Goal: Connect with others: Connect with others

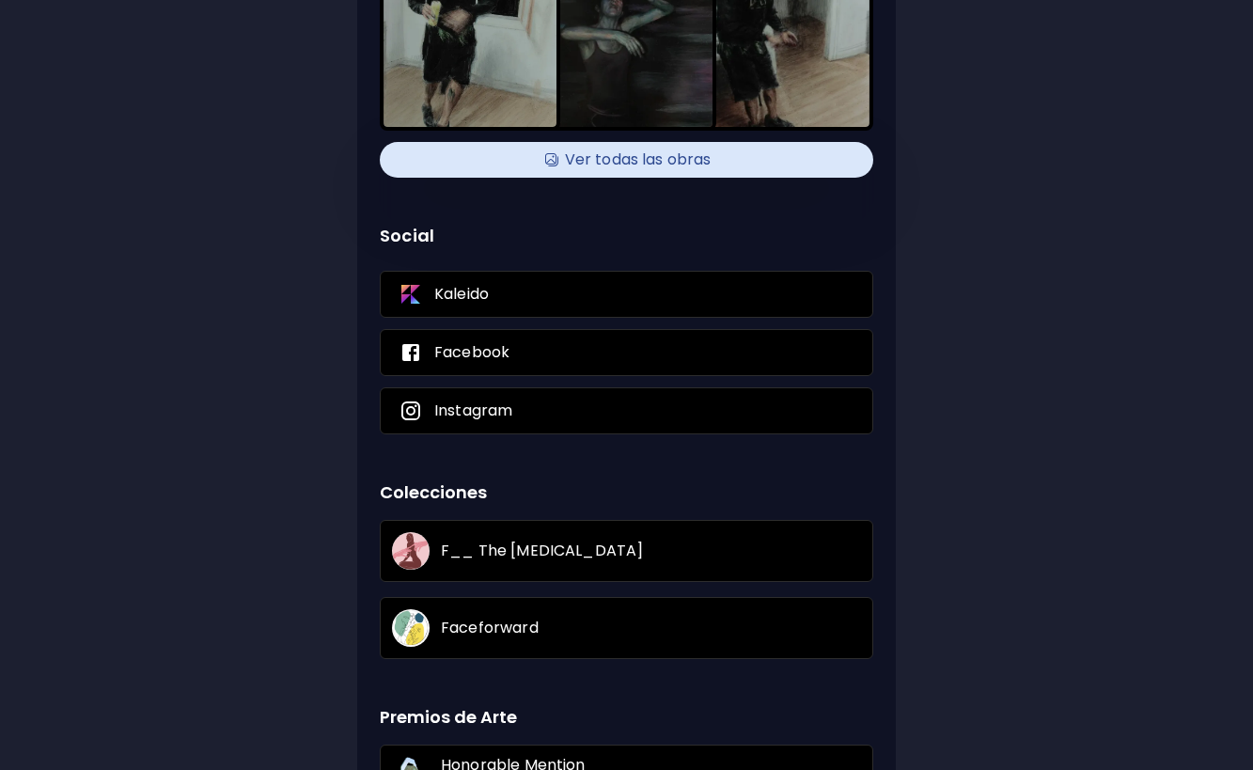
scroll to position [294, 0]
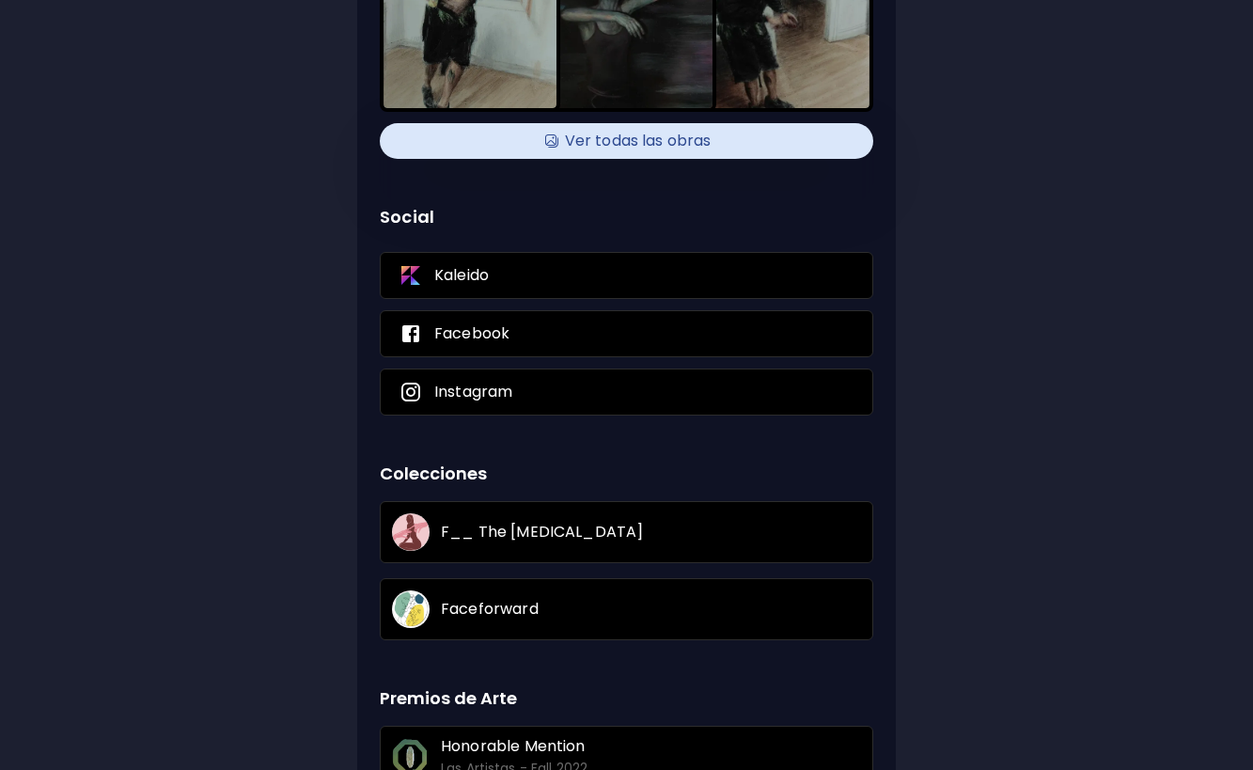
click at [671, 142] on h4 "Ver todas las obras" at bounding box center [626, 141] width 471 height 28
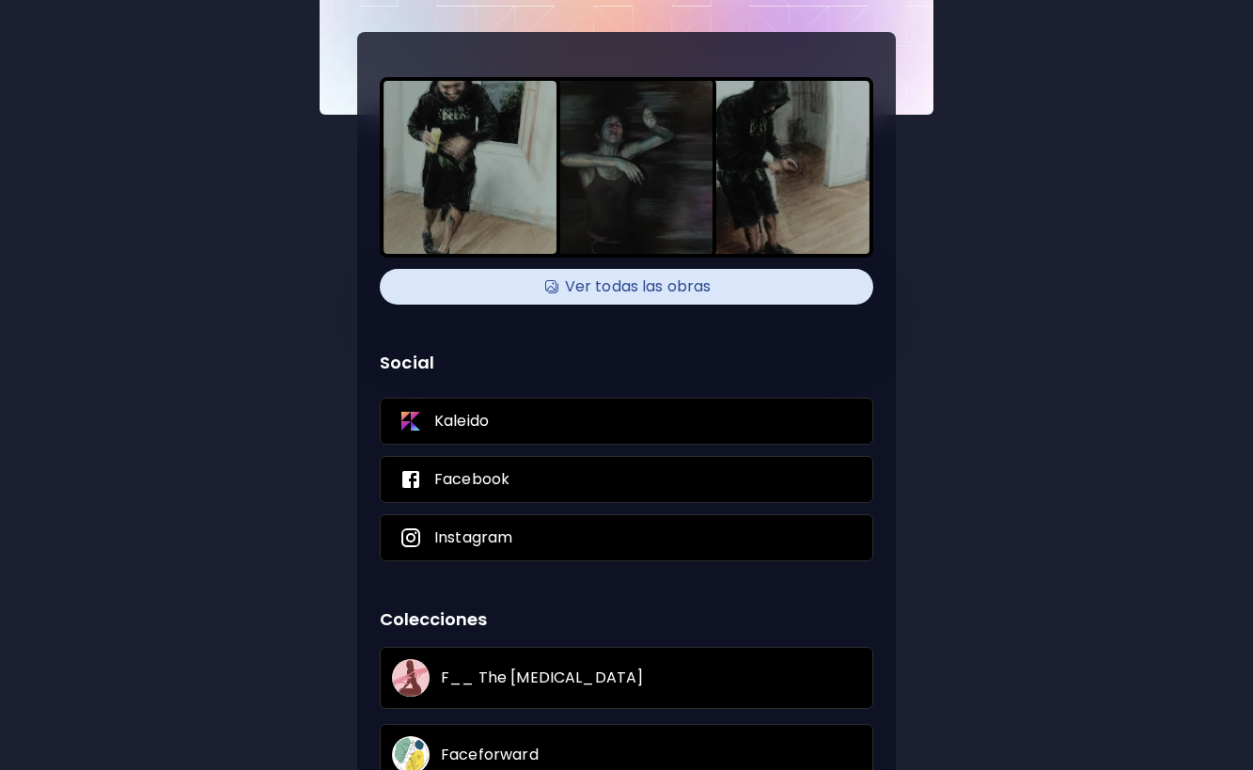
scroll to position [377, 0]
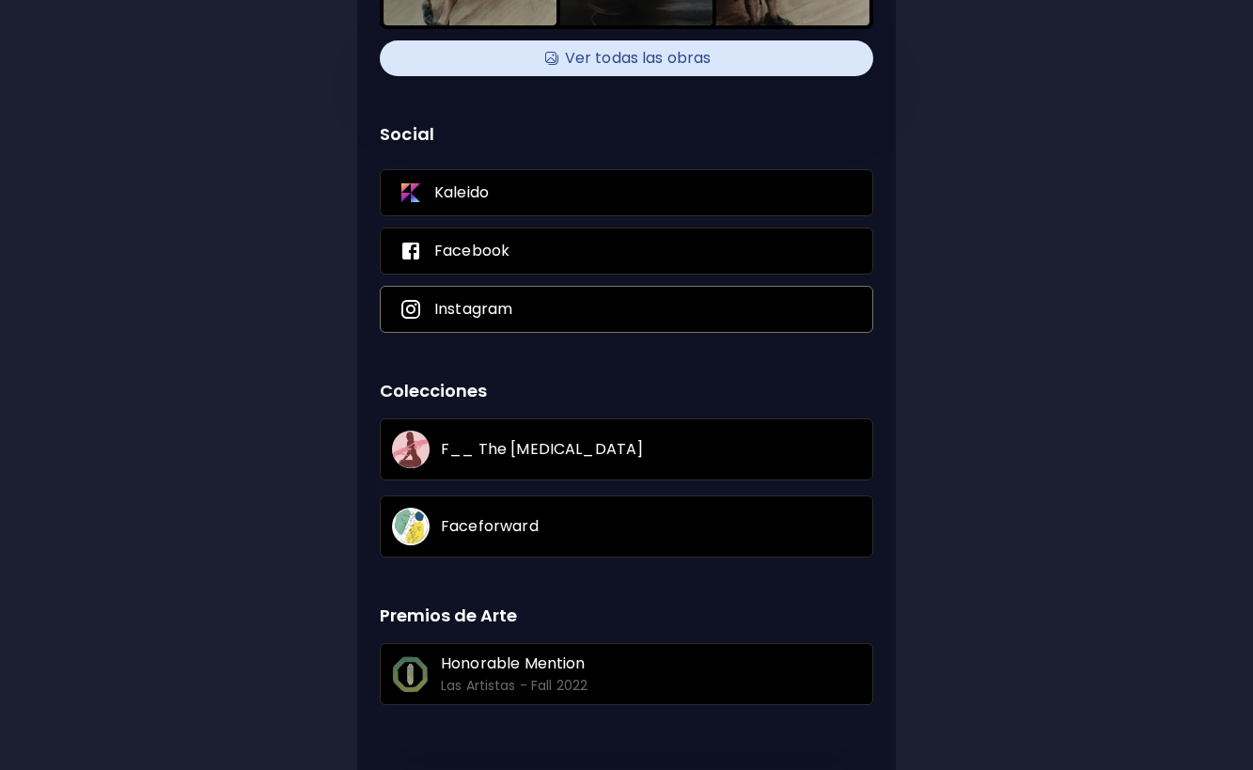
click at [569, 319] on div "Instagram" at bounding box center [626, 309] width 493 height 47
click at [466, 261] on p "Facebook" at bounding box center [471, 251] width 75 height 21
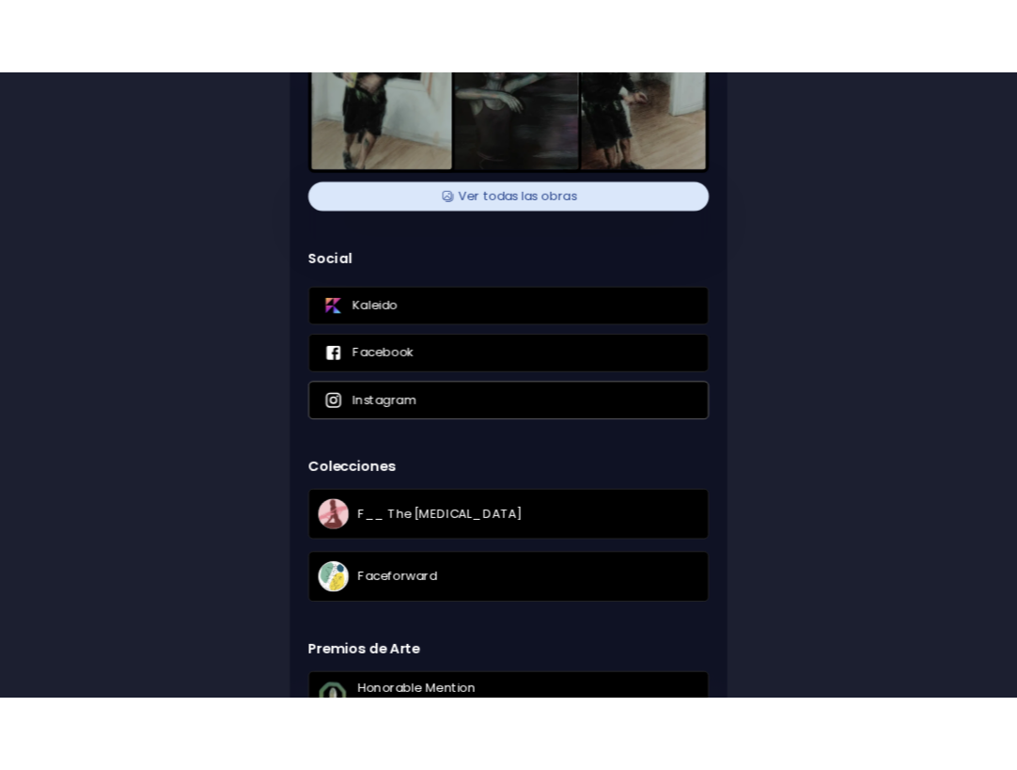
scroll to position [0, 0]
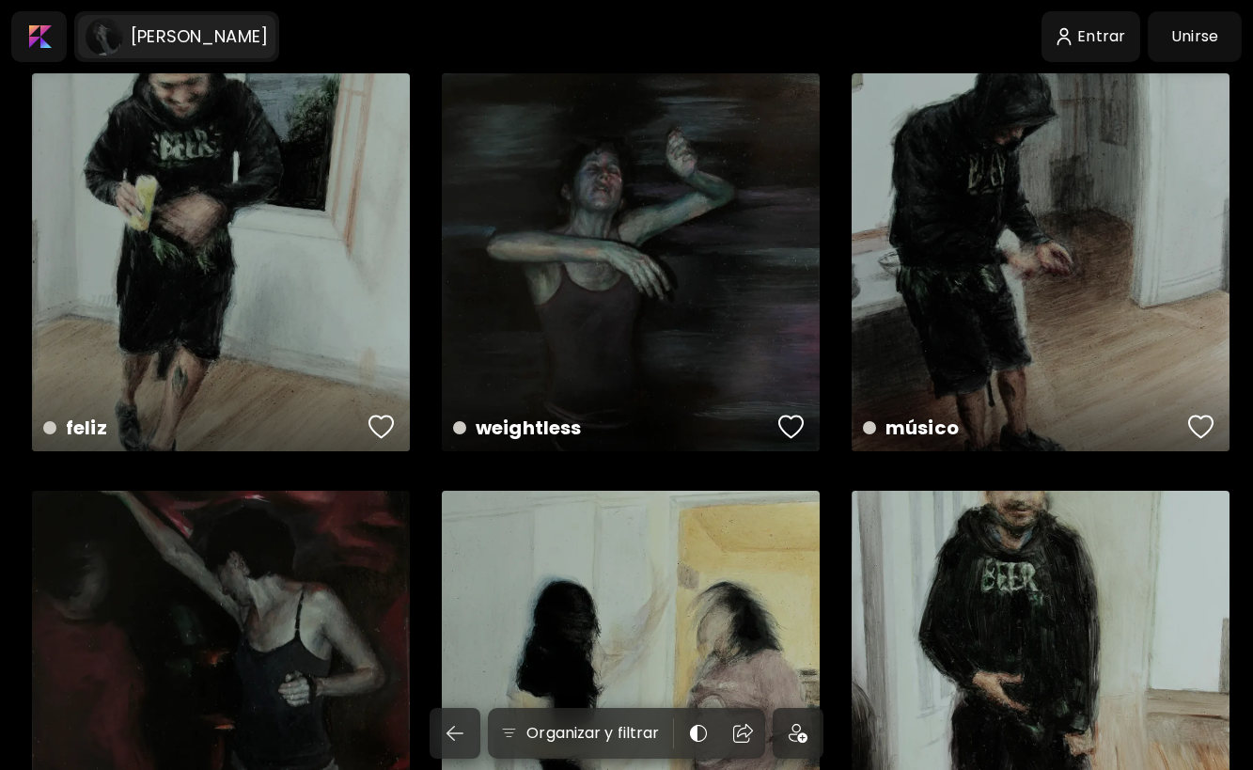
click at [169, 34] on h6 "[PERSON_NAME]" at bounding box center [199, 36] width 137 height 23
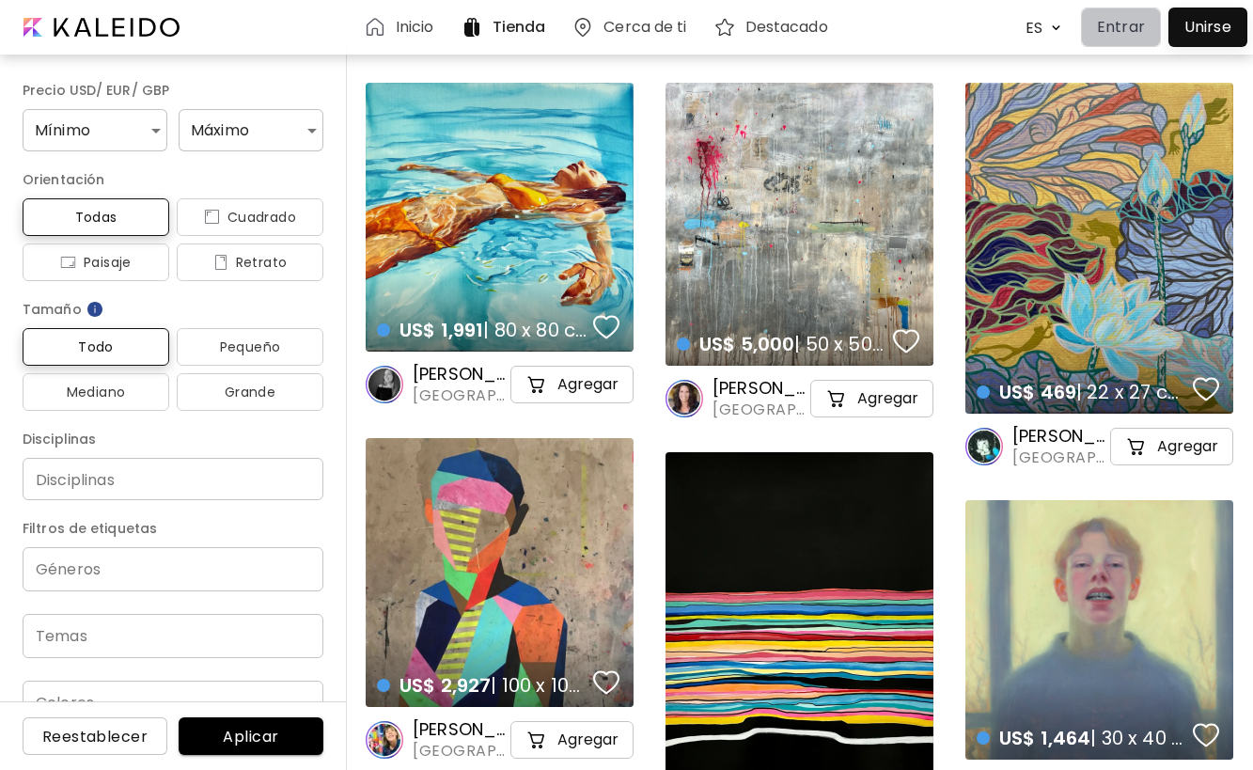
click at [1130, 33] on p "Entrar" at bounding box center [1121, 27] width 48 height 23
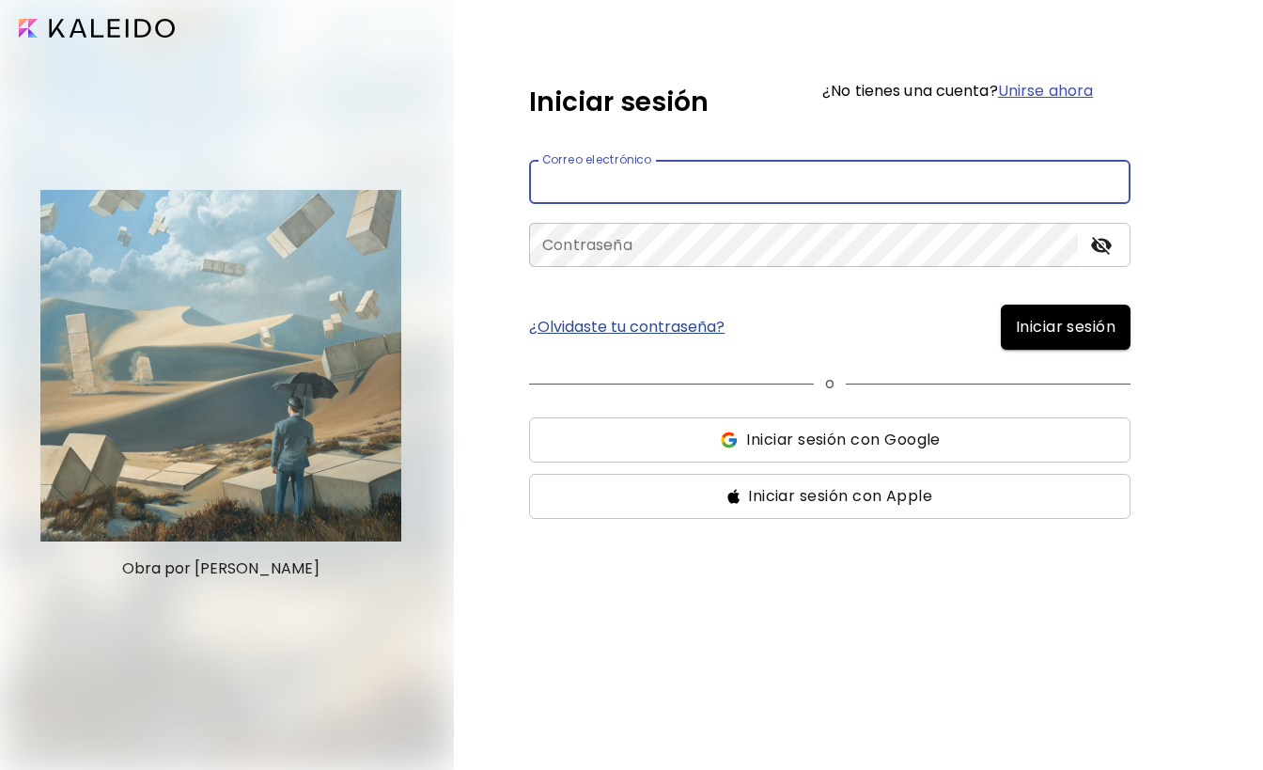
click at [738, 191] on input "email" at bounding box center [829, 182] width 601 height 44
type input "**********"
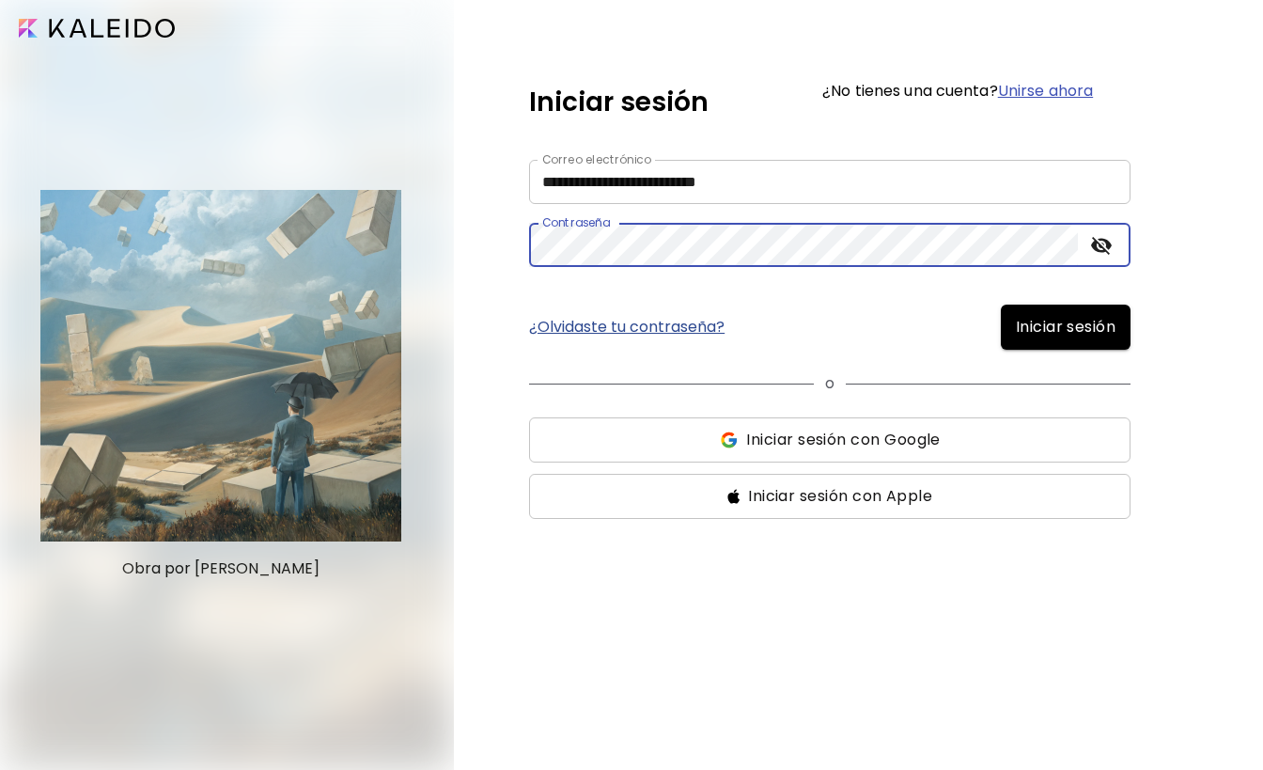
click at [1062, 335] on span "Iniciar sesión" at bounding box center [1066, 327] width 100 height 23
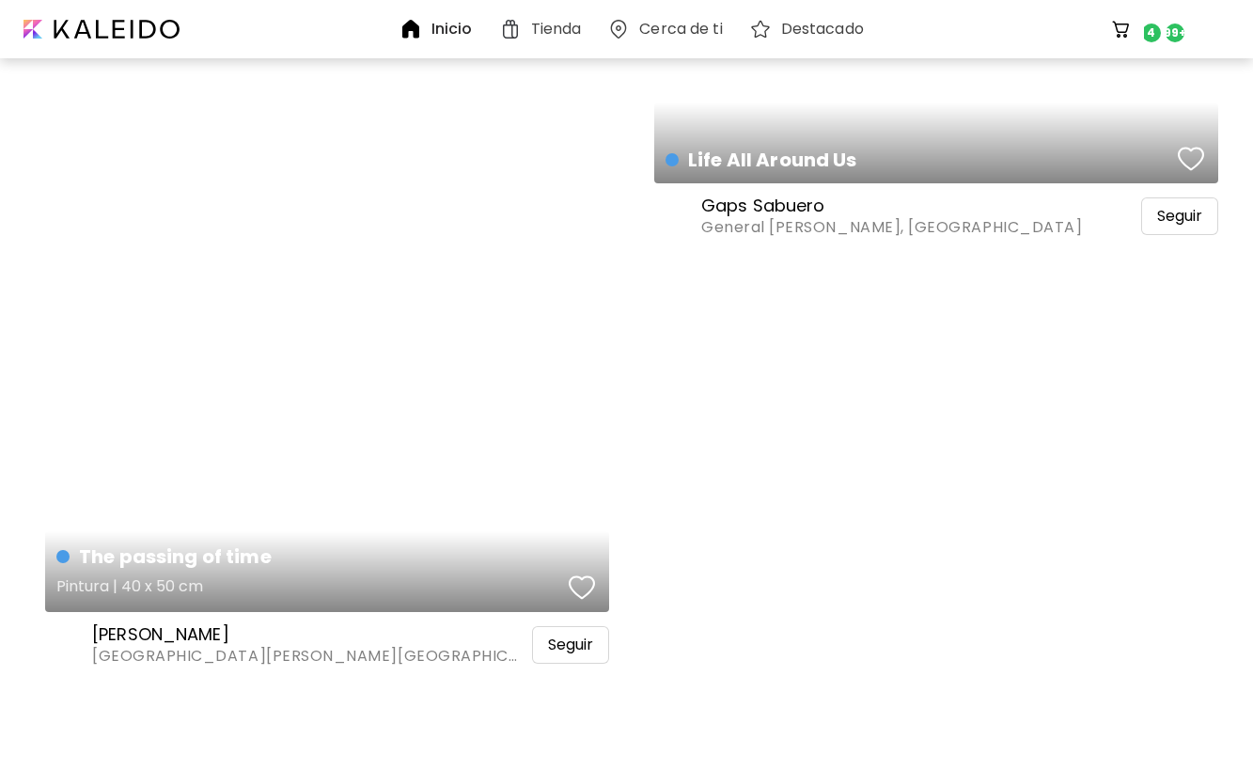
scroll to position [3561, 0]
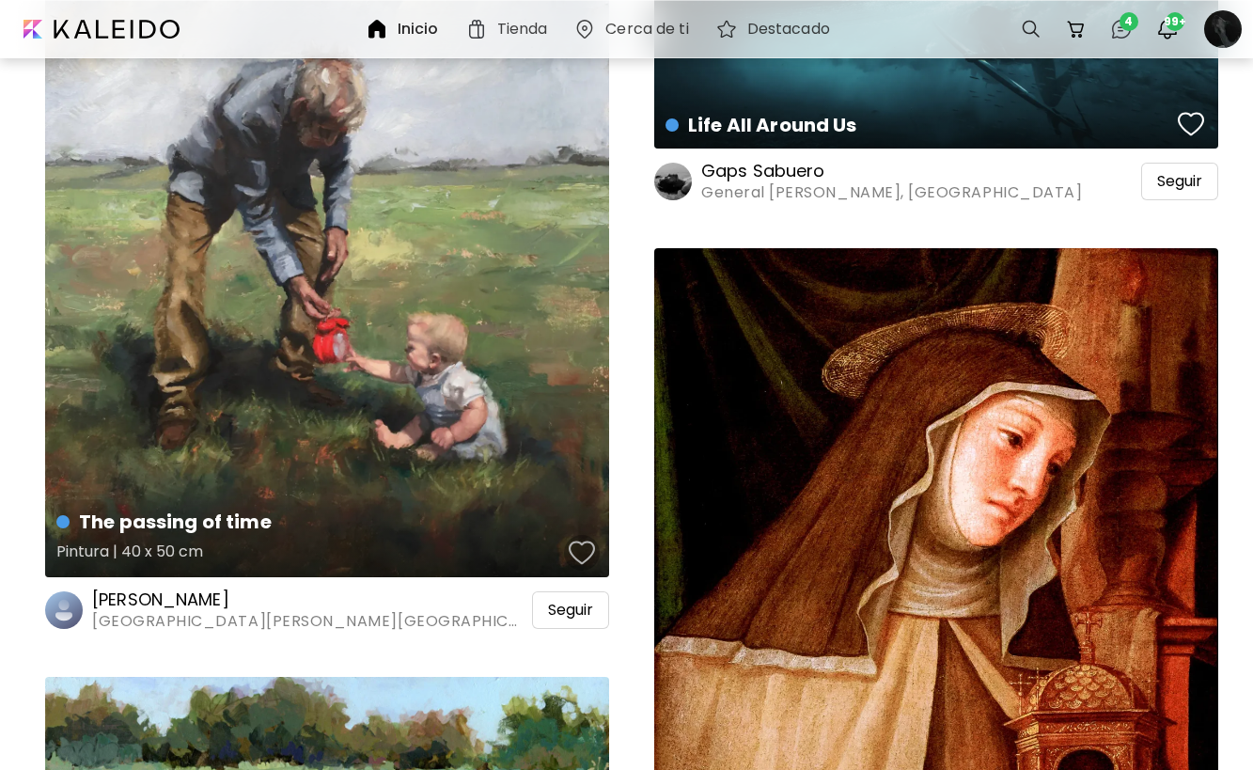
click at [583, 557] on div "button" at bounding box center [582, 552] width 26 height 28
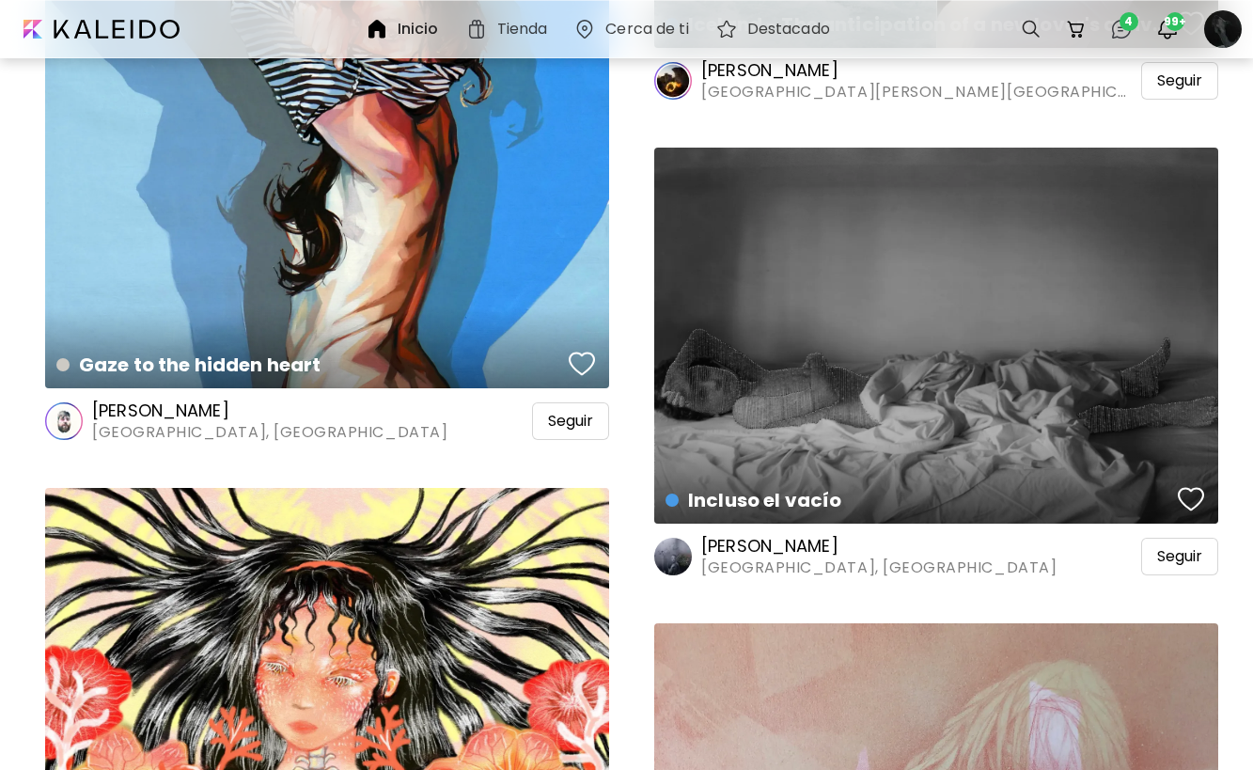
scroll to position [10239, 0]
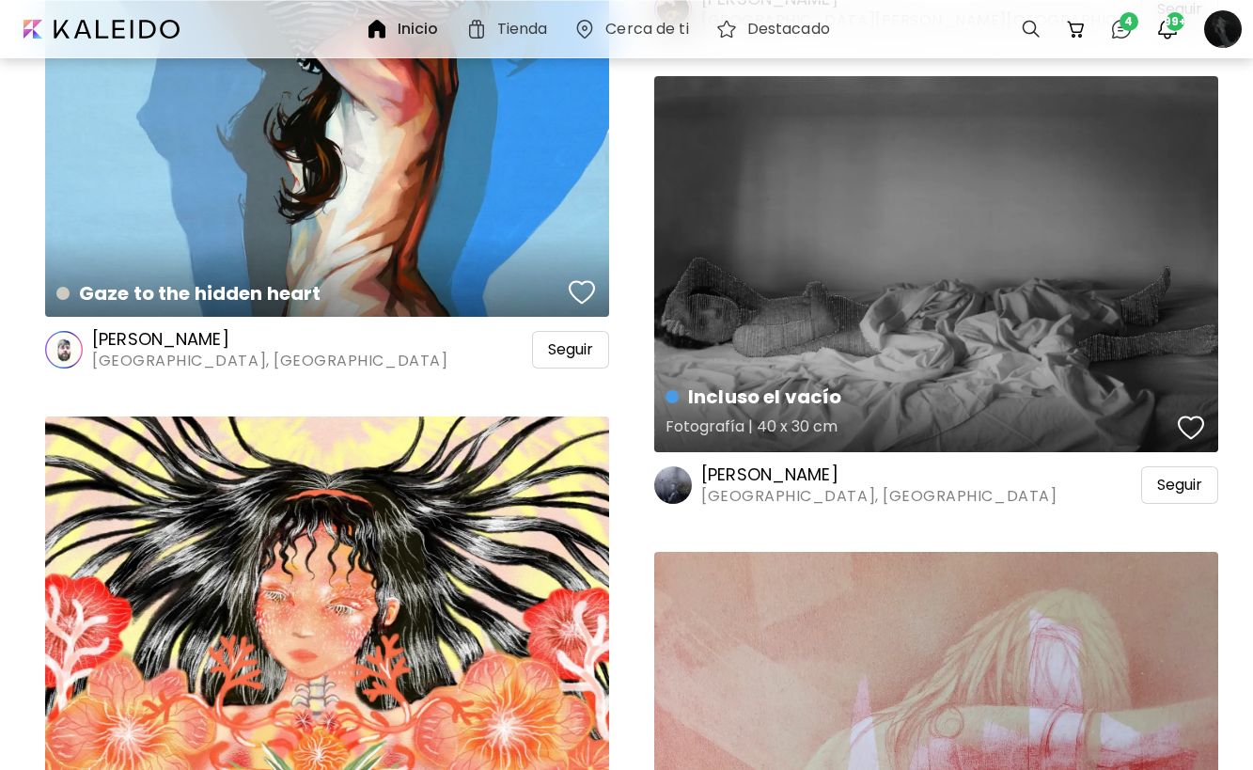
click at [894, 361] on div "Incluso el vacío Fotografía | 40 x 30 cm" at bounding box center [936, 264] width 564 height 376
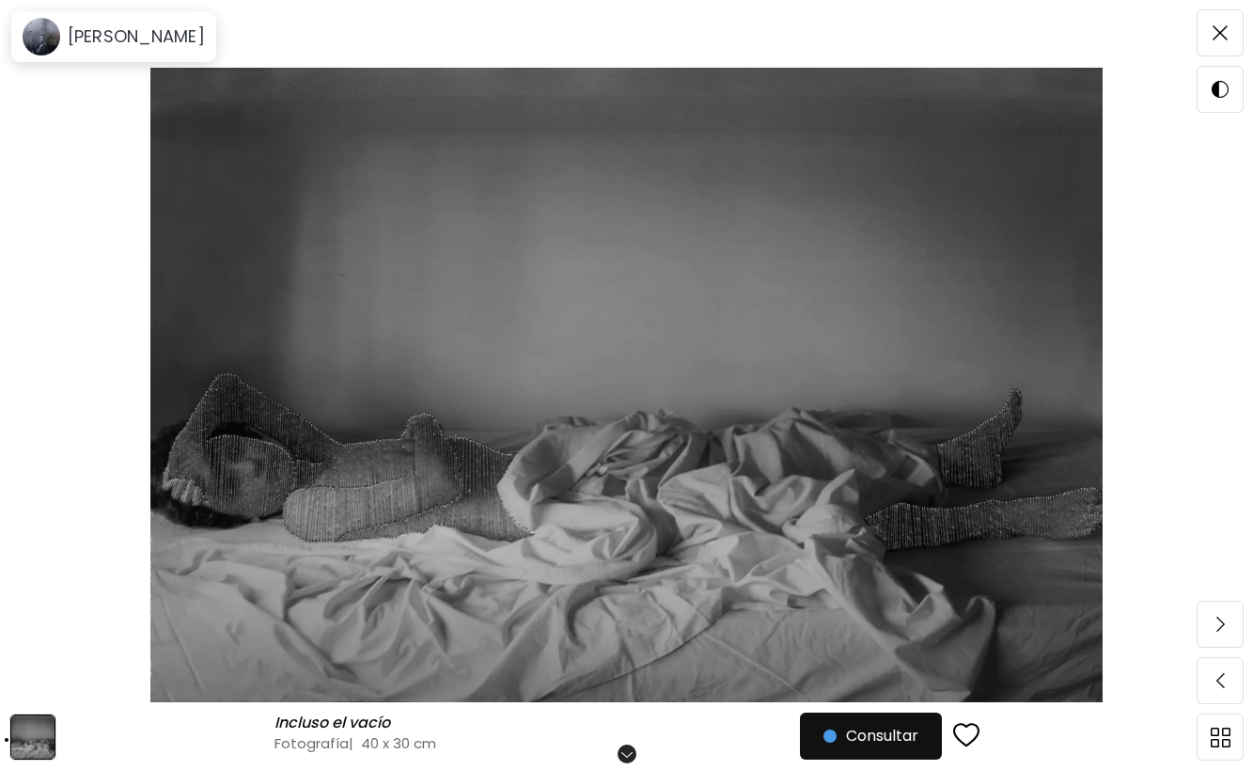
scroll to position [126, 0]
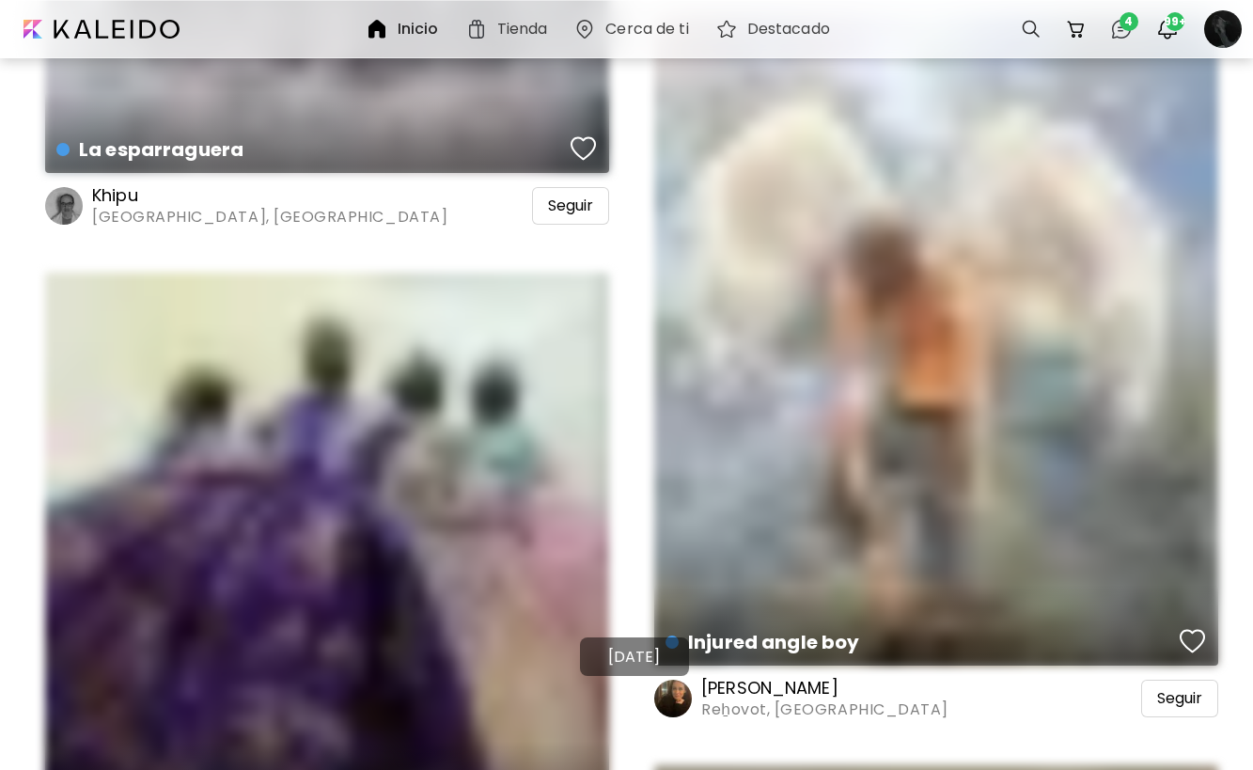
scroll to position [5552, 0]
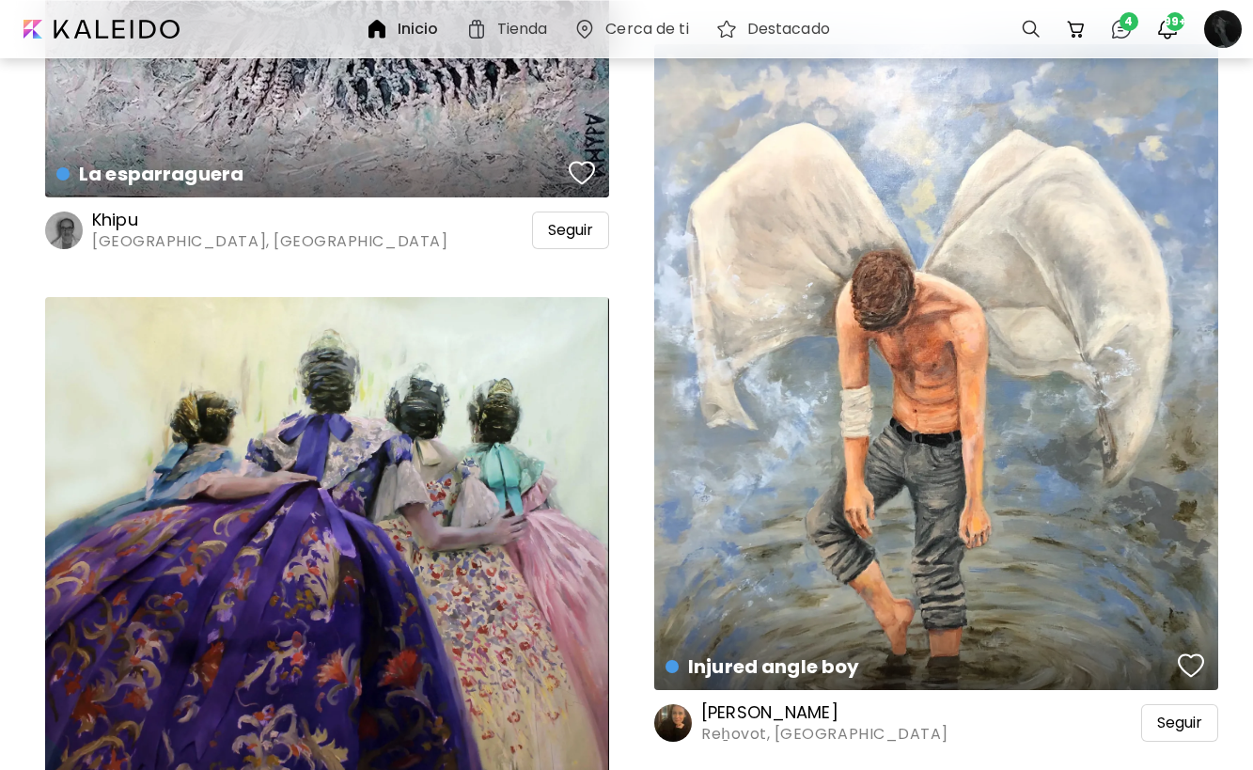
click at [403, 28] on h6 "Inicio" at bounding box center [417, 29] width 41 height 15
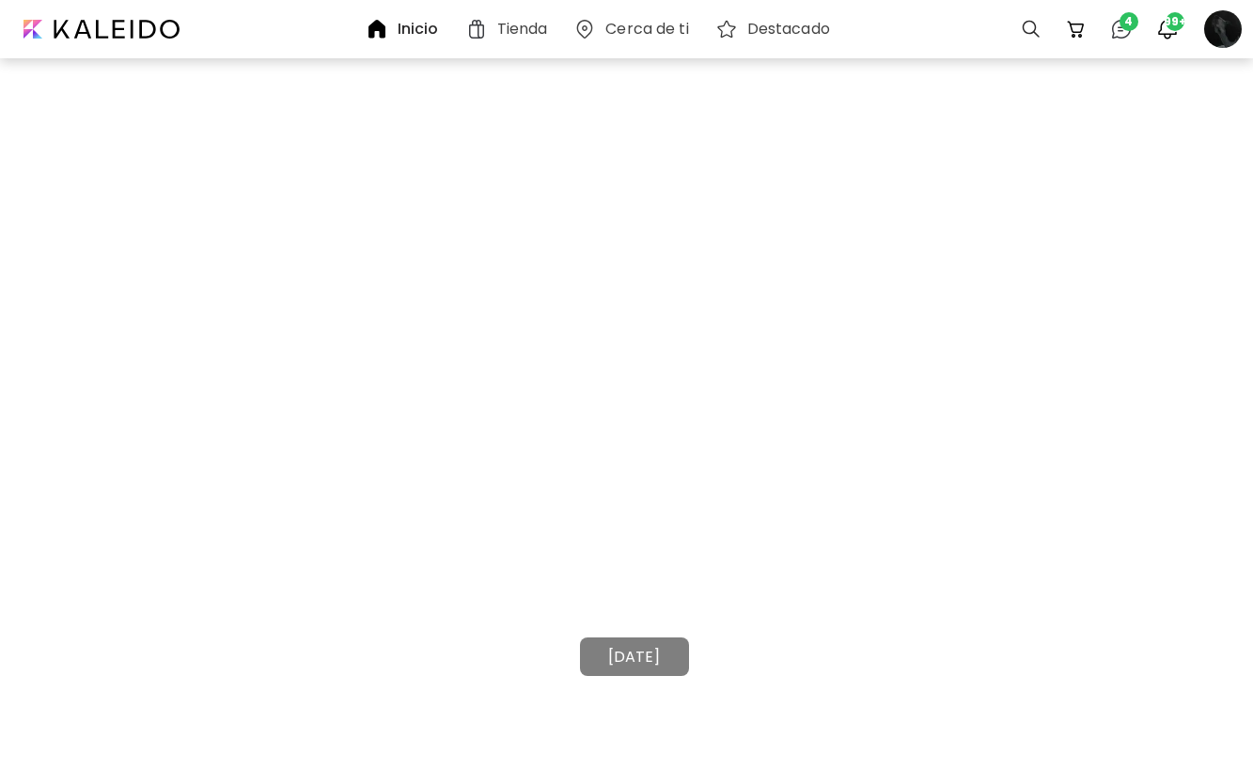
scroll to position [0, 0]
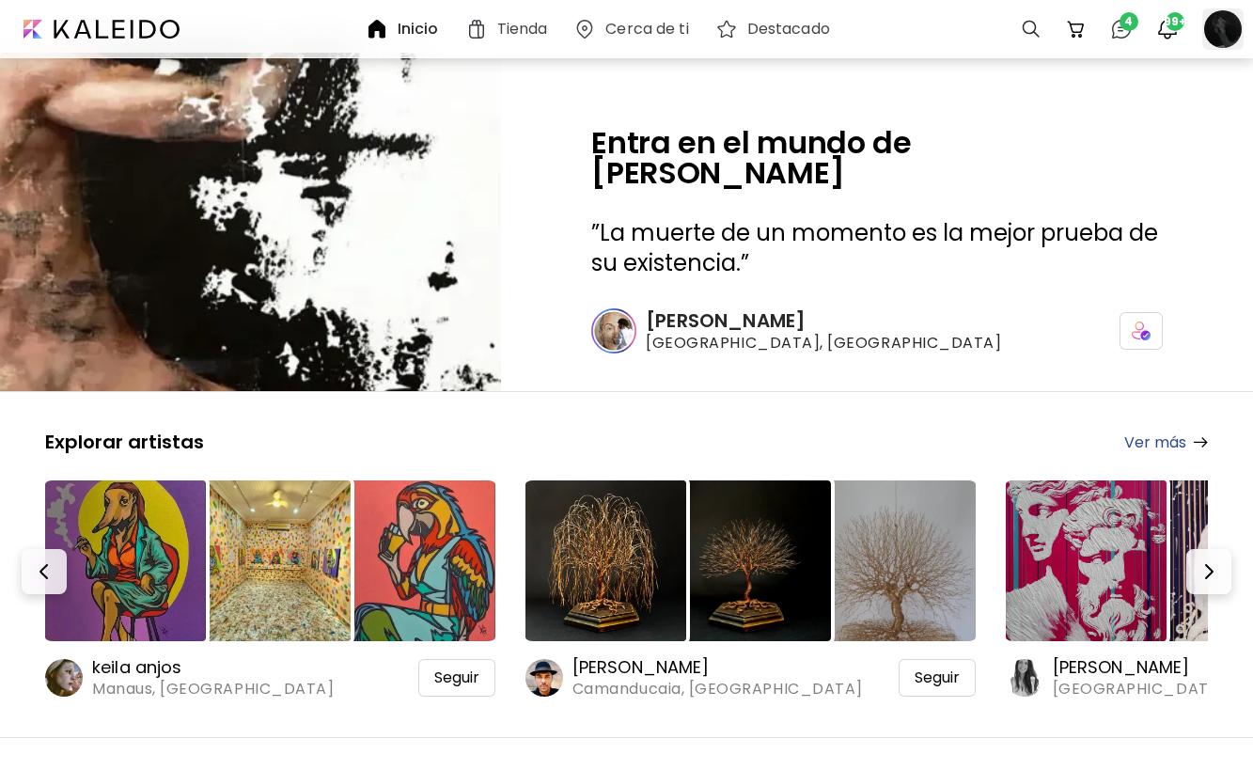
click at [1220, 30] on div at bounding box center [1222, 28] width 41 height 41
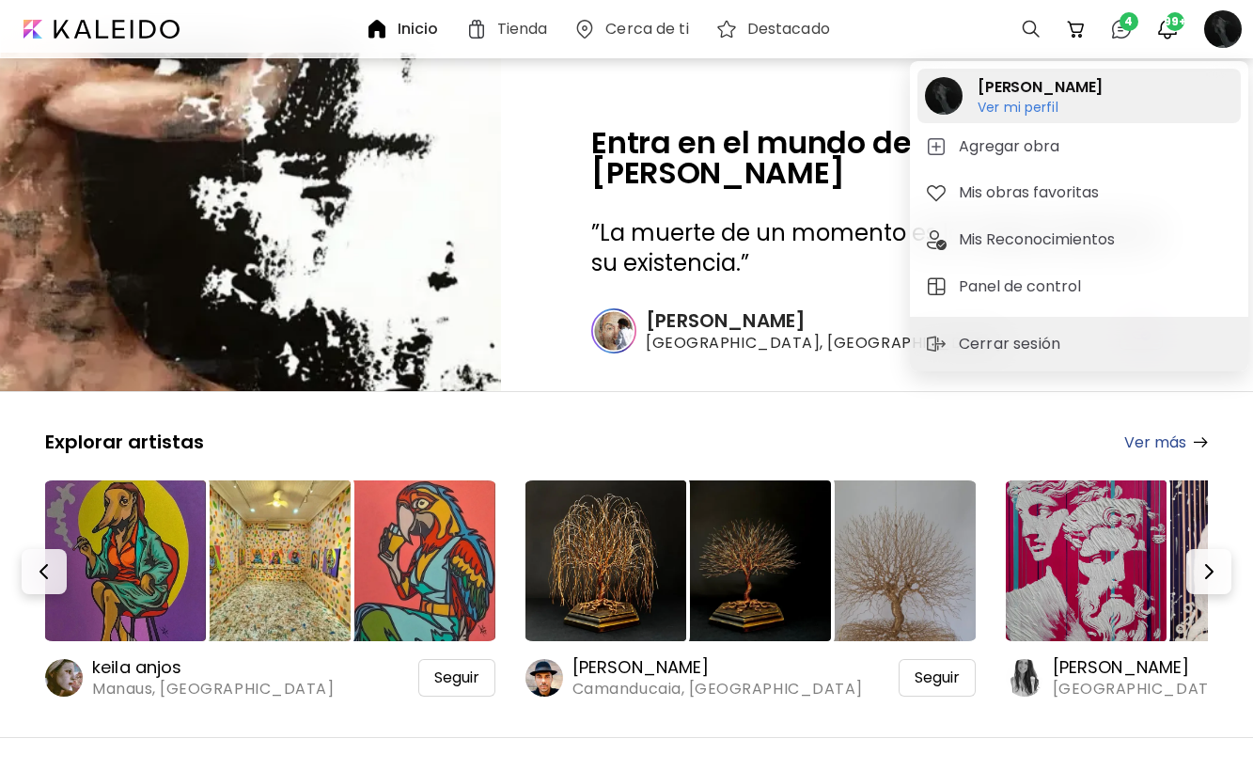
click at [1052, 103] on h6 "Ver mi perfil" at bounding box center [1039, 107] width 125 height 17
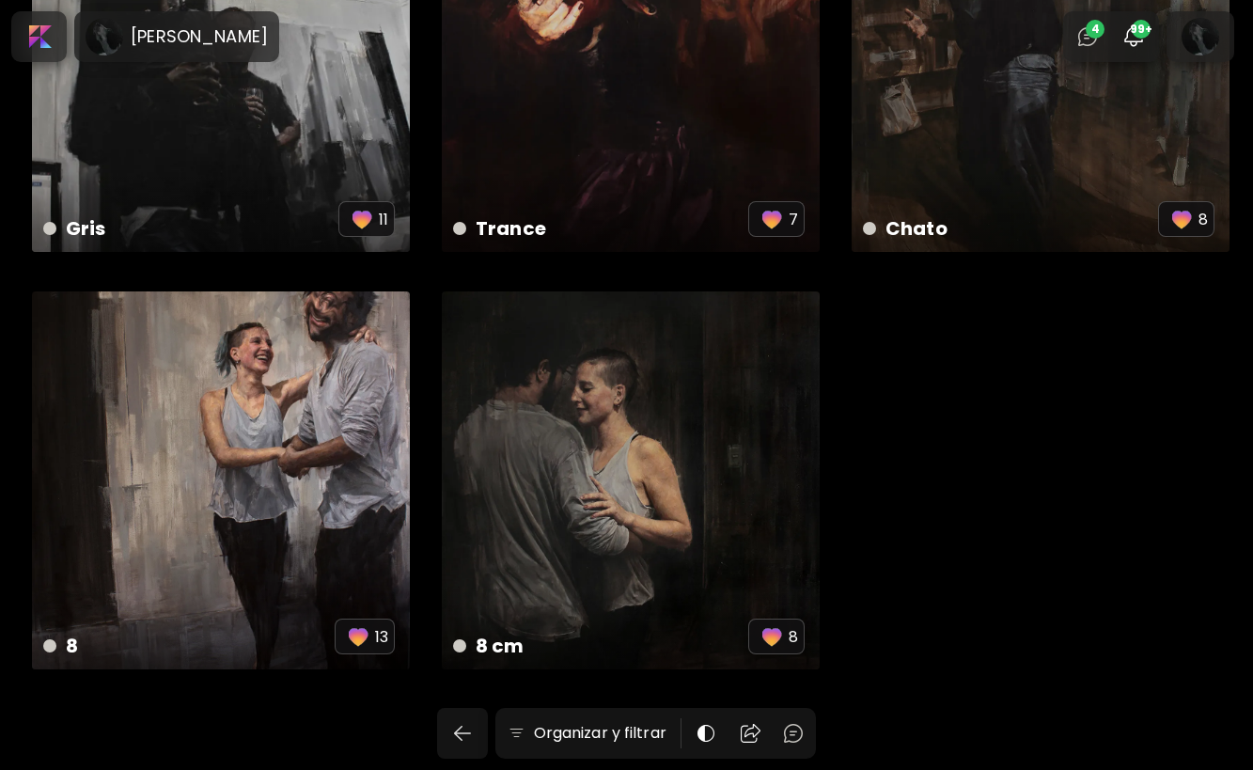
scroll to position [2288, 0]
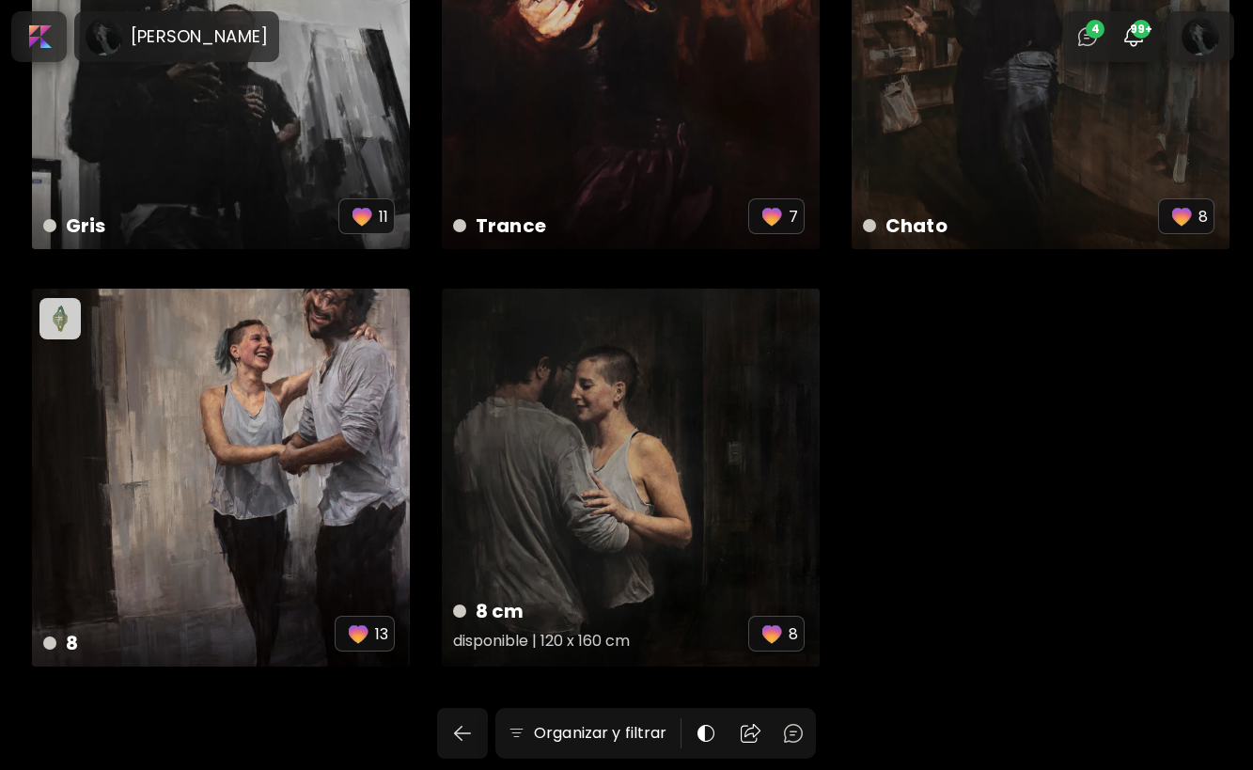
click at [483, 639] on h5 "disponible | 120 x 160 cm" at bounding box center [600, 644] width 295 height 38
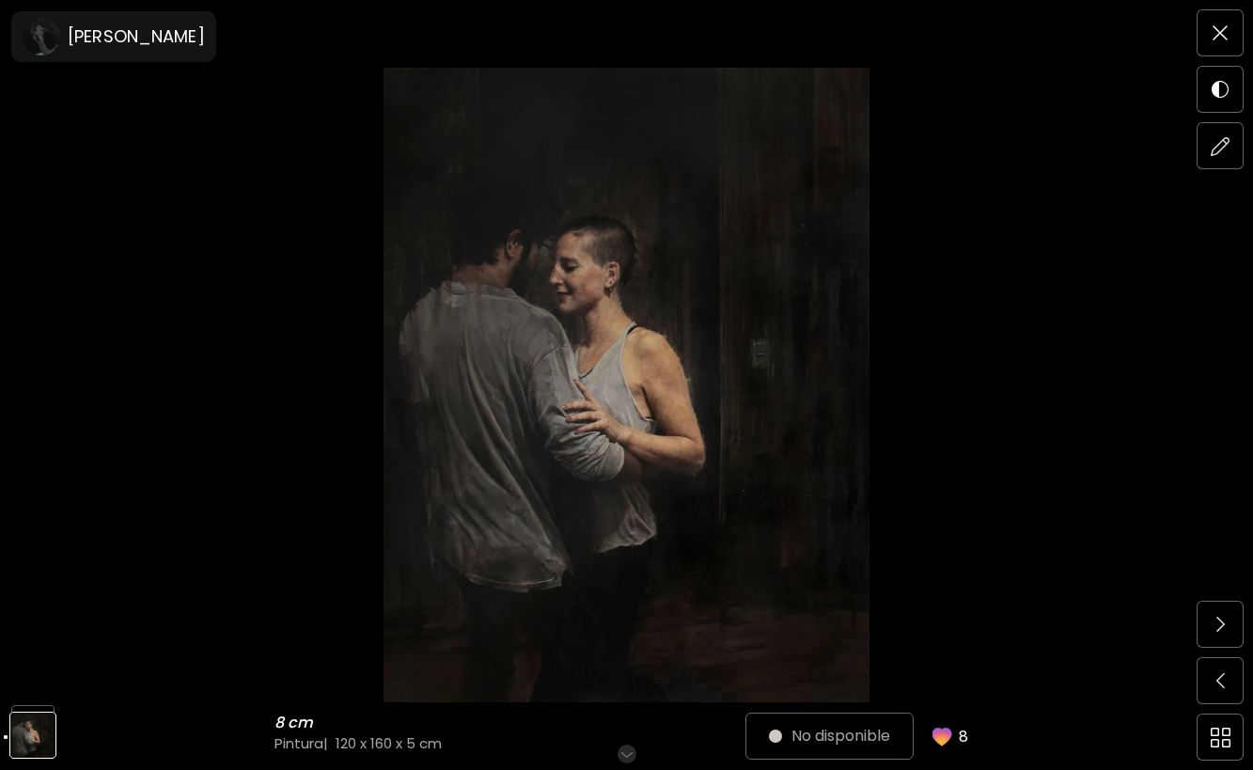
click at [816, 741] on div "No disponible 8" at bounding box center [874, 735] width 210 height 45
click at [780, 739] on div "No disponible 8" at bounding box center [874, 735] width 210 height 45
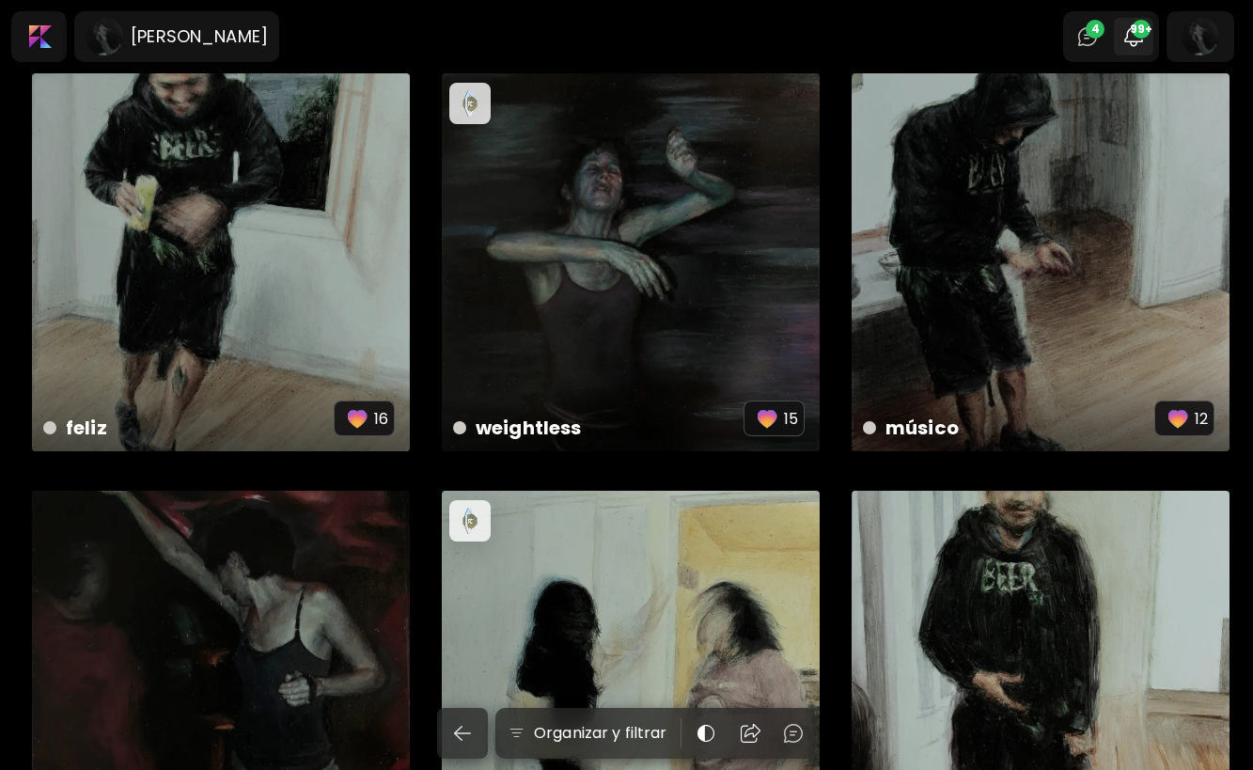
click at [1150, 34] on span "99+" at bounding box center [1140, 29] width 19 height 19
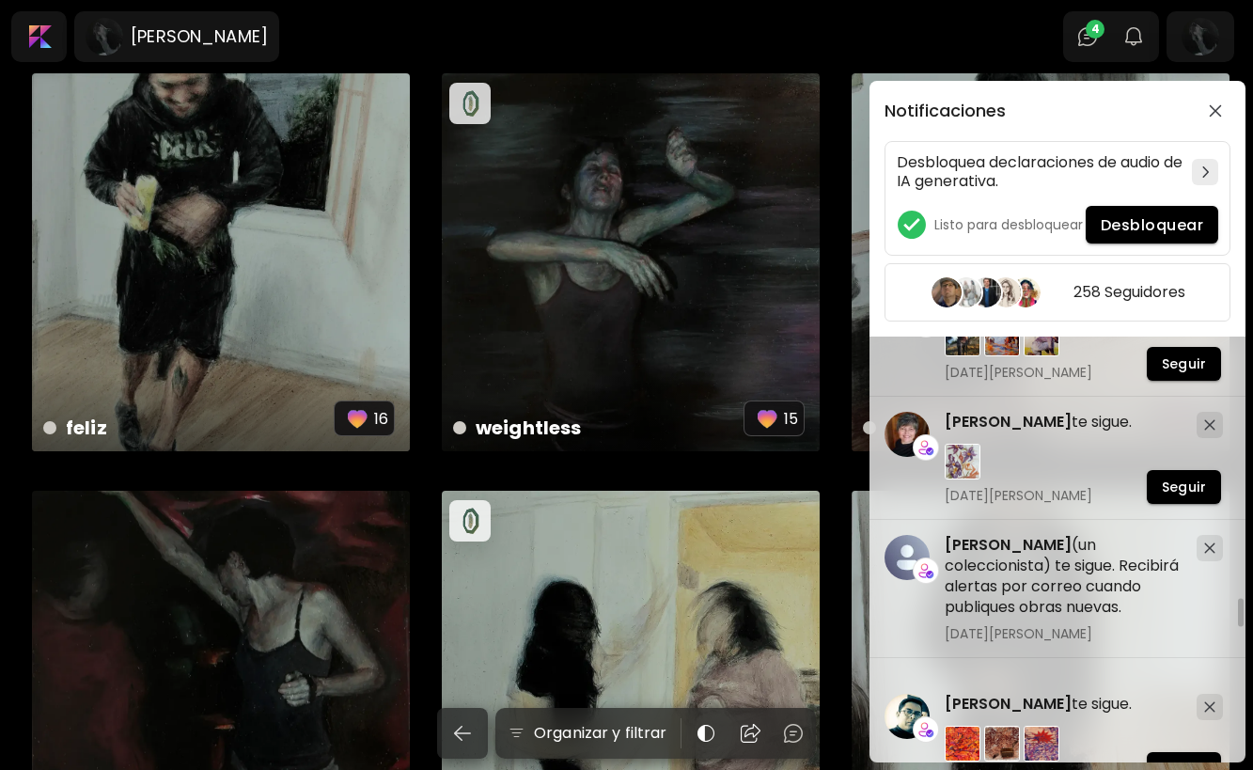
scroll to position [20476, 0]
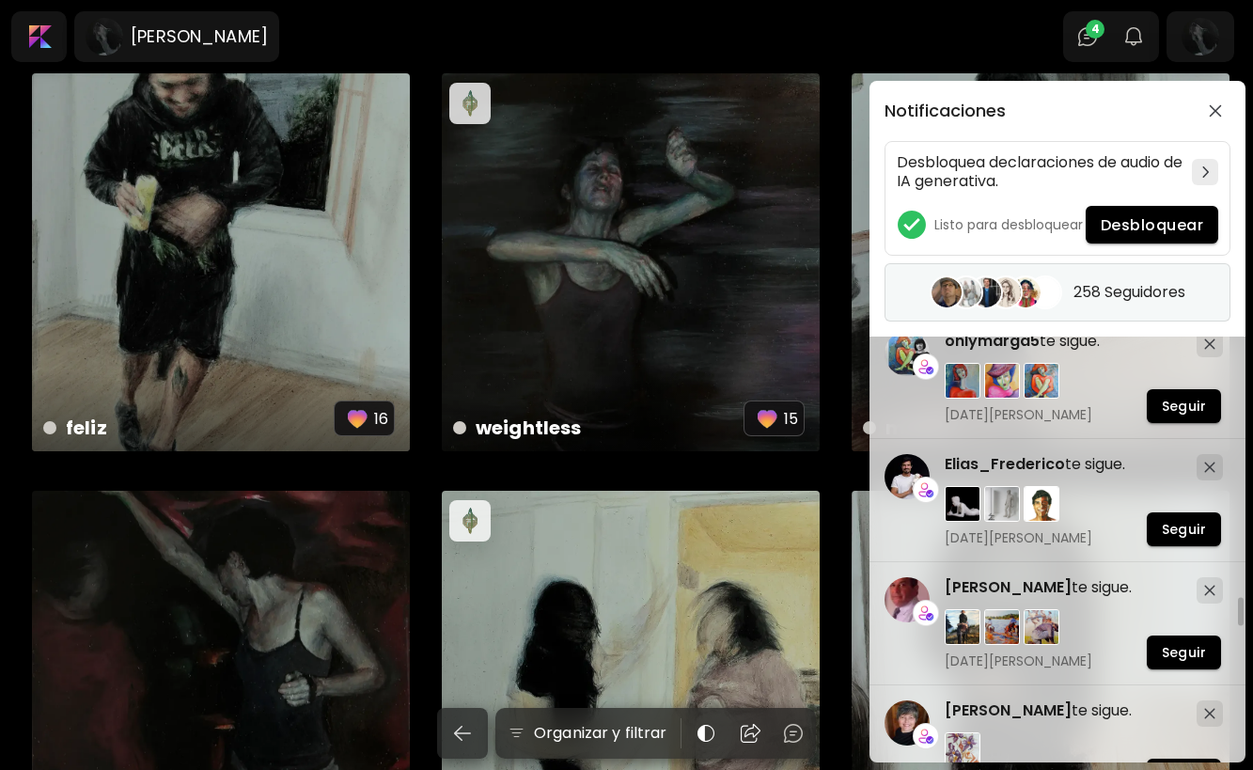
click at [1064, 303] on div "258 Seguidores" at bounding box center [1057, 292] width 346 height 58
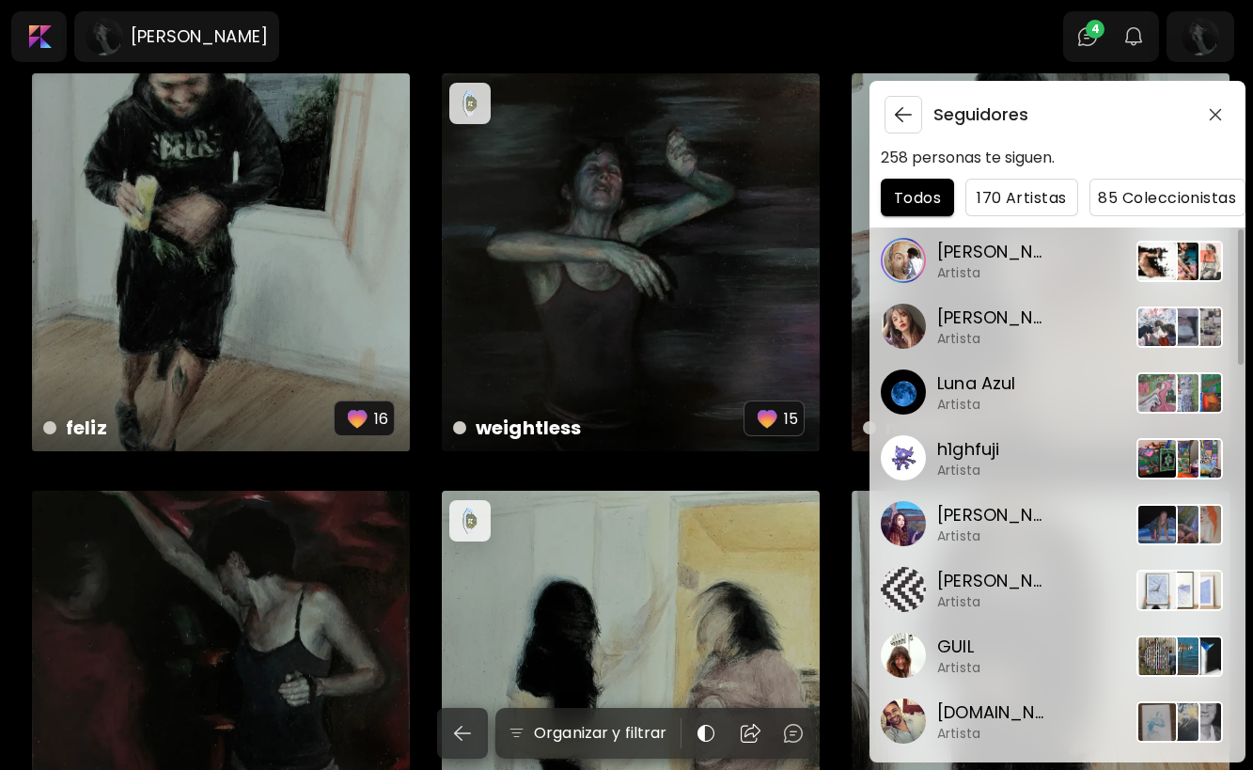
click at [908, 117] on img "button" at bounding box center [903, 114] width 23 height 23
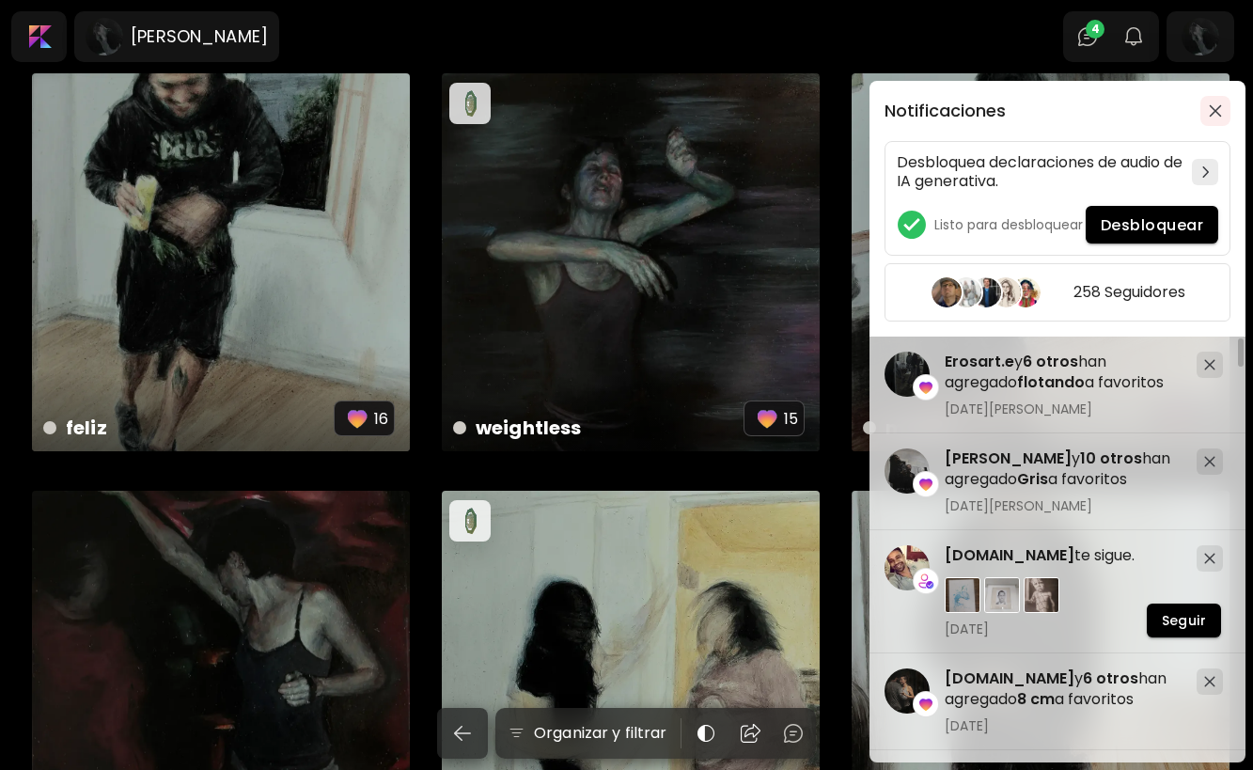
click at [1216, 106] on img "button" at bounding box center [1214, 110] width 13 height 13
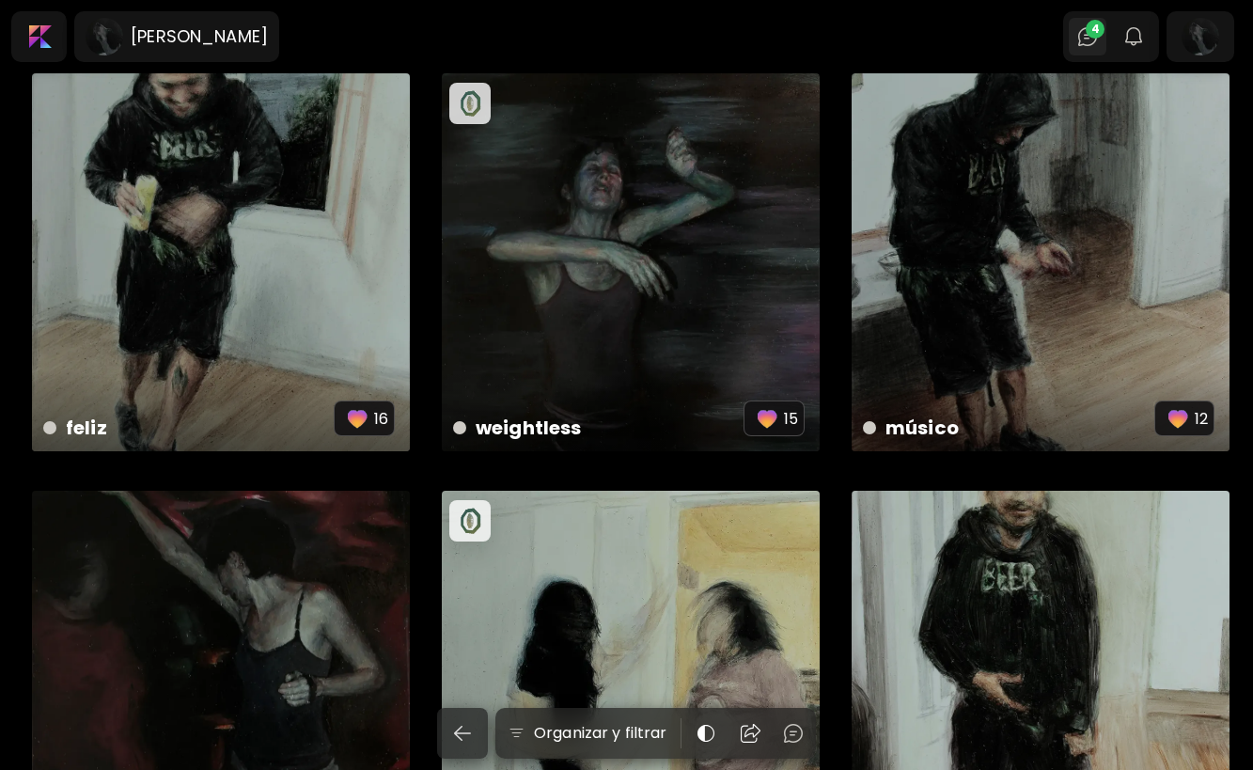
click at [1103, 35] on span "4" at bounding box center [1094, 29] width 19 height 19
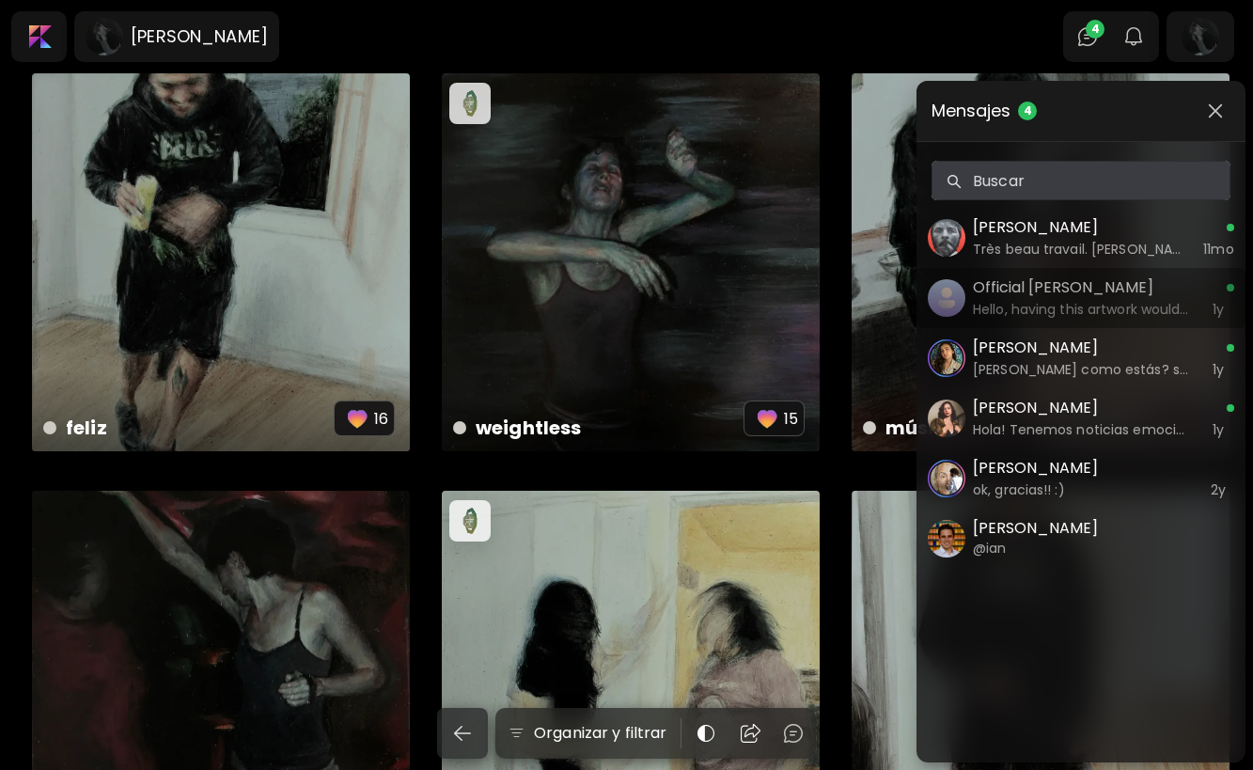
click at [1082, 305] on h6 "Hello, having this artwork would feel like possessing a gateway to the artist's…" at bounding box center [1082, 309] width 219 height 21
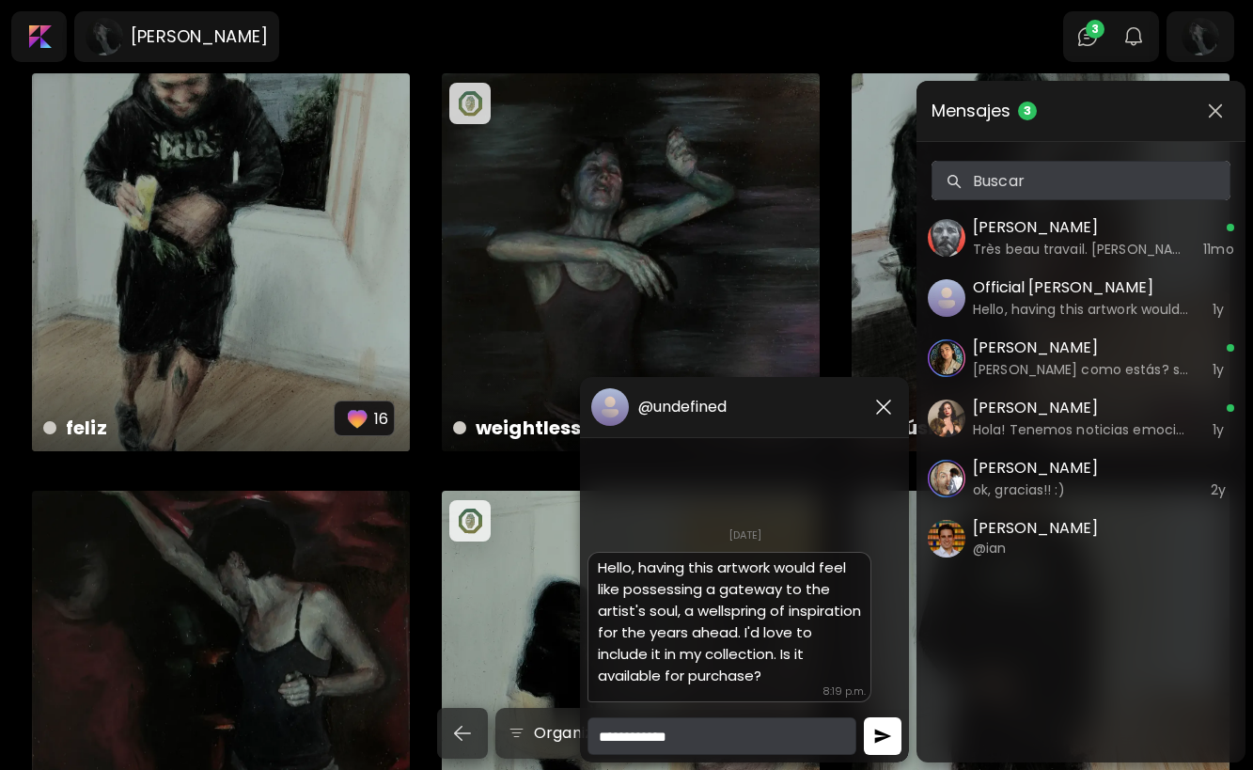
click at [1041, 288] on h5 "Official Aria Schmidt" at bounding box center [1082, 287] width 219 height 23
click at [890, 409] on img "button" at bounding box center [883, 407] width 23 height 23
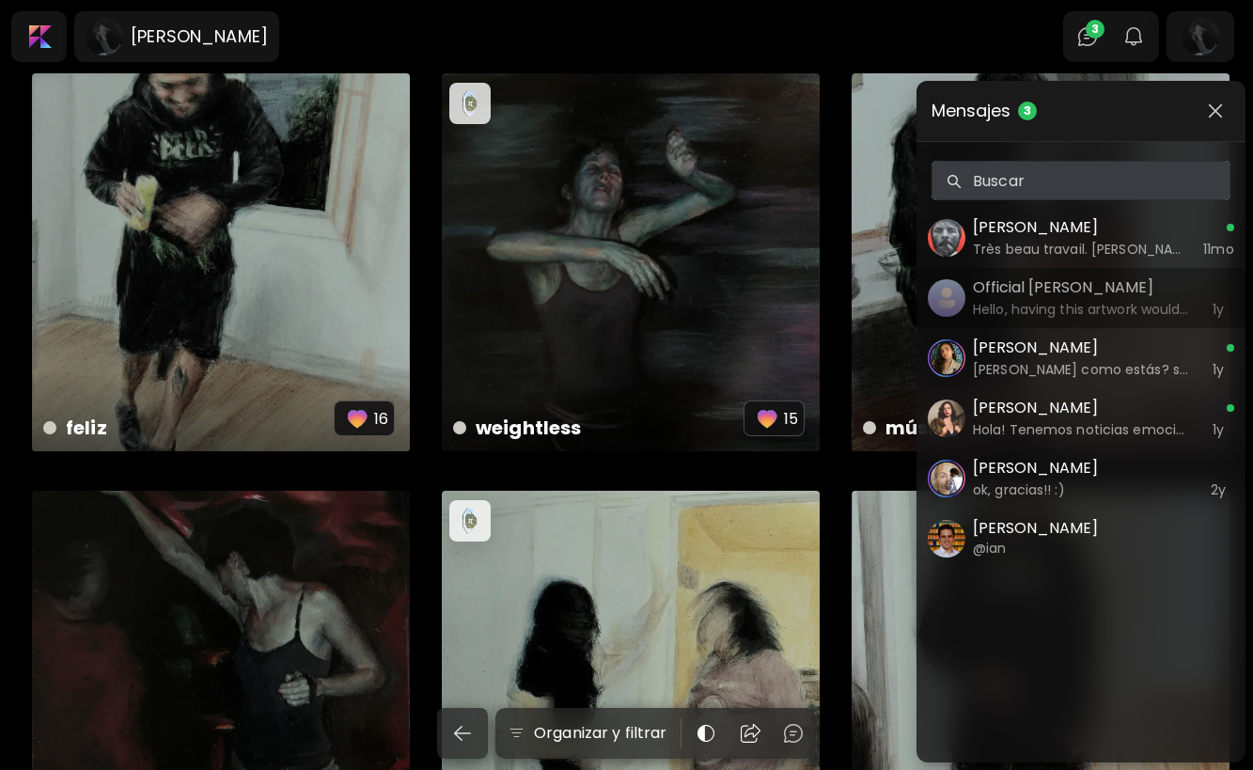
click at [1003, 288] on h5 "Official Aria Schmidt" at bounding box center [1082, 287] width 219 height 23
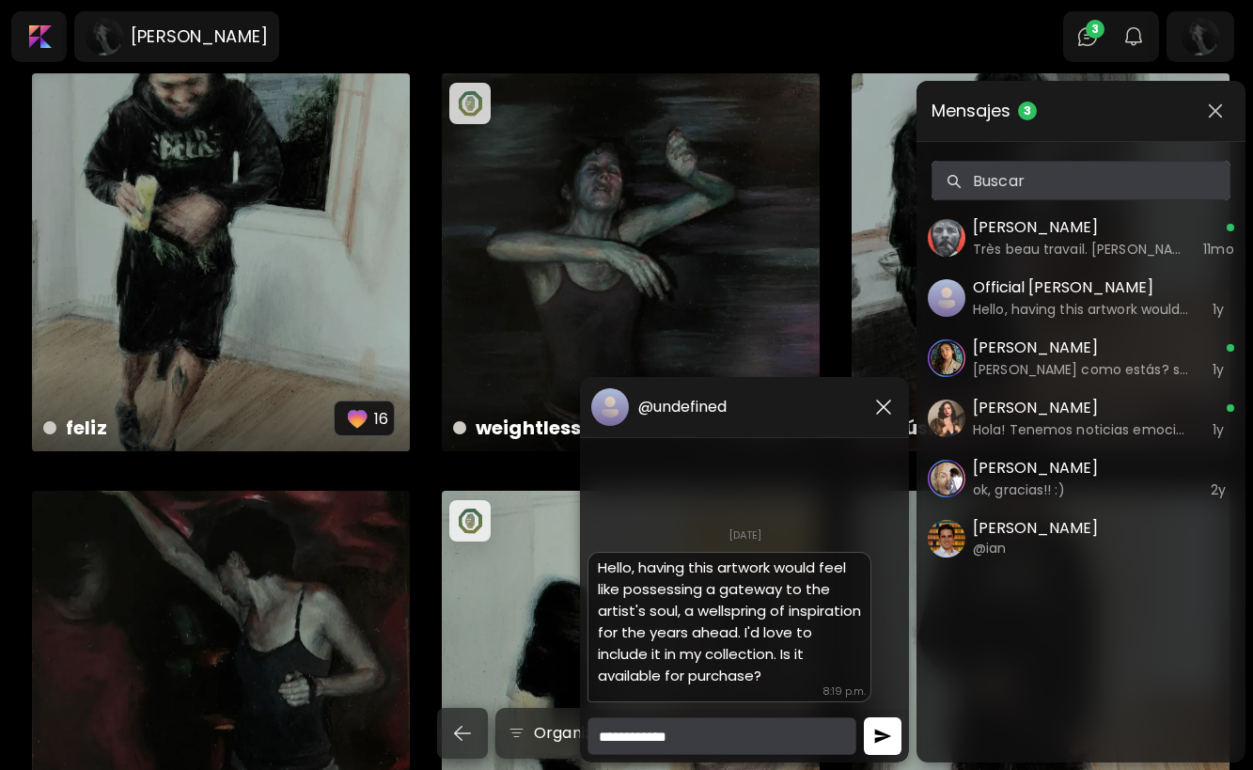
click at [693, 404] on h5 "@undefined" at bounding box center [682, 406] width 88 height 19
click at [695, 405] on h5 "@undefined" at bounding box center [682, 406] width 88 height 19
click at [974, 629] on div "Mensajes 3 Buscar Buscar Jean-Marc Comby Très beau travail. bravo! 11mo Officia…" at bounding box center [1080, 421] width 329 height 681
click at [882, 411] on img "button" at bounding box center [883, 407] width 23 height 23
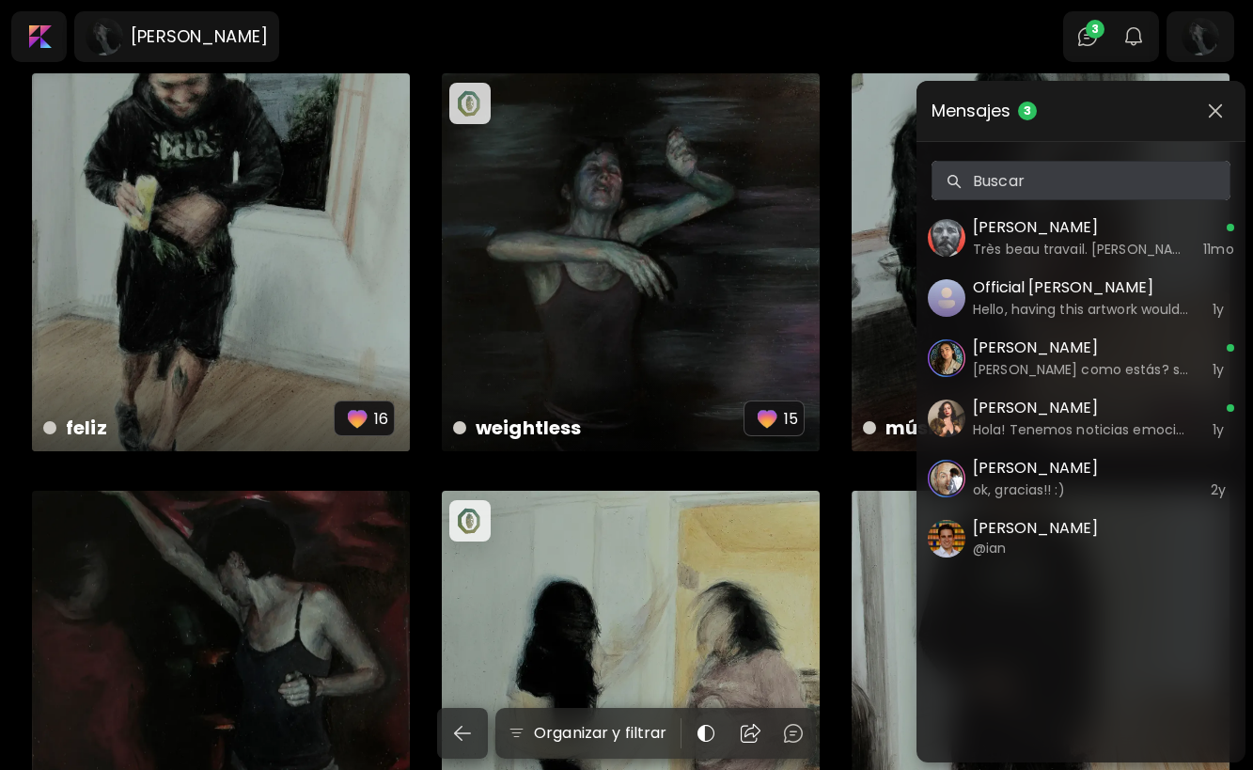
click at [1074, 351] on h5 "Bibiana Camargo" at bounding box center [1082, 347] width 219 height 23
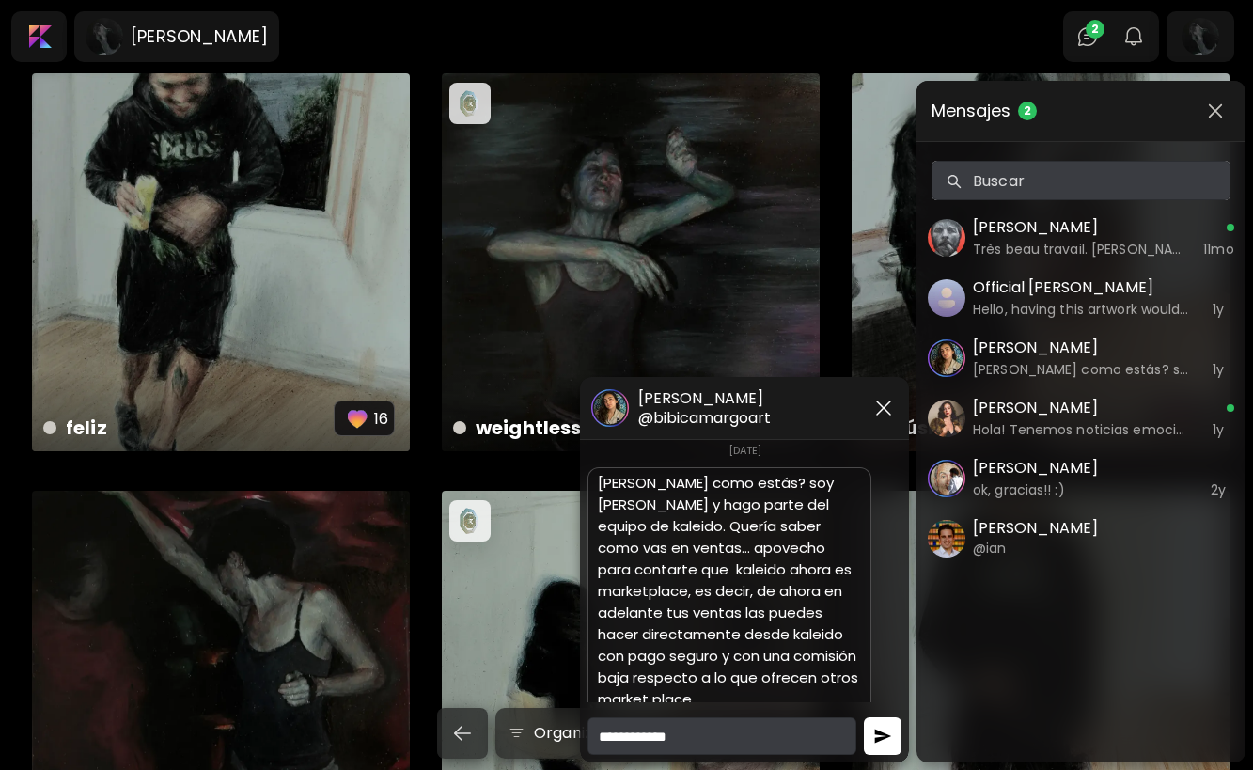
scroll to position [0, 0]
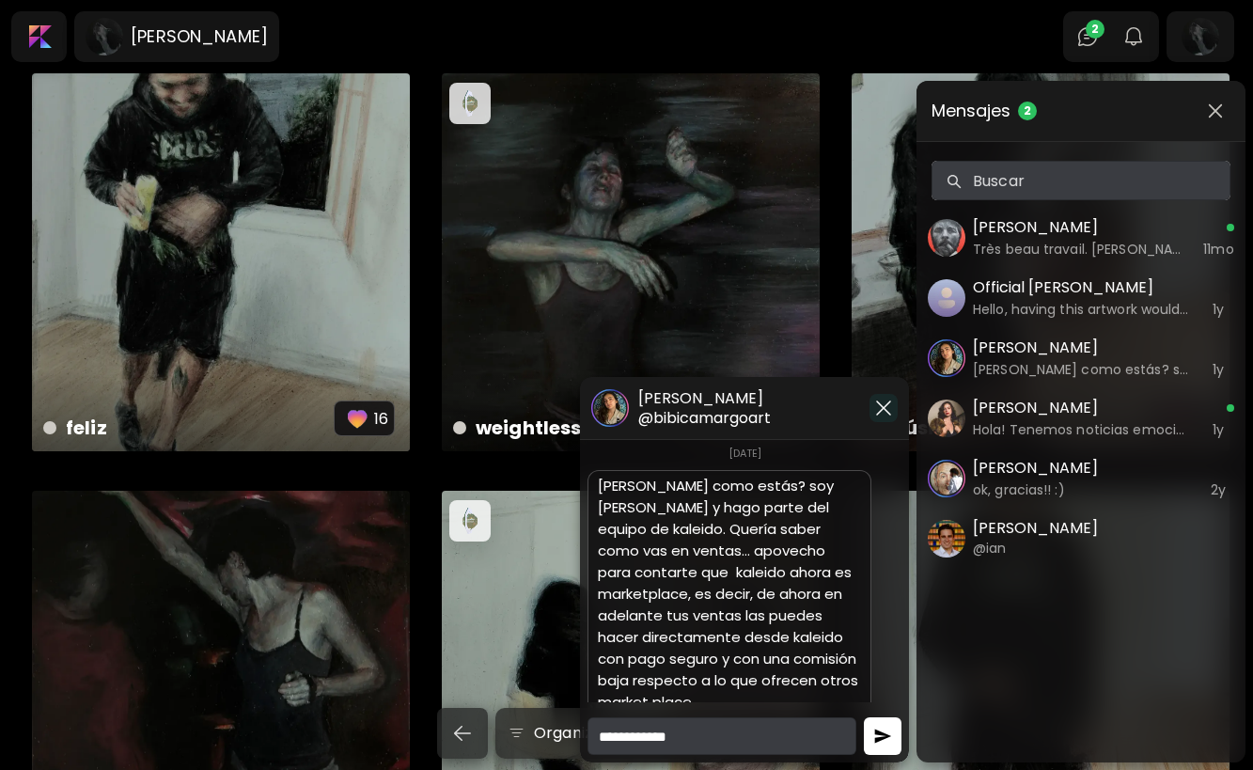
click at [882, 413] on img "button" at bounding box center [883, 408] width 23 height 23
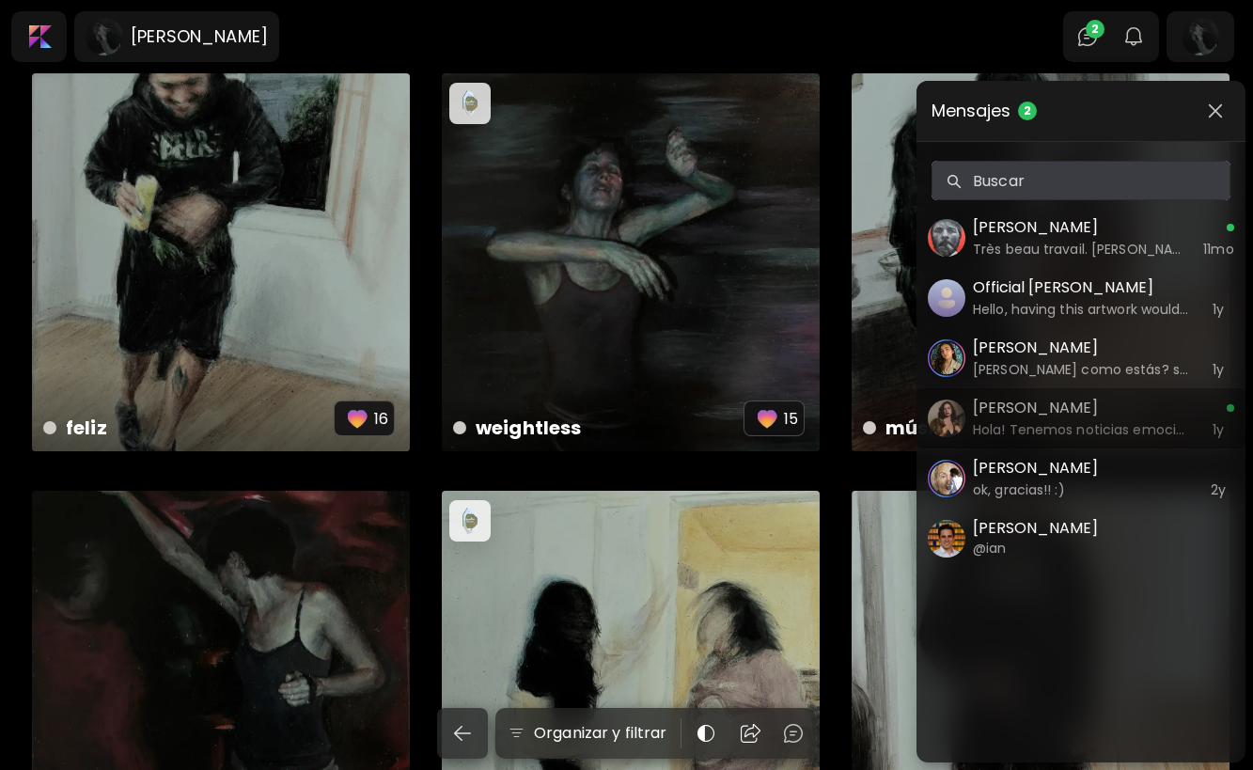
click at [1099, 408] on h5 "Daniela Chamorro" at bounding box center [1082, 408] width 219 height 23
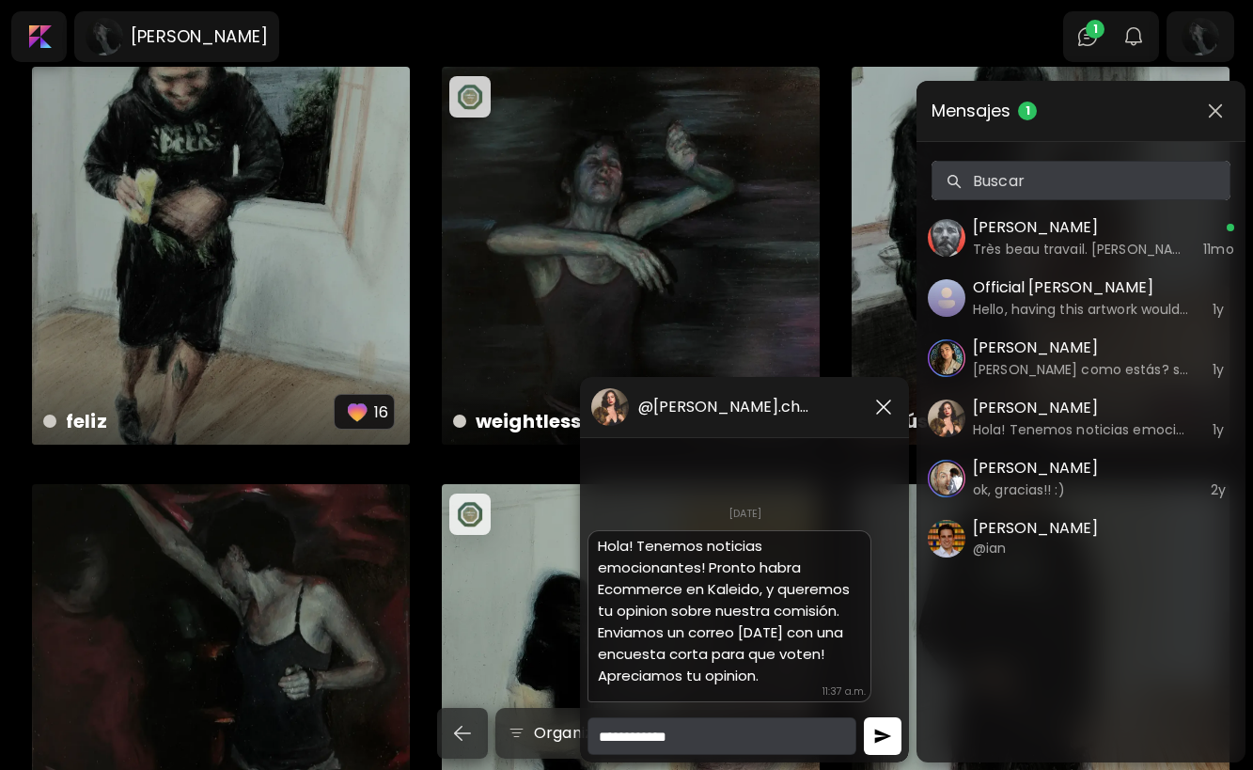
scroll to position [11, 0]
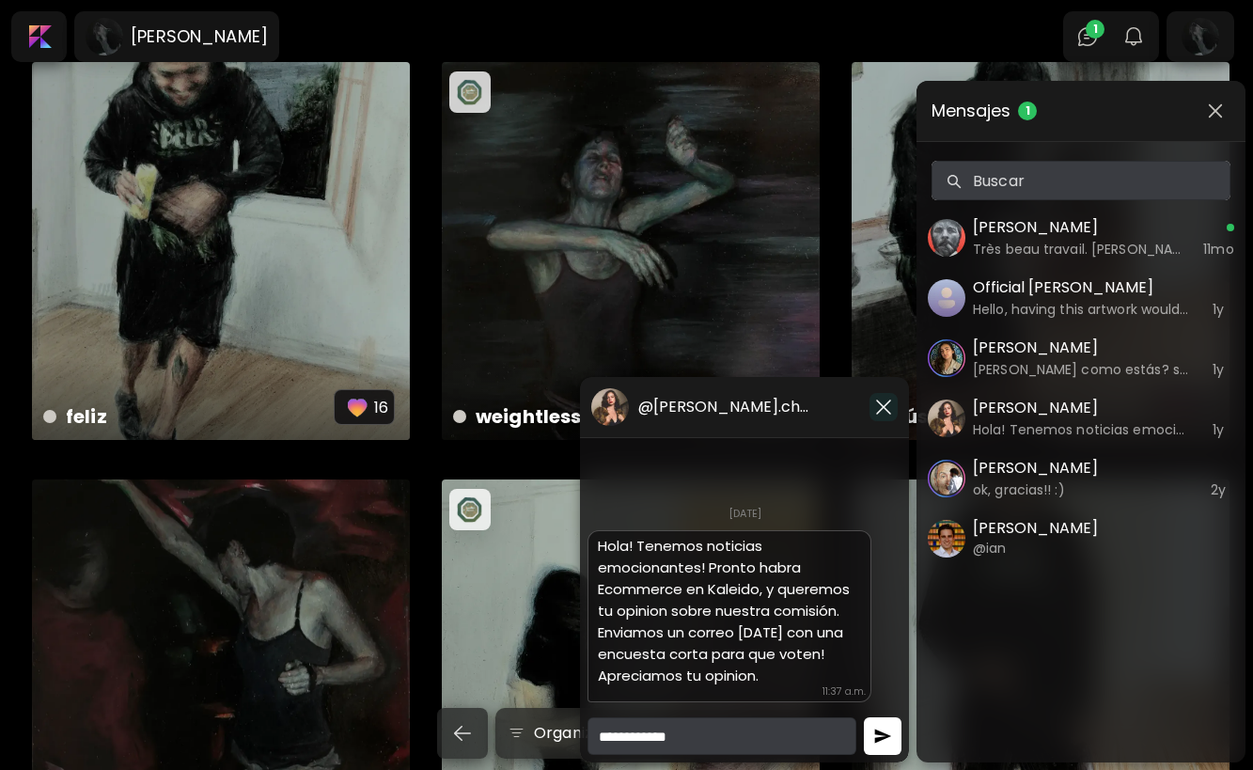
click at [881, 410] on img "button" at bounding box center [883, 407] width 23 height 23
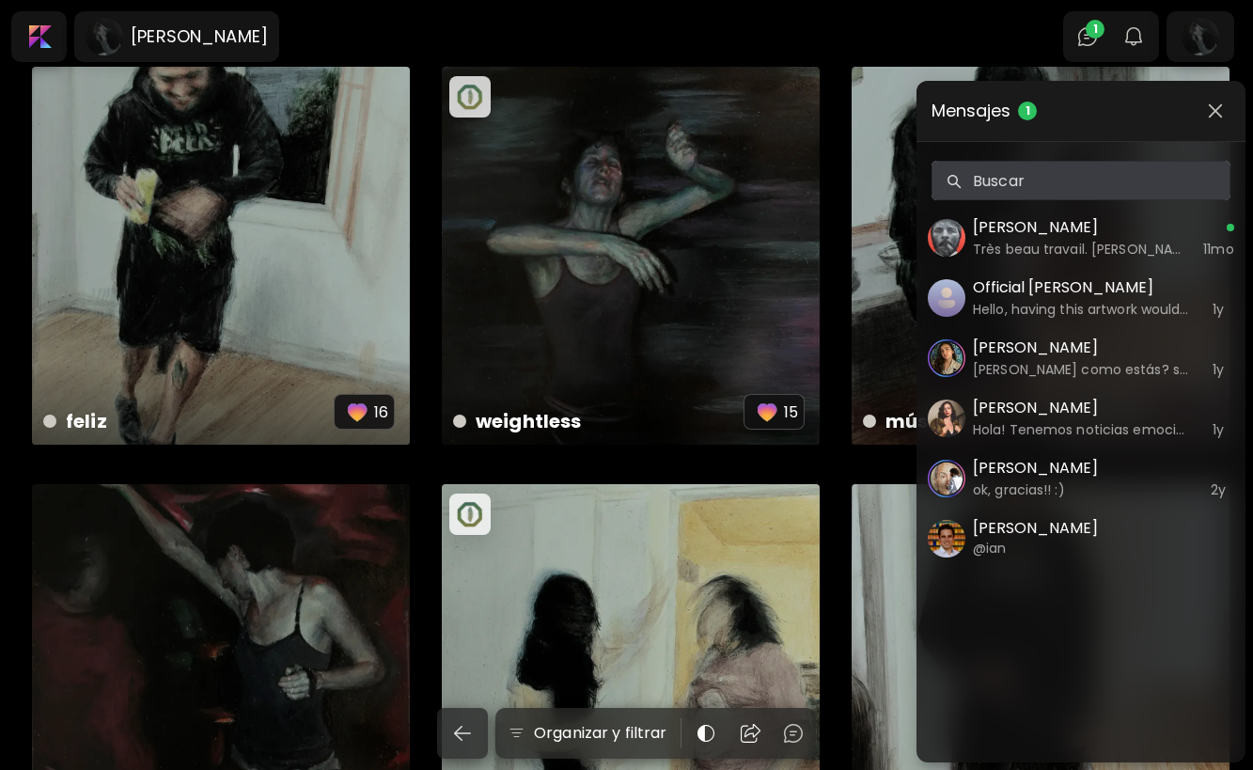
scroll to position [0, 0]
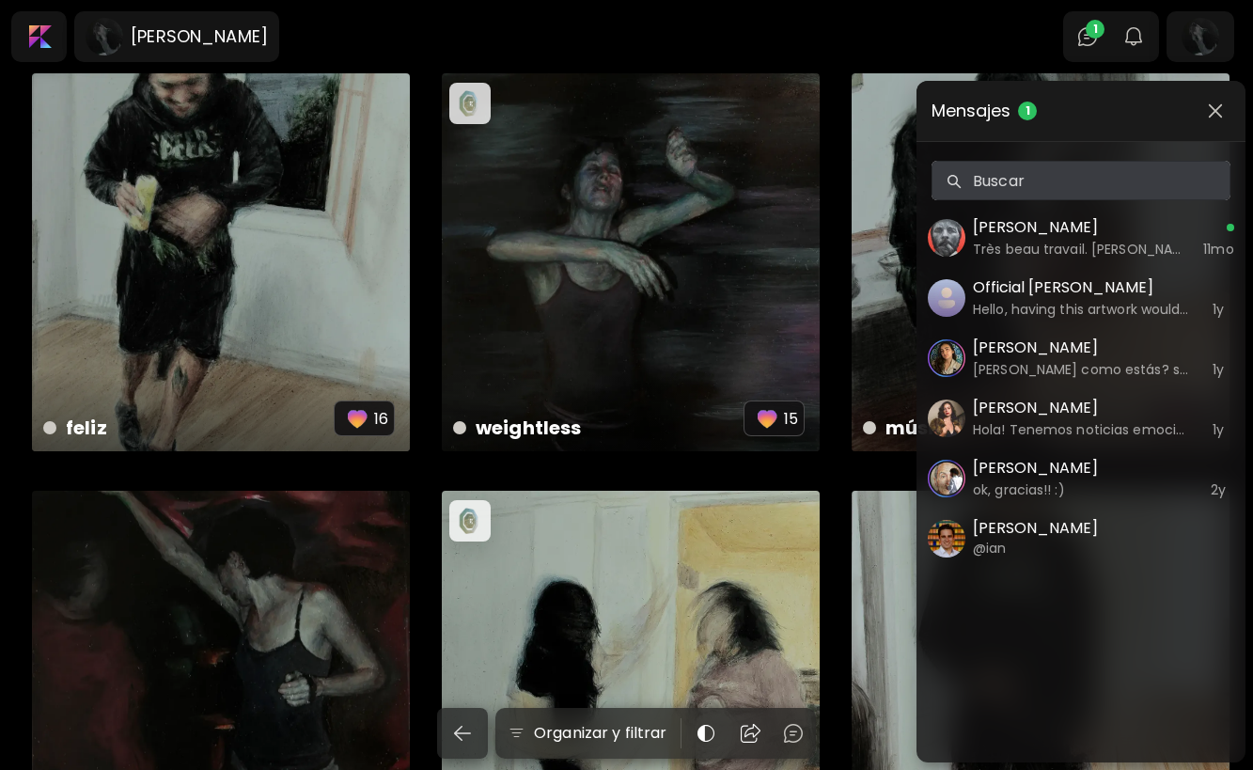
click at [1104, 226] on h5 "Jean-Marc Comby" at bounding box center [1082, 227] width 219 height 23
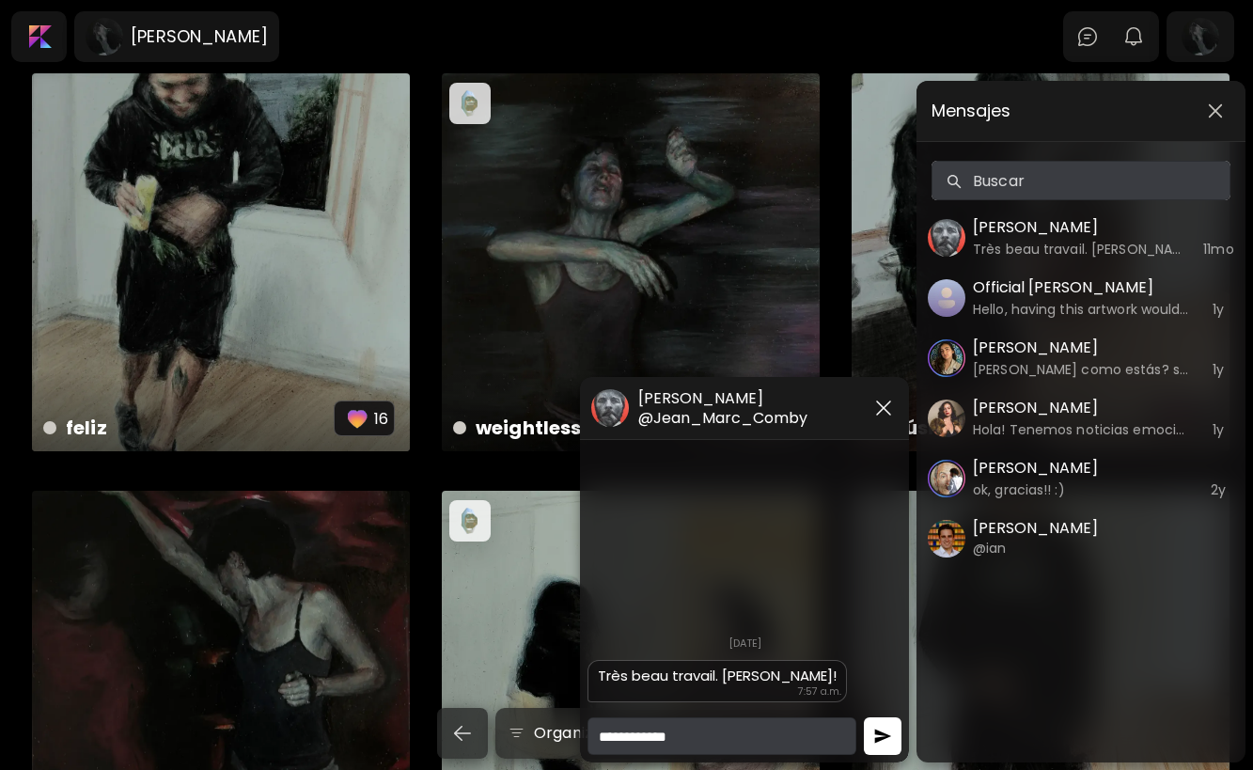
click at [798, 690] on span "7:57 a.m." at bounding box center [819, 691] width 43 height 16
click at [758, 726] on textarea at bounding box center [721, 736] width 269 height 38
click at [738, 393] on h5 "Jean-Marc Comby" at bounding box center [722, 398] width 169 height 21
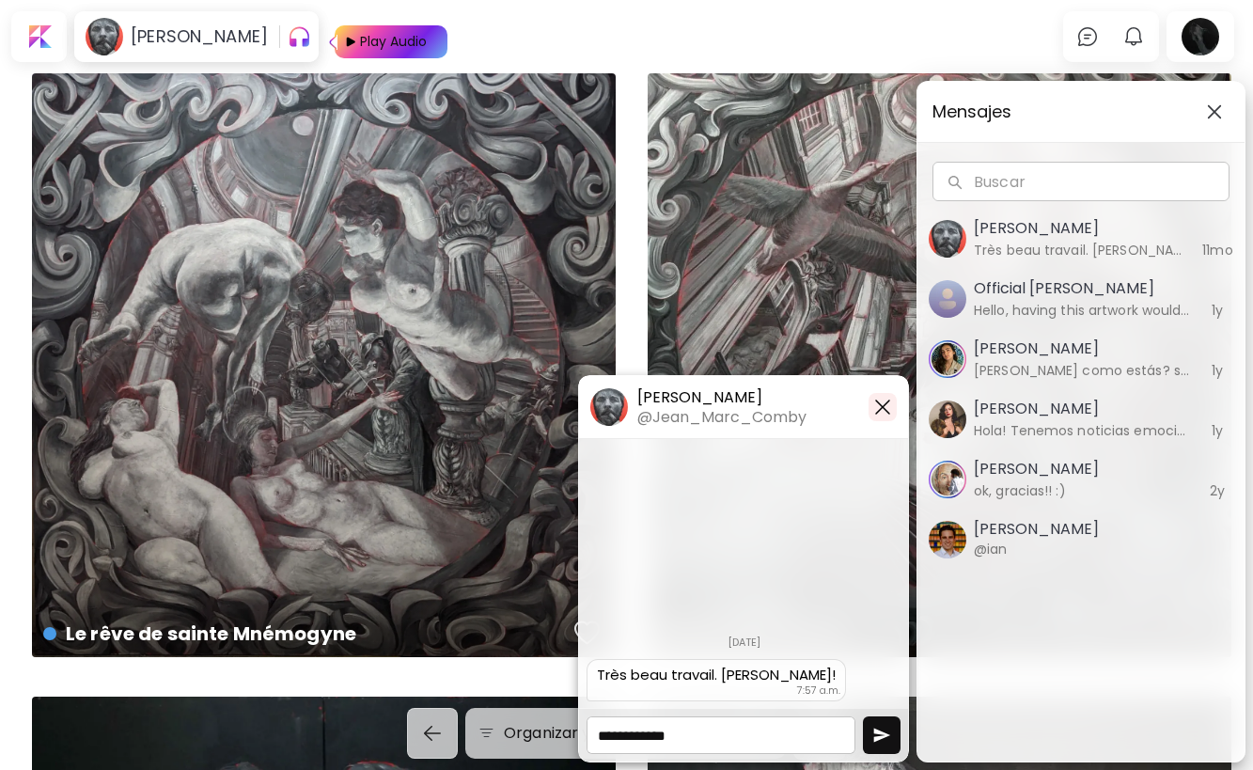
click at [887, 406] on img "button" at bounding box center [882, 407] width 23 height 23
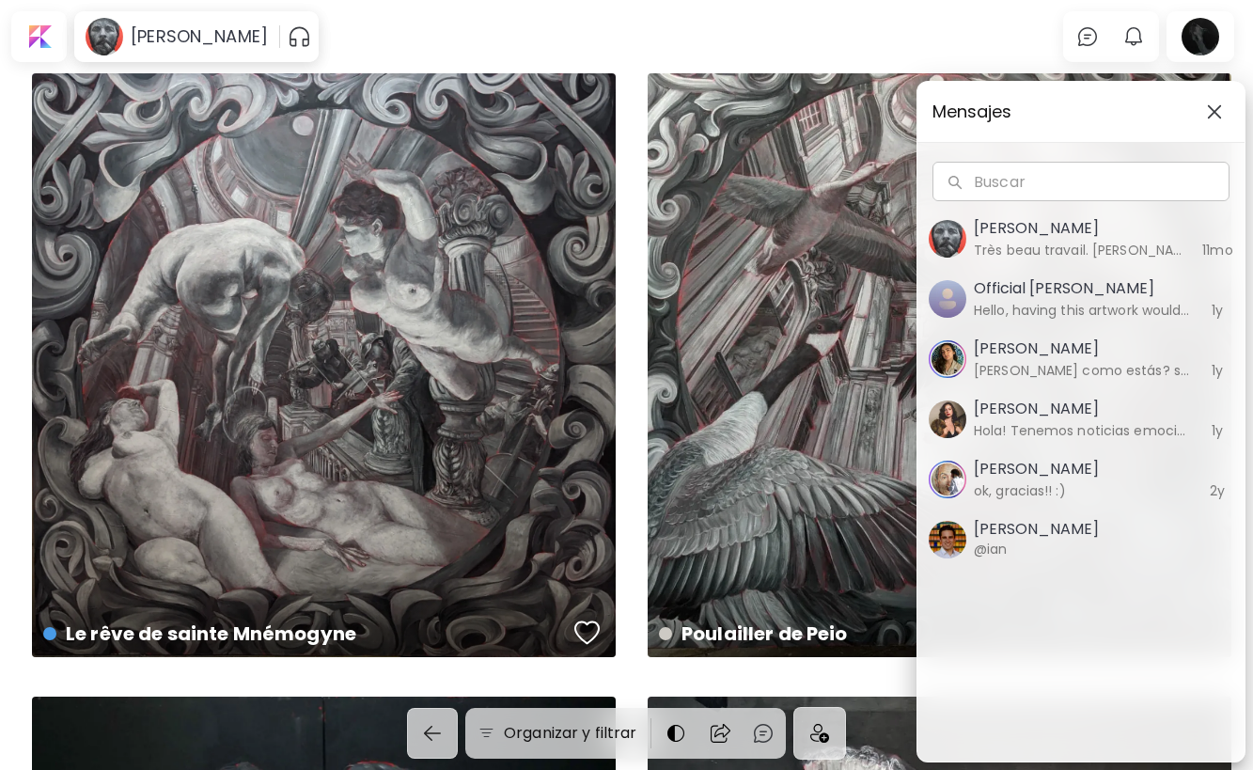
click at [1213, 112] on img "button" at bounding box center [1214, 111] width 15 height 15
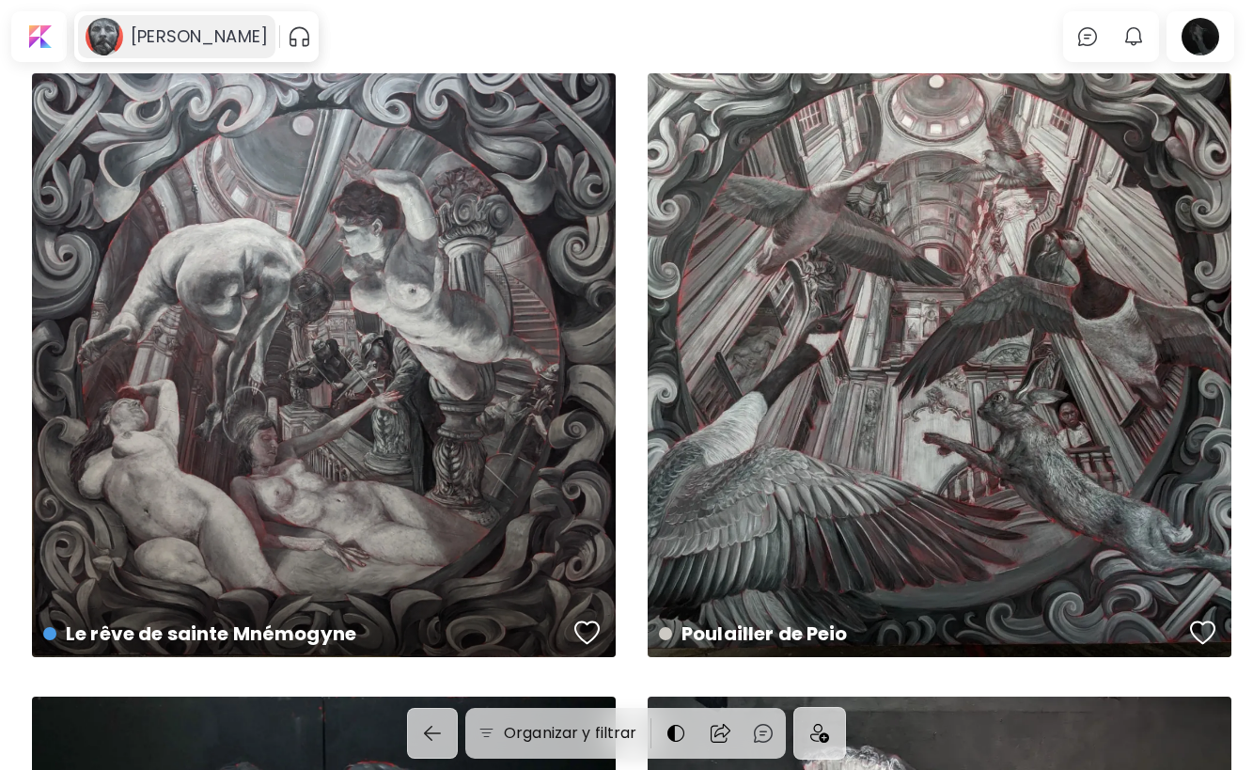
click at [225, 38] on h6 "Jean-Marc Comby" at bounding box center [199, 36] width 137 height 23
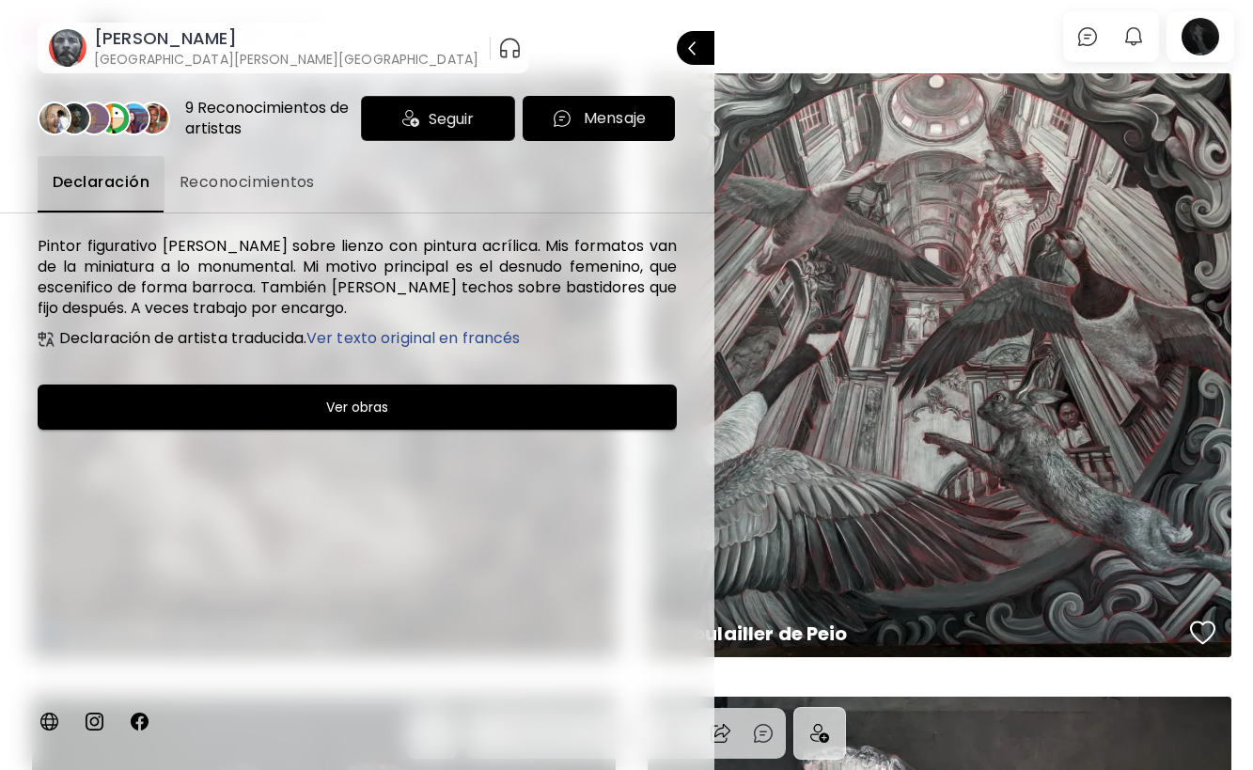
click at [452, 124] on span "Seguir" at bounding box center [451, 118] width 45 height 23
click at [804, 55] on div at bounding box center [626, 385] width 1253 height 770
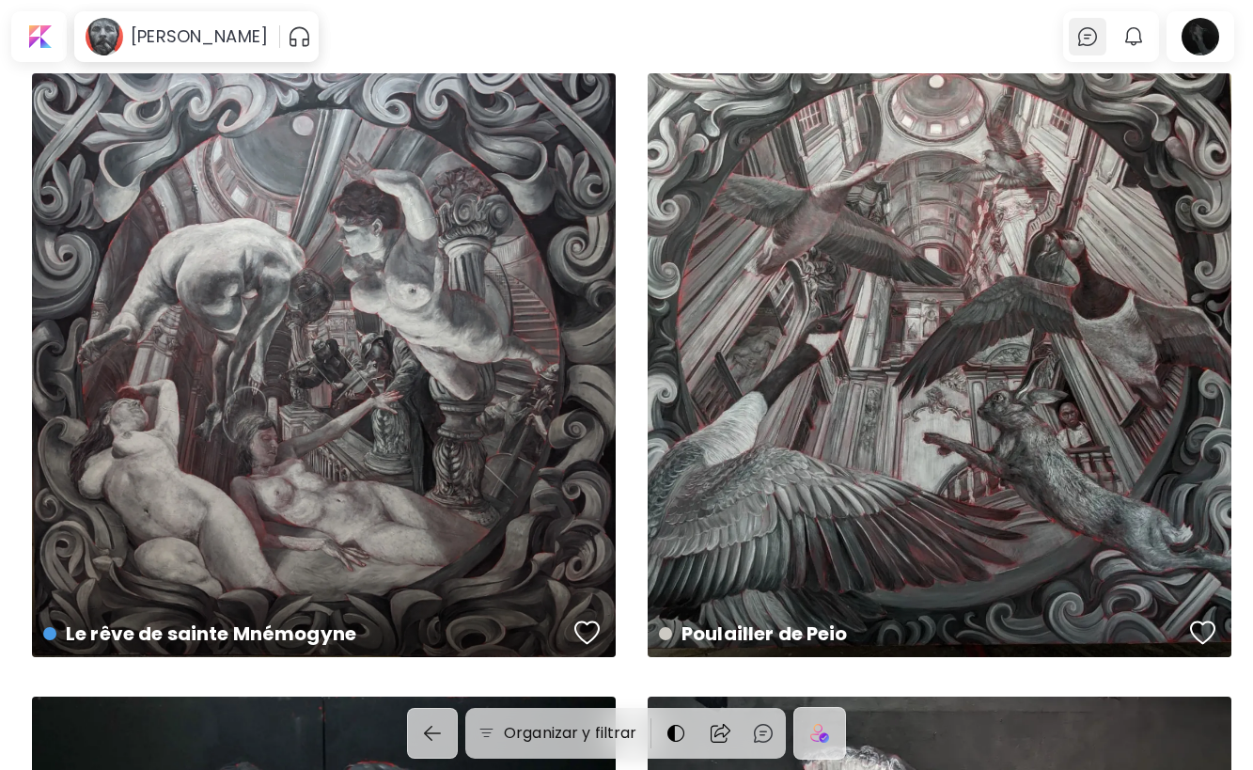
click at [1097, 38] on img at bounding box center [1087, 36] width 23 height 23
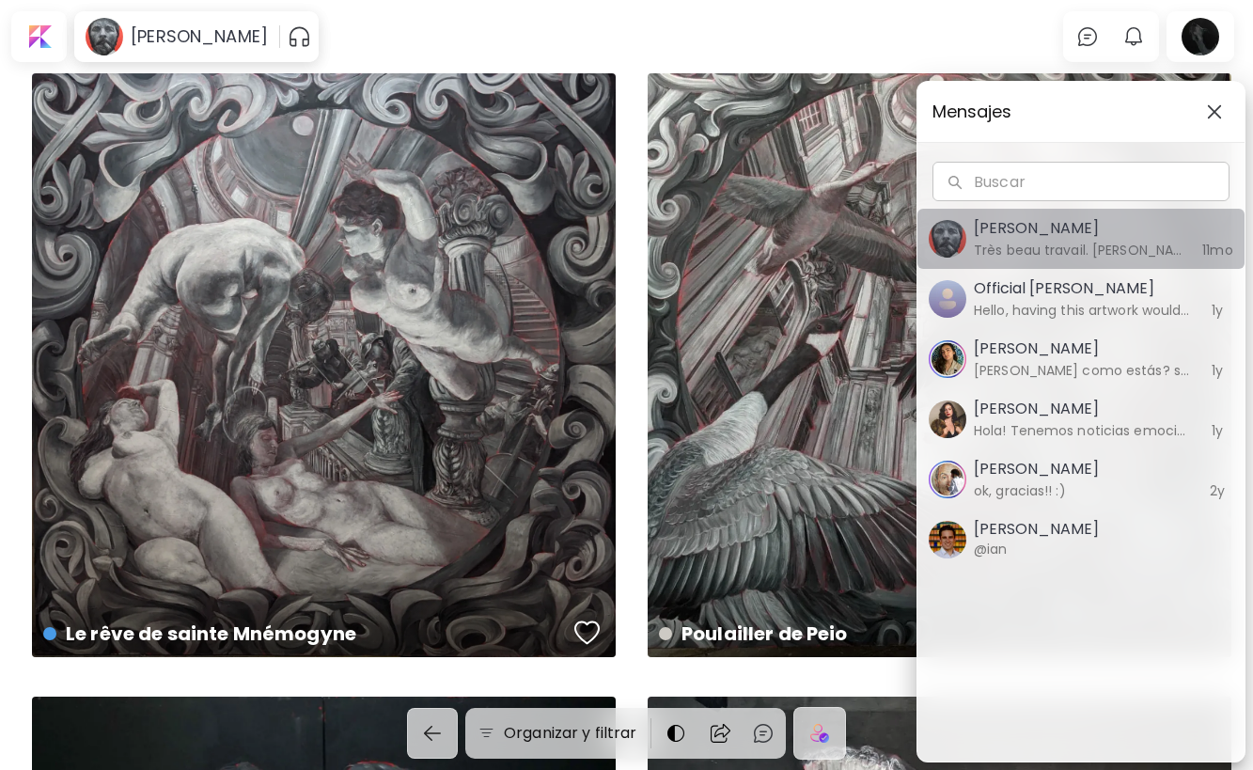
click at [1022, 241] on h6 "Très beau travail. bravo!" at bounding box center [1082, 250] width 217 height 21
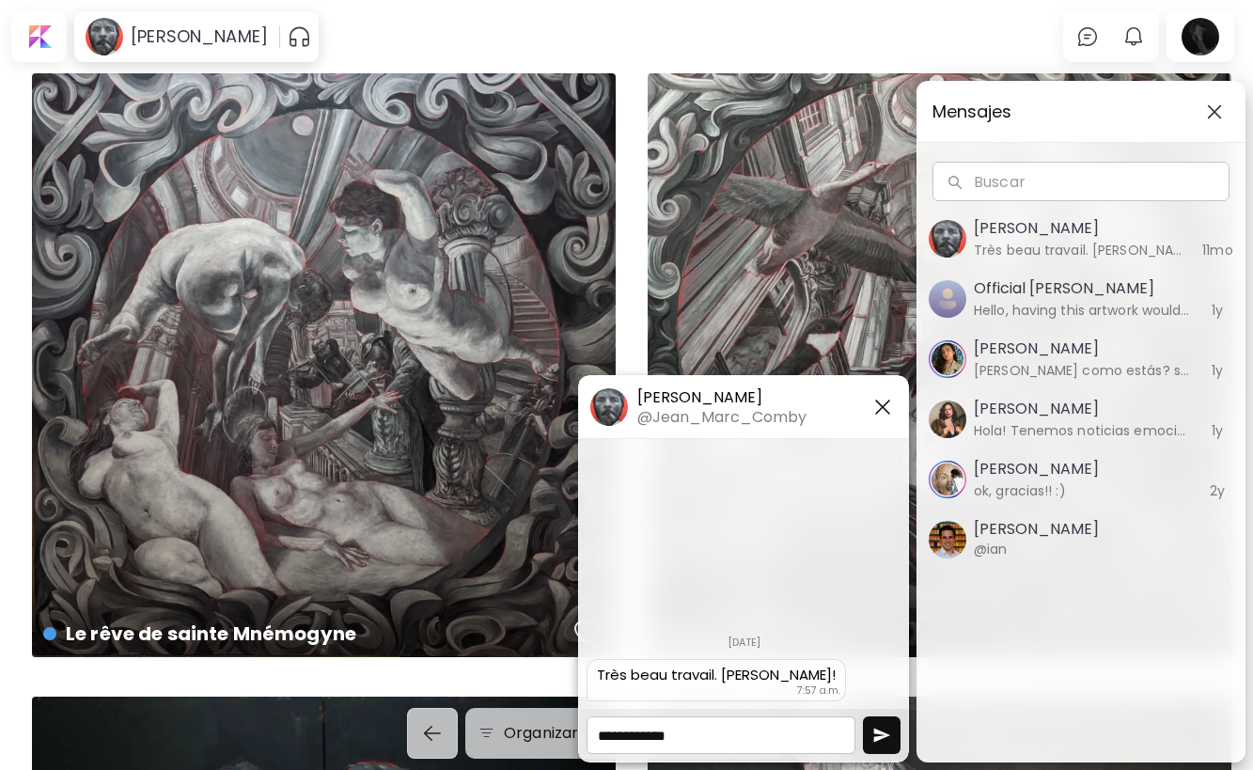
click at [679, 735] on textarea at bounding box center [720, 735] width 269 height 38
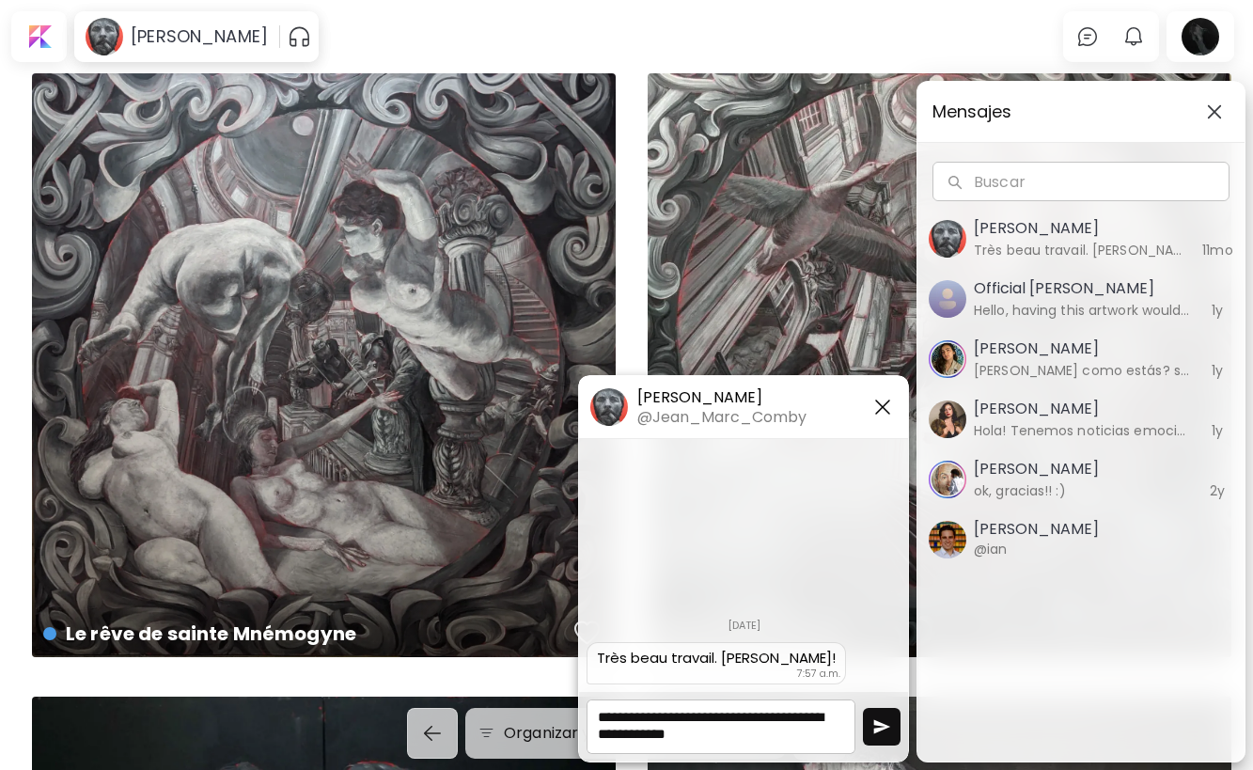
type textarea "**********"
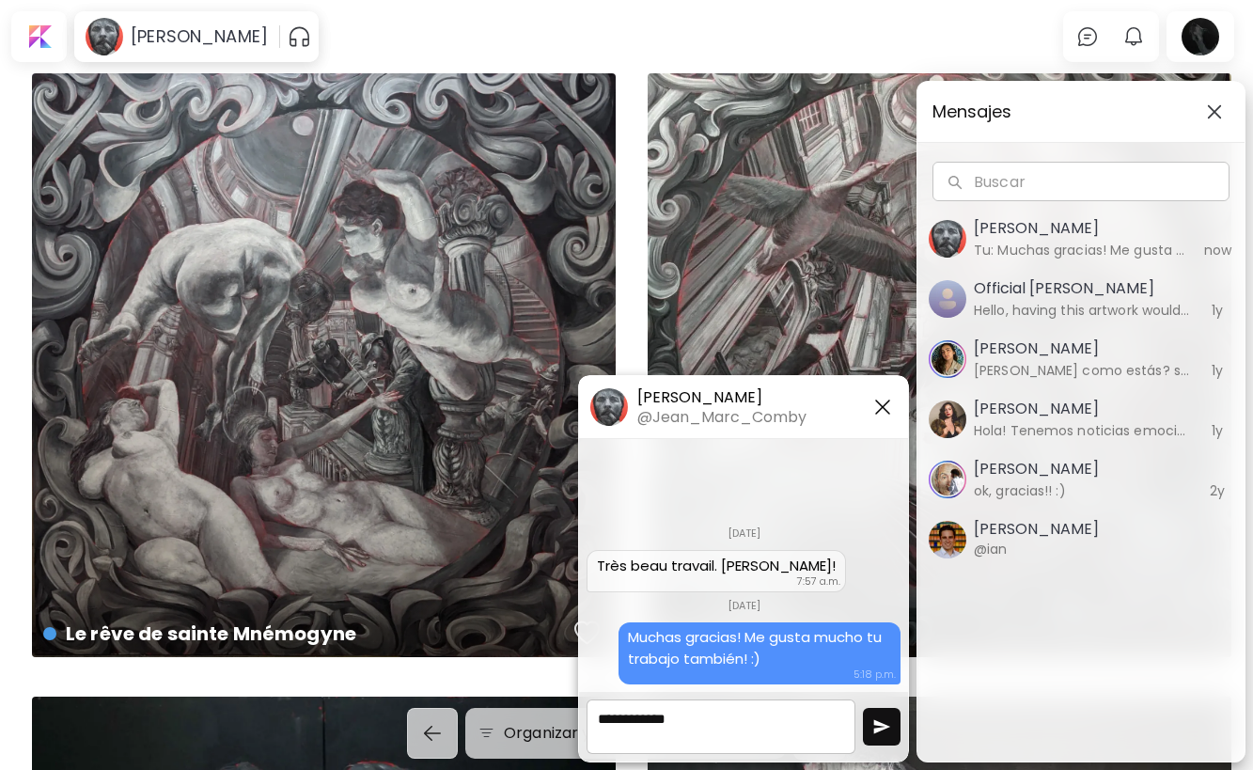
scroll to position [0, 0]
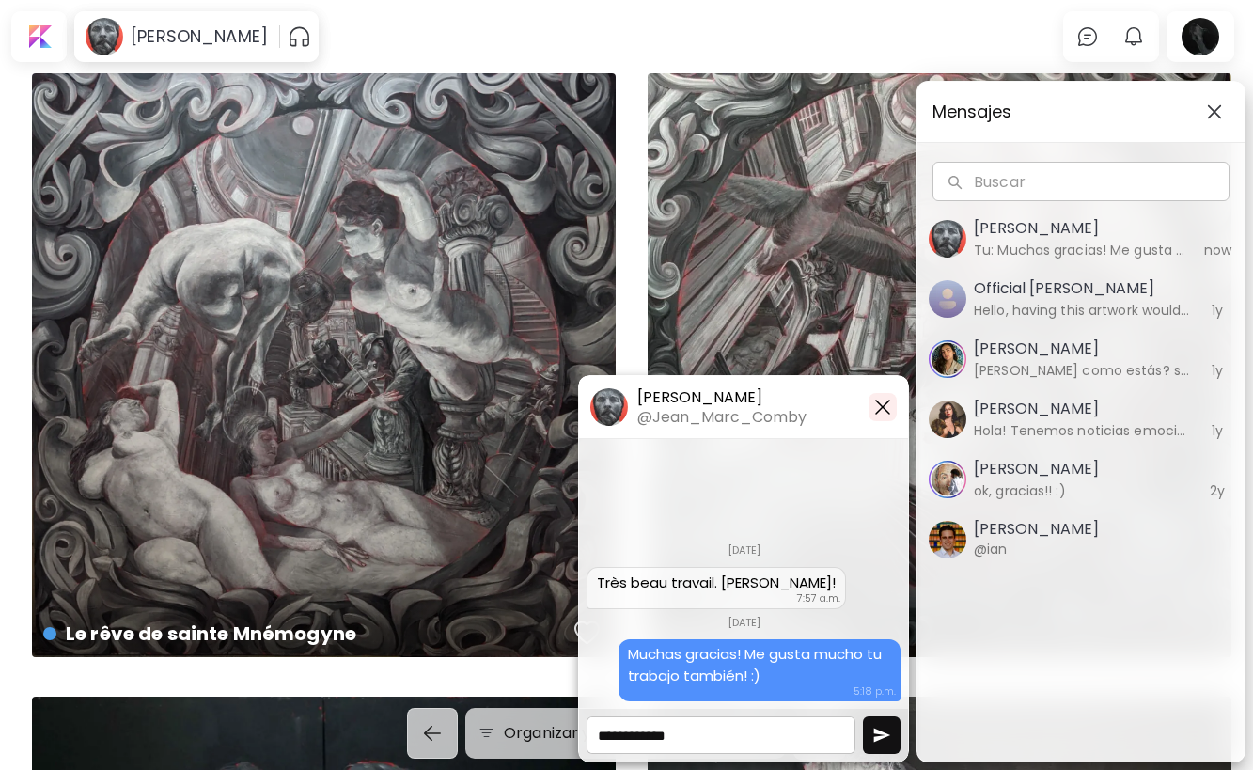
click at [885, 402] on img "button" at bounding box center [882, 407] width 23 height 23
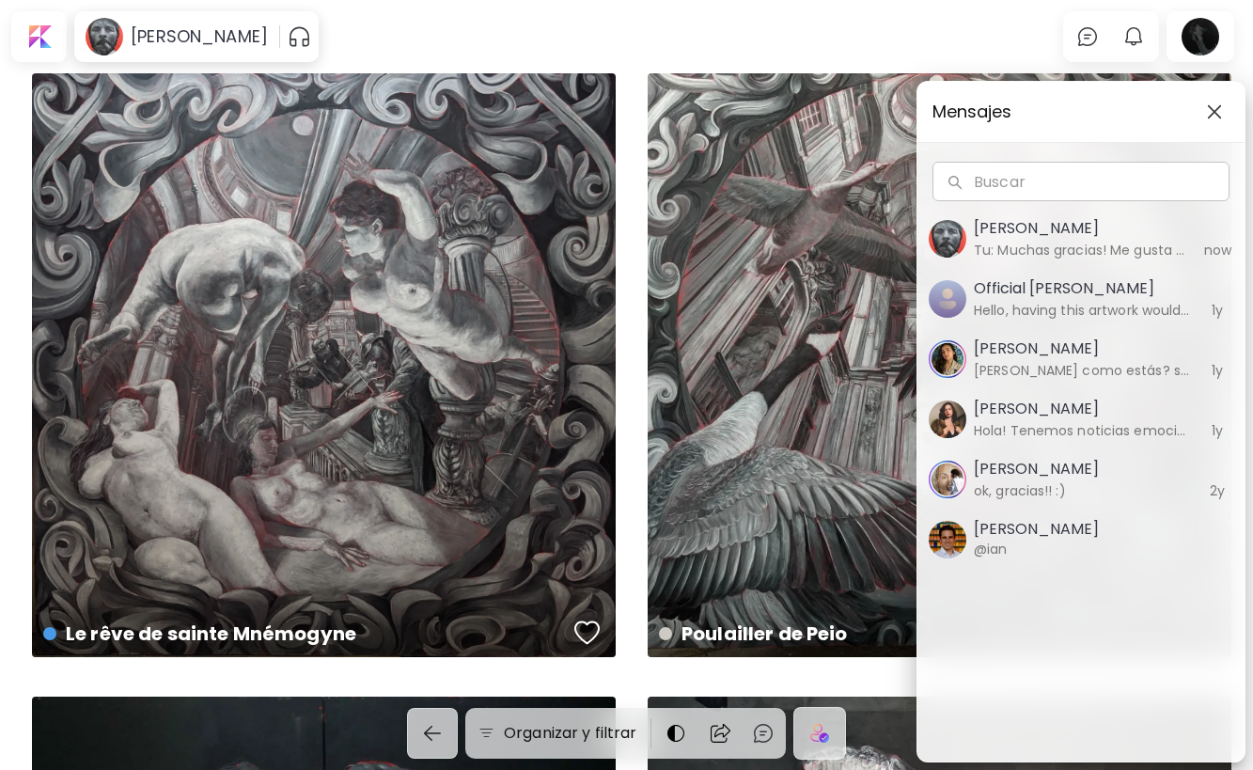
click at [1170, 245] on h6 "Tu: Muchas gracias! Me gusta mucho tu trabajo también! :)" at bounding box center [1082, 250] width 217 height 21
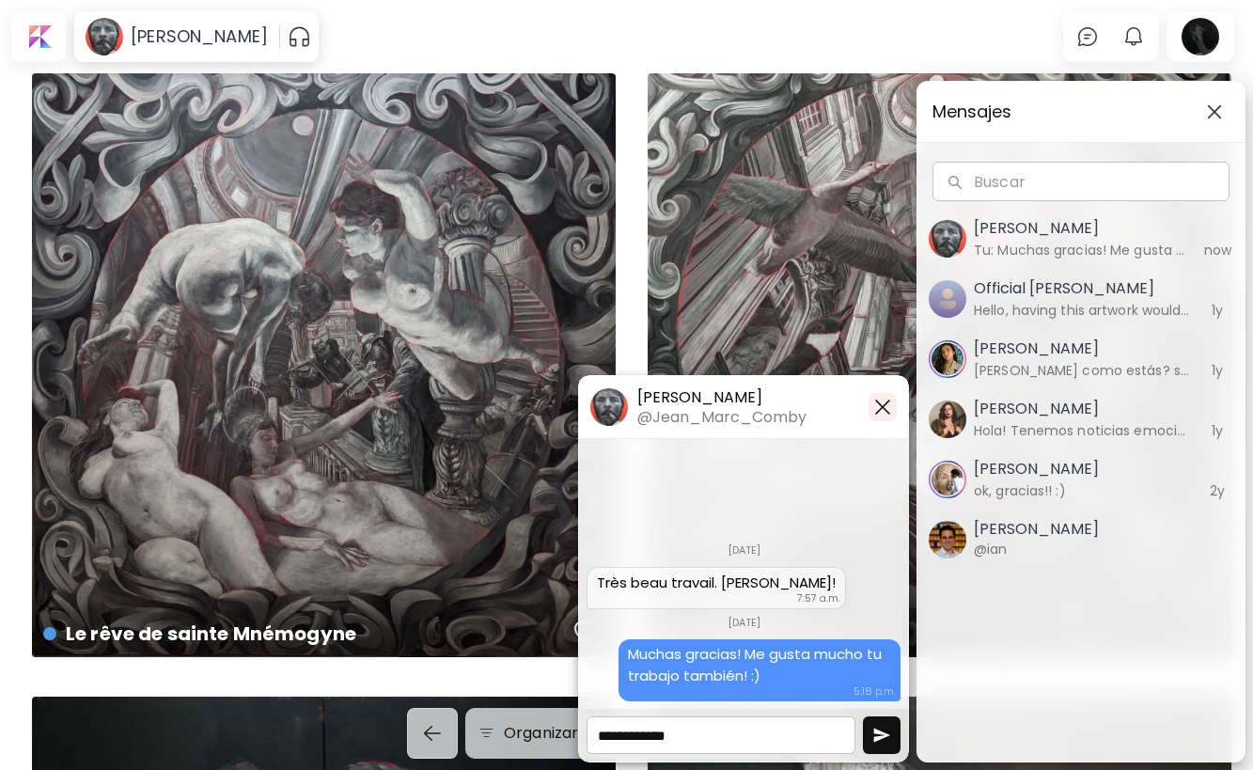
click at [883, 405] on img "button" at bounding box center [882, 407] width 23 height 23
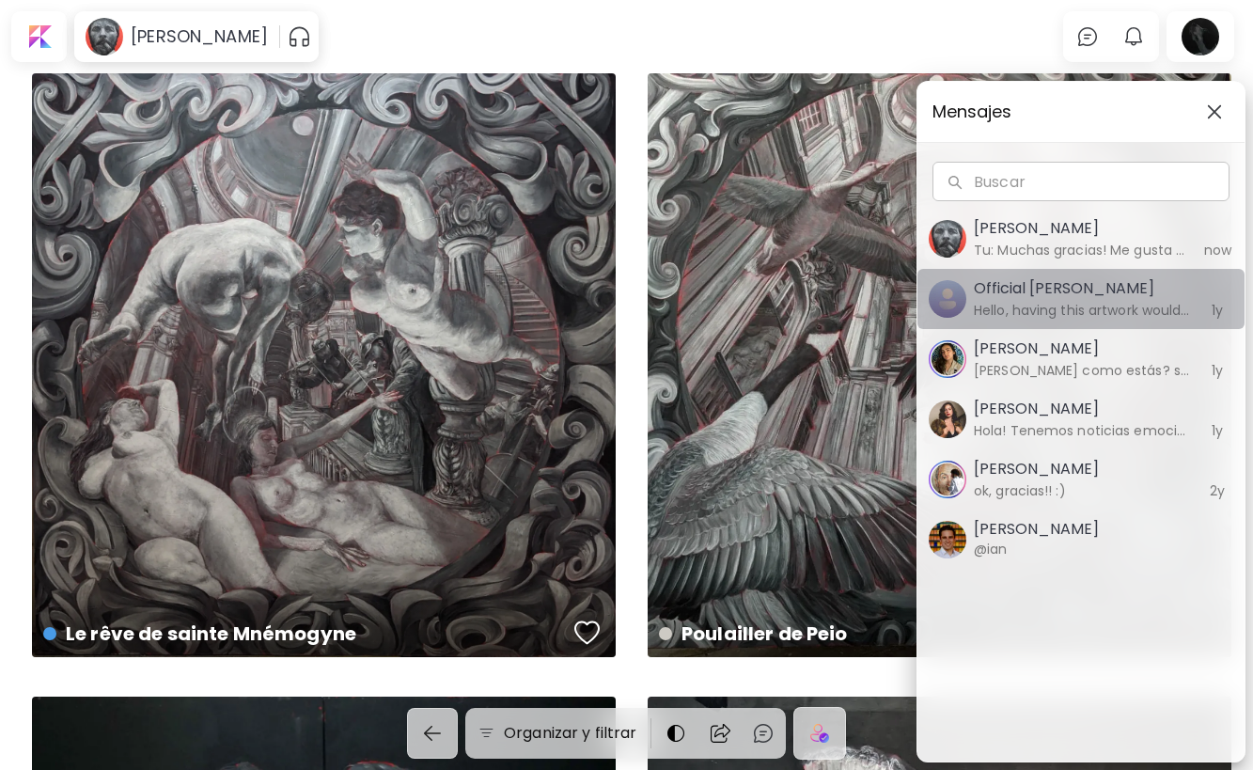
click at [1058, 293] on h5 "Official Aria Schmidt" at bounding box center [1082, 288] width 217 height 23
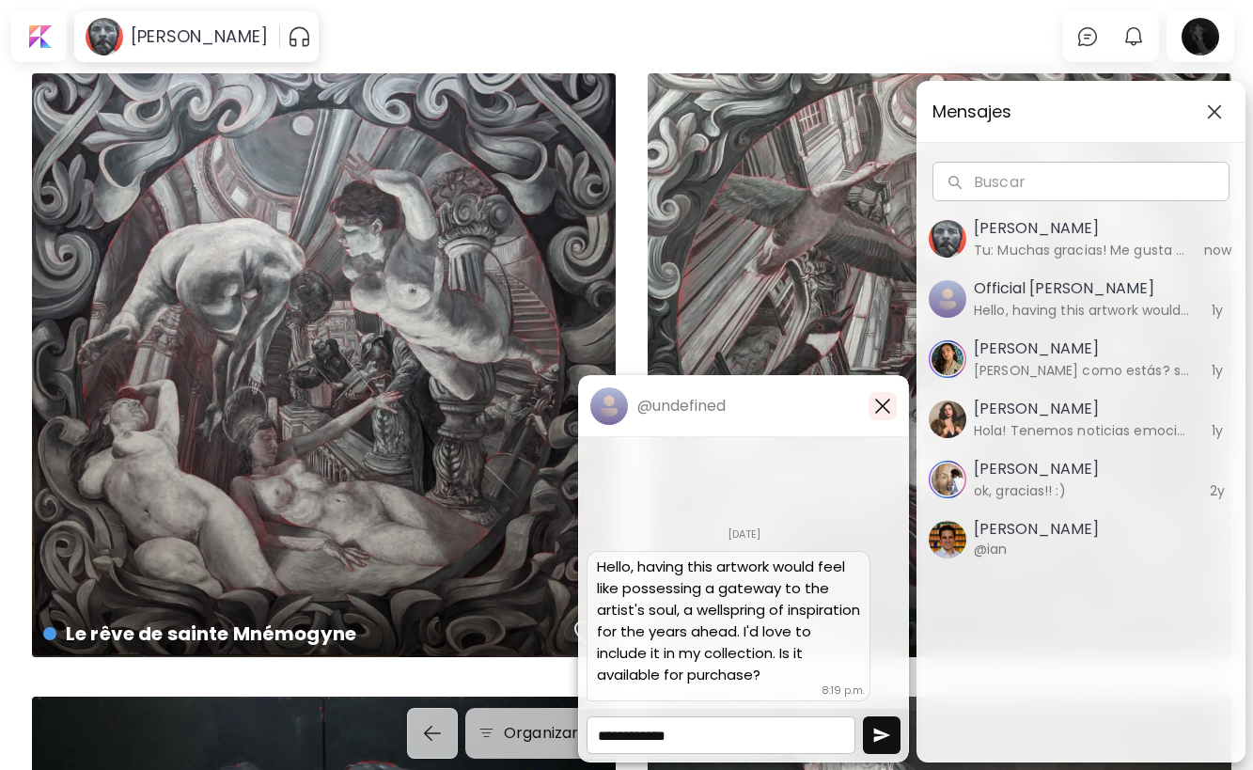
click at [883, 412] on img "button" at bounding box center [882, 406] width 23 height 23
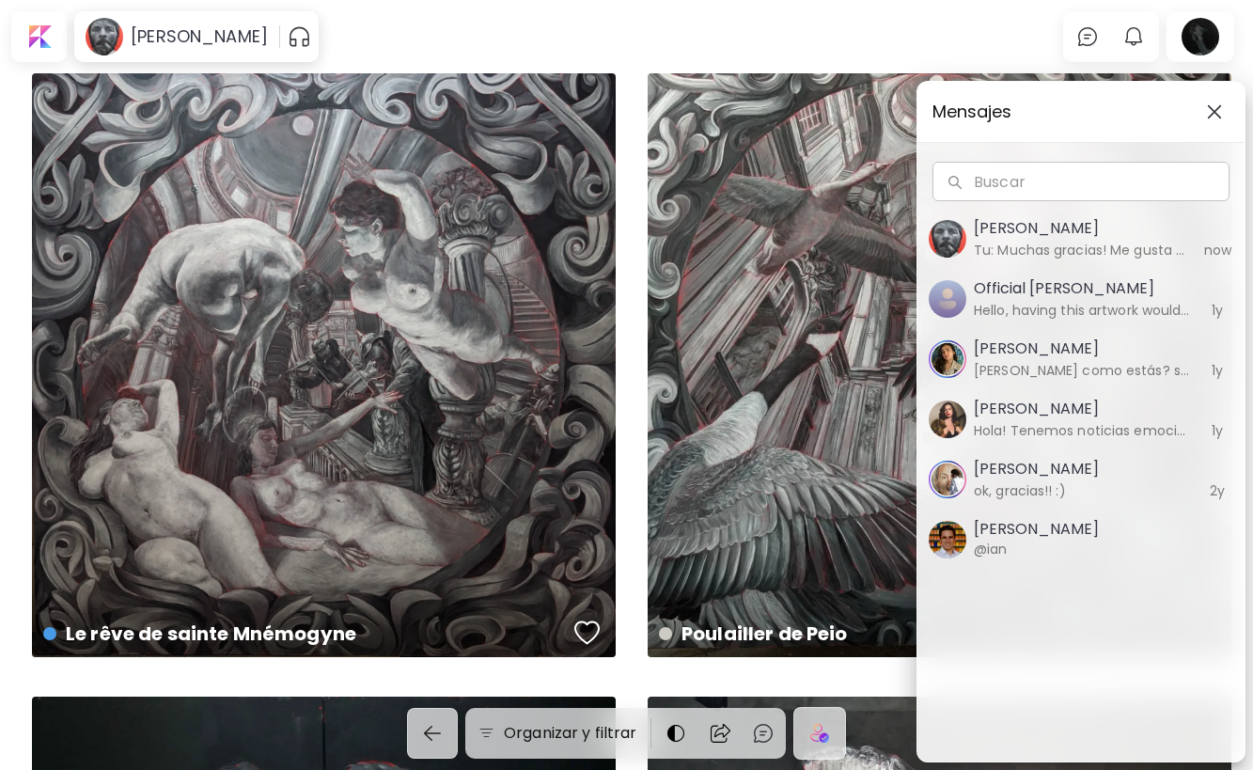
click at [1210, 115] on img "button" at bounding box center [1214, 111] width 15 height 15
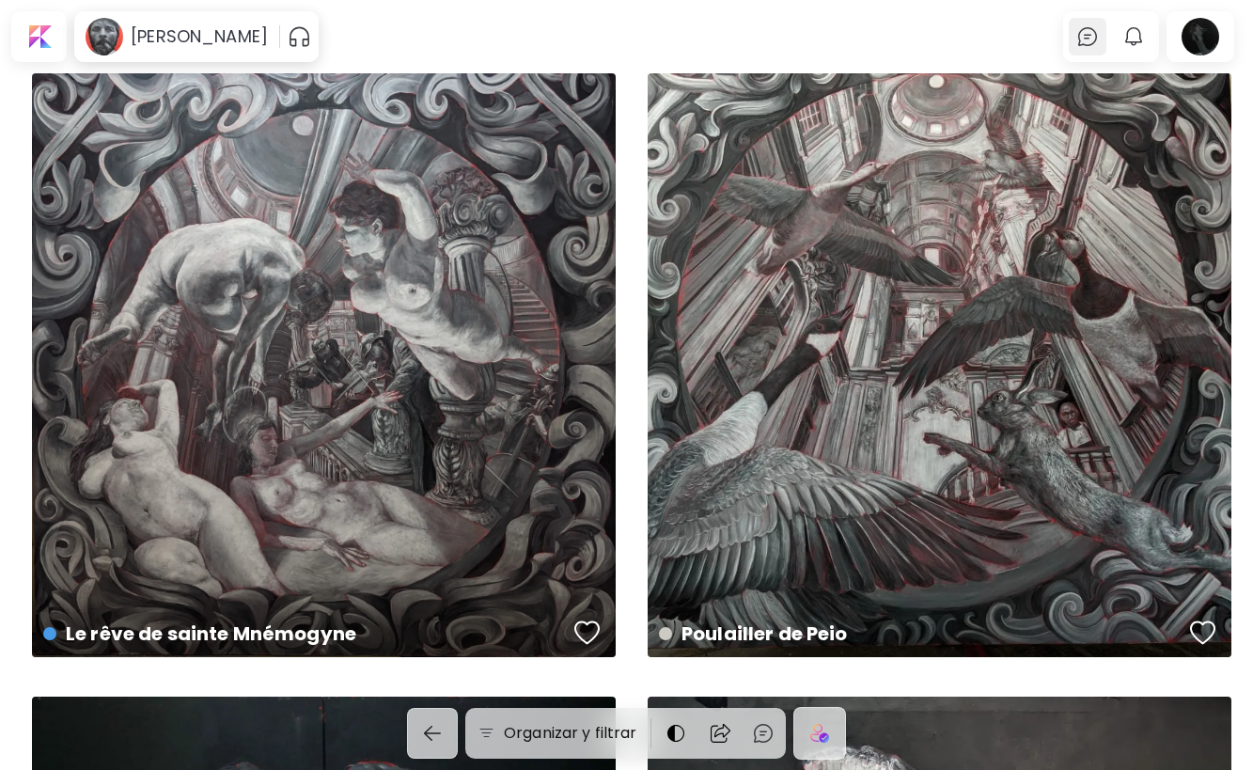
click at [1099, 32] on img at bounding box center [1087, 36] width 23 height 23
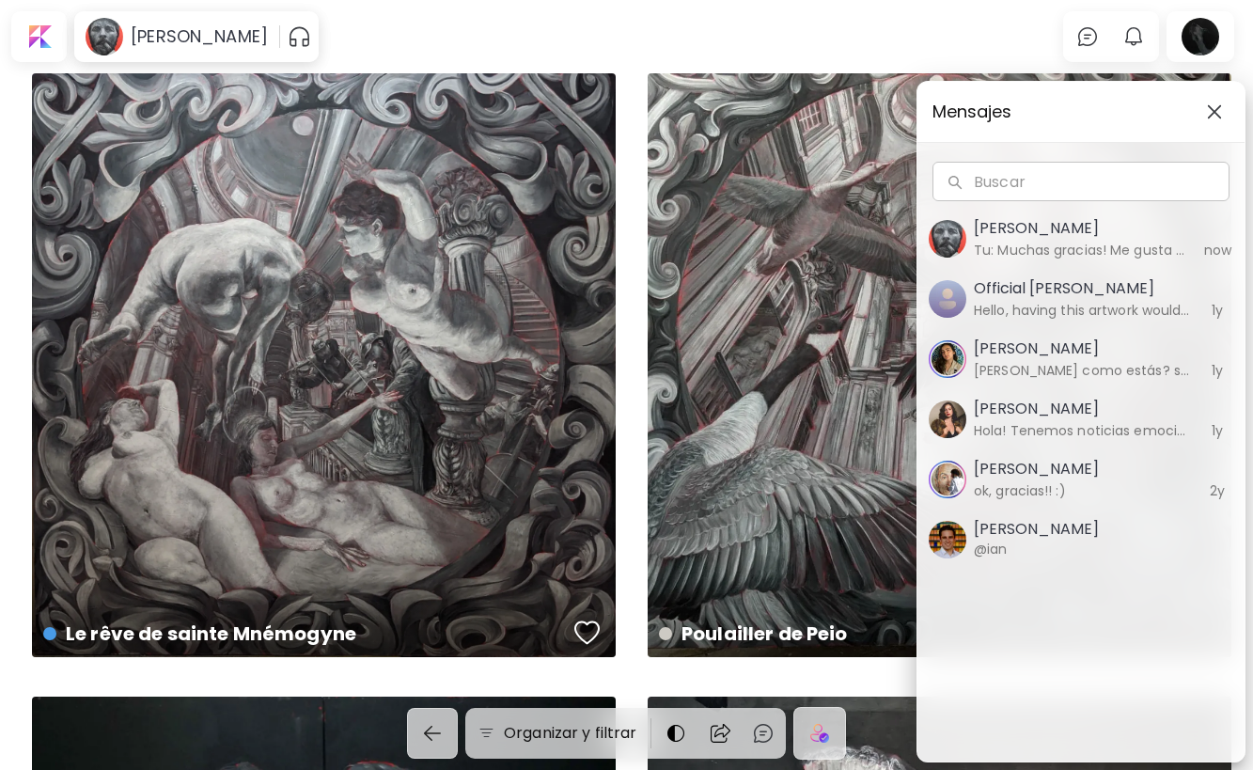
click at [1064, 287] on h5 "Official Aria Schmidt" at bounding box center [1082, 288] width 217 height 23
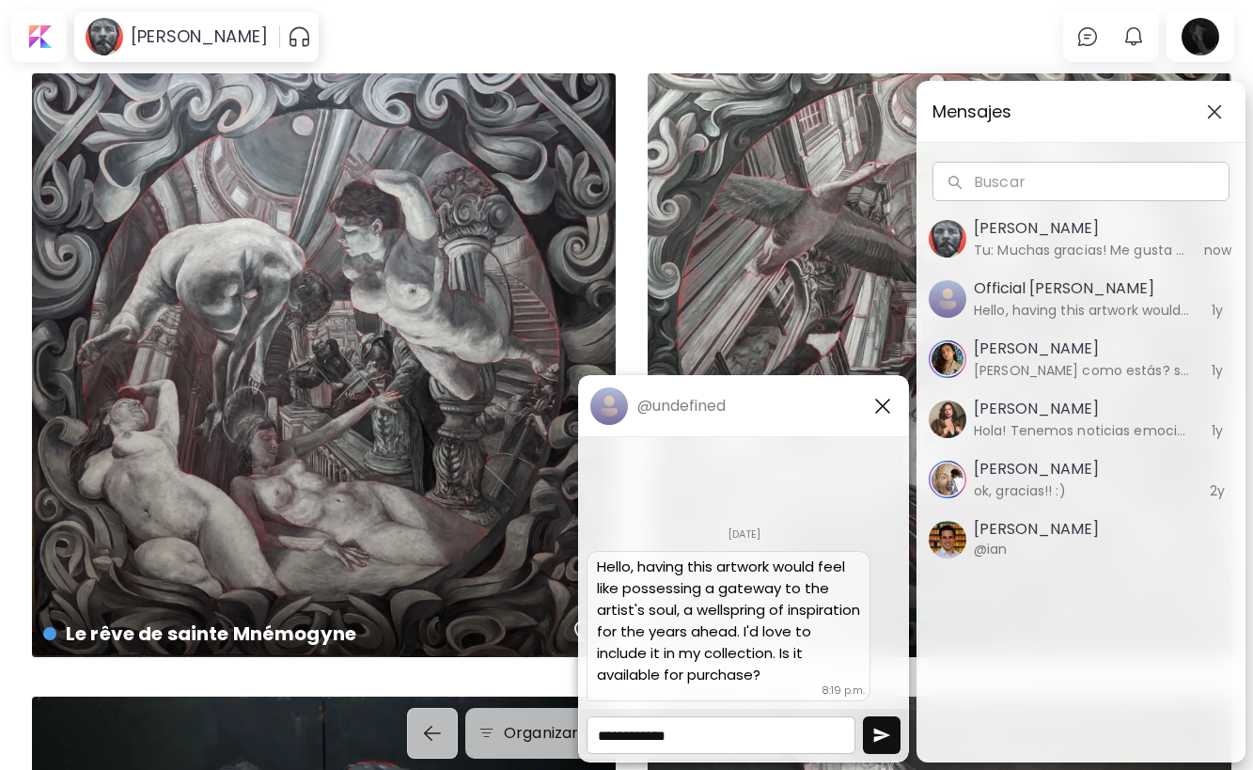
click at [662, 737] on textarea at bounding box center [720, 735] width 269 height 38
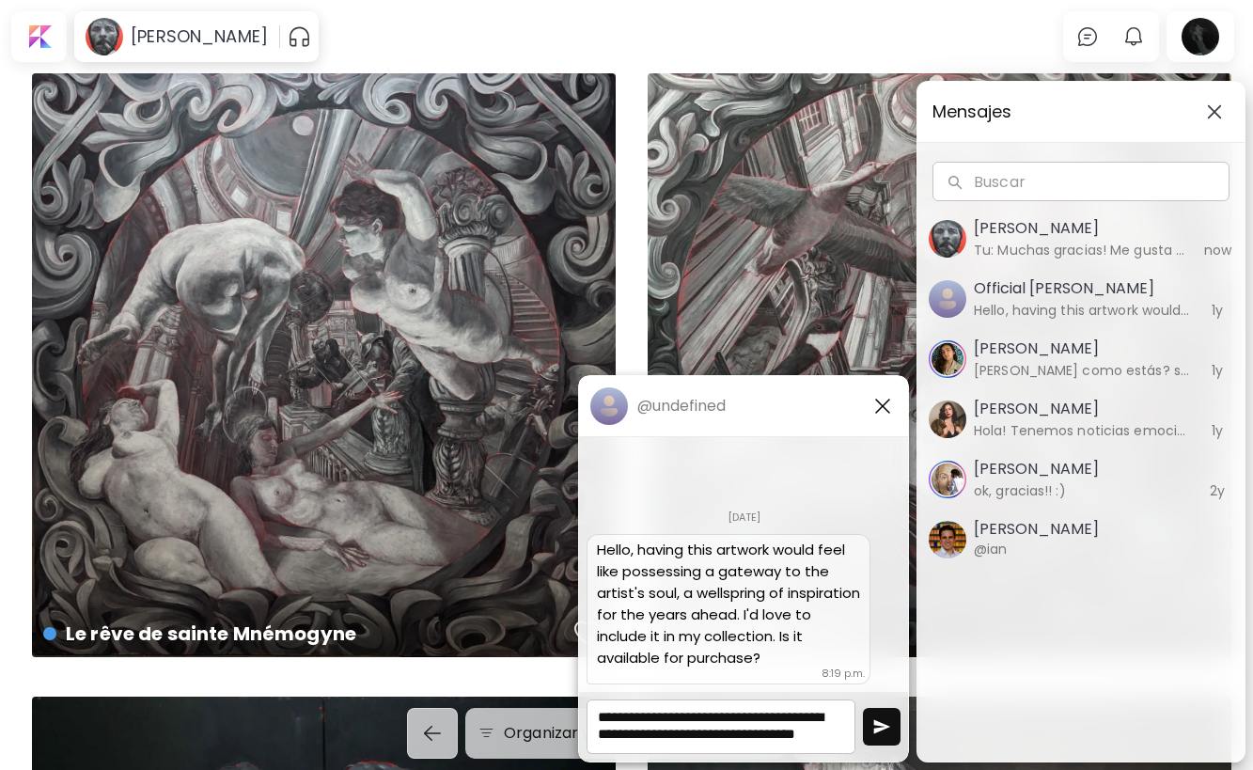
scroll to position [2, 0]
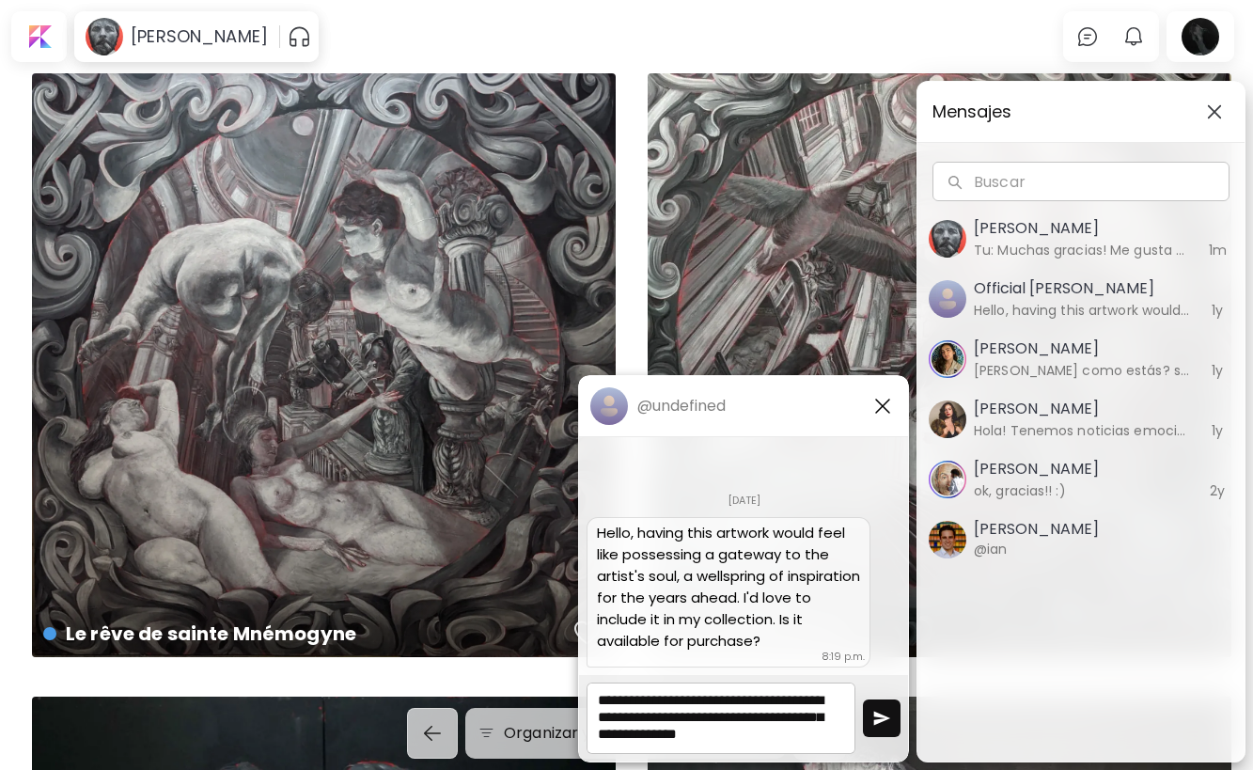
click at [763, 720] on textarea "**********" at bounding box center [720, 717] width 269 height 71
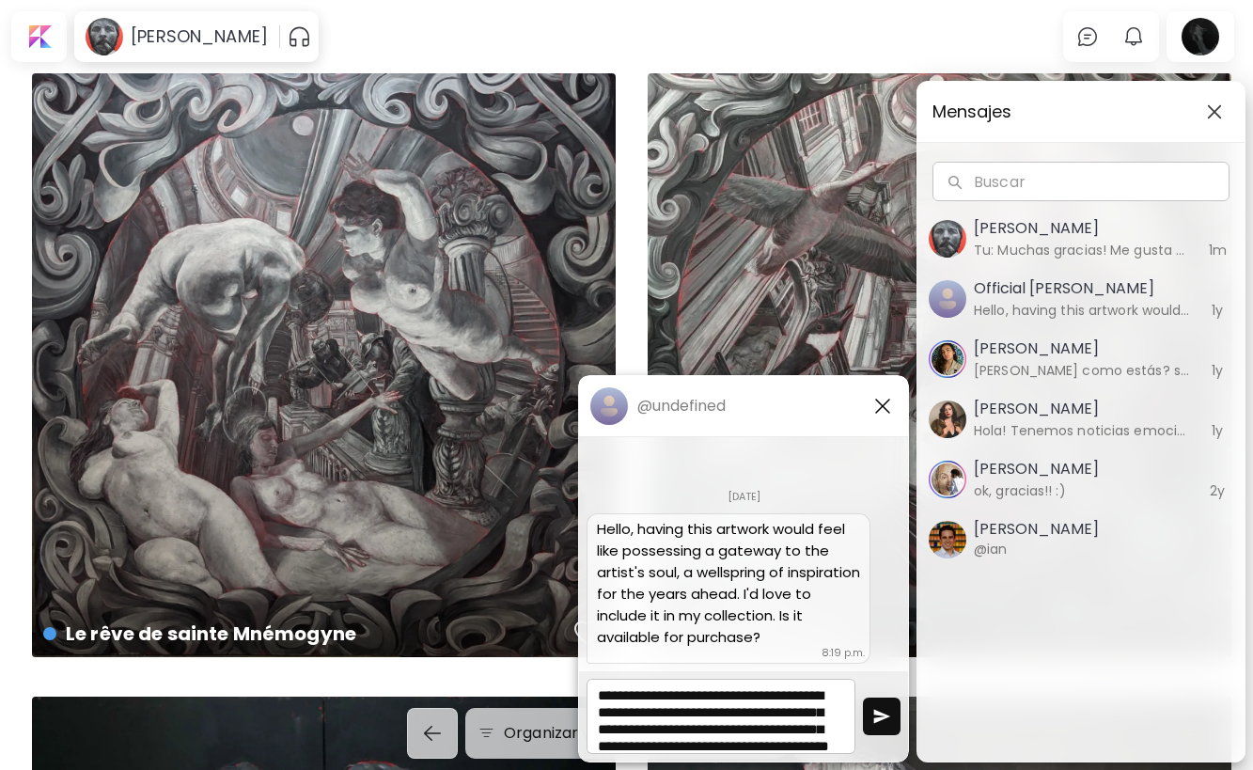
scroll to position [0, 0]
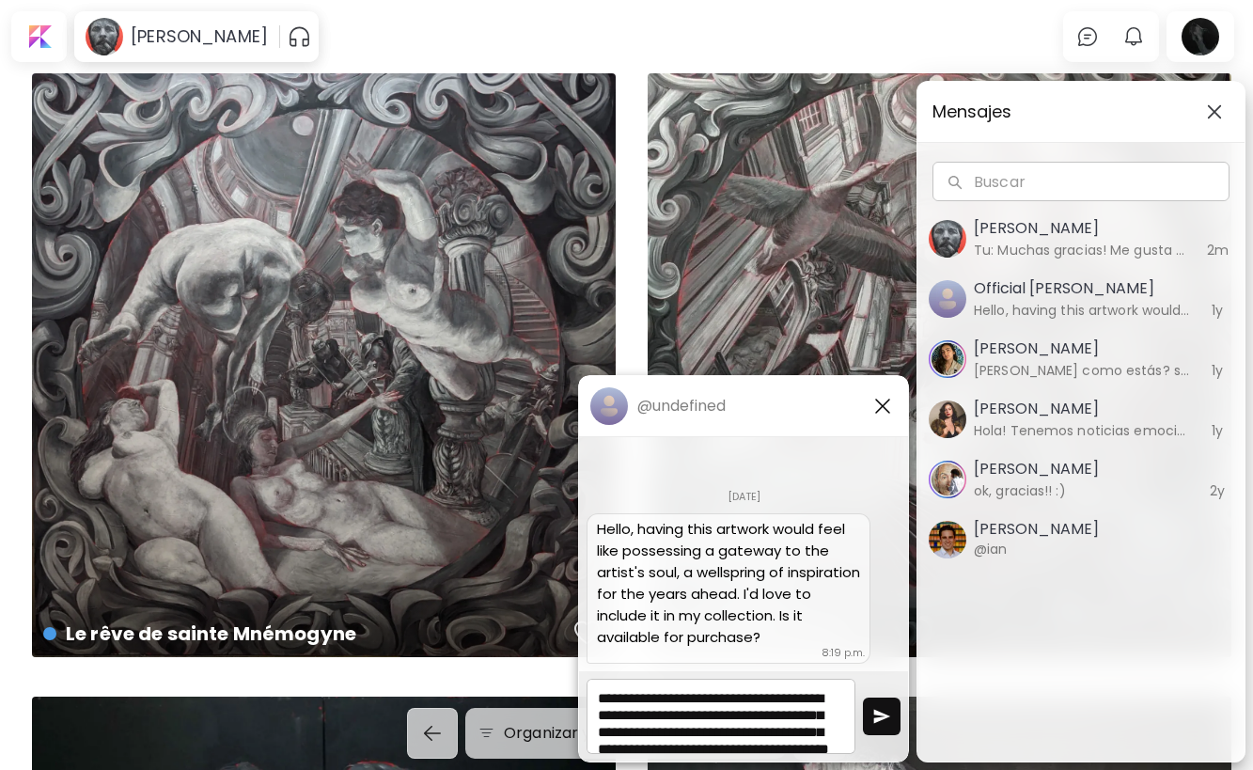
click at [763, 717] on textarea "**********" at bounding box center [720, 715] width 269 height 75
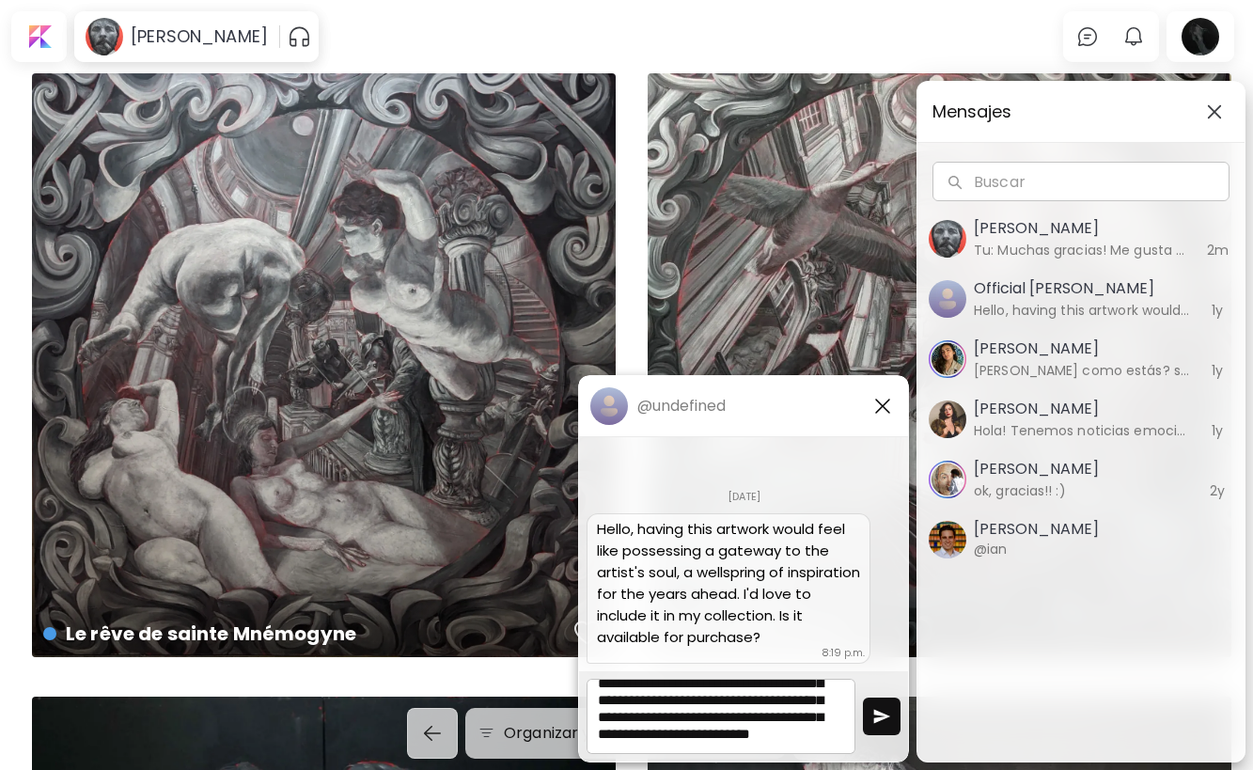
scroll to position [49, 0]
click at [769, 731] on textarea "**********" at bounding box center [720, 715] width 269 height 75
click at [806, 717] on textarea "**********" at bounding box center [720, 715] width 269 height 75
click at [778, 736] on textarea "**********" at bounding box center [720, 715] width 269 height 75
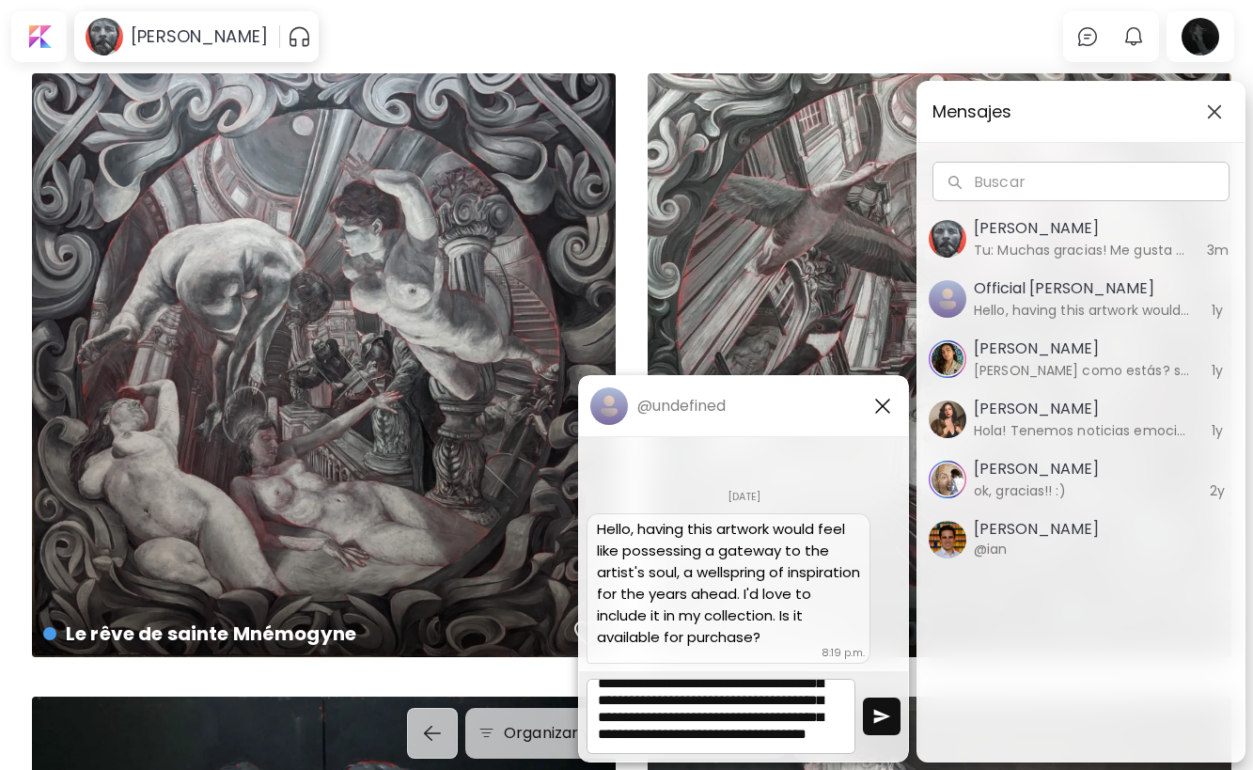
click at [725, 741] on textarea "**********" at bounding box center [720, 715] width 269 height 75
click at [733, 739] on textarea "**********" at bounding box center [720, 715] width 269 height 75
drag, startPoint x: 826, startPoint y: 743, endPoint x: 629, endPoint y: 681, distance: 206.9
click at [630, 682] on textarea "**********" at bounding box center [720, 715] width 269 height 75
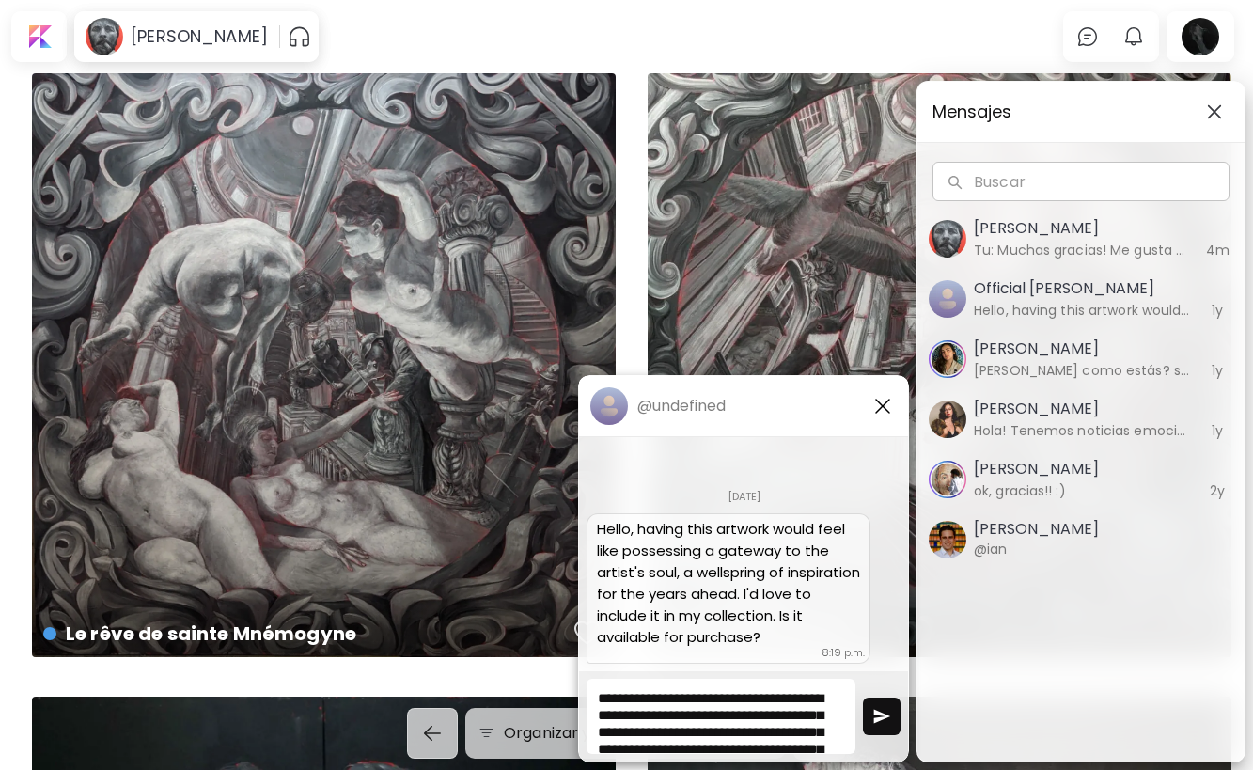
paste textarea "**********"
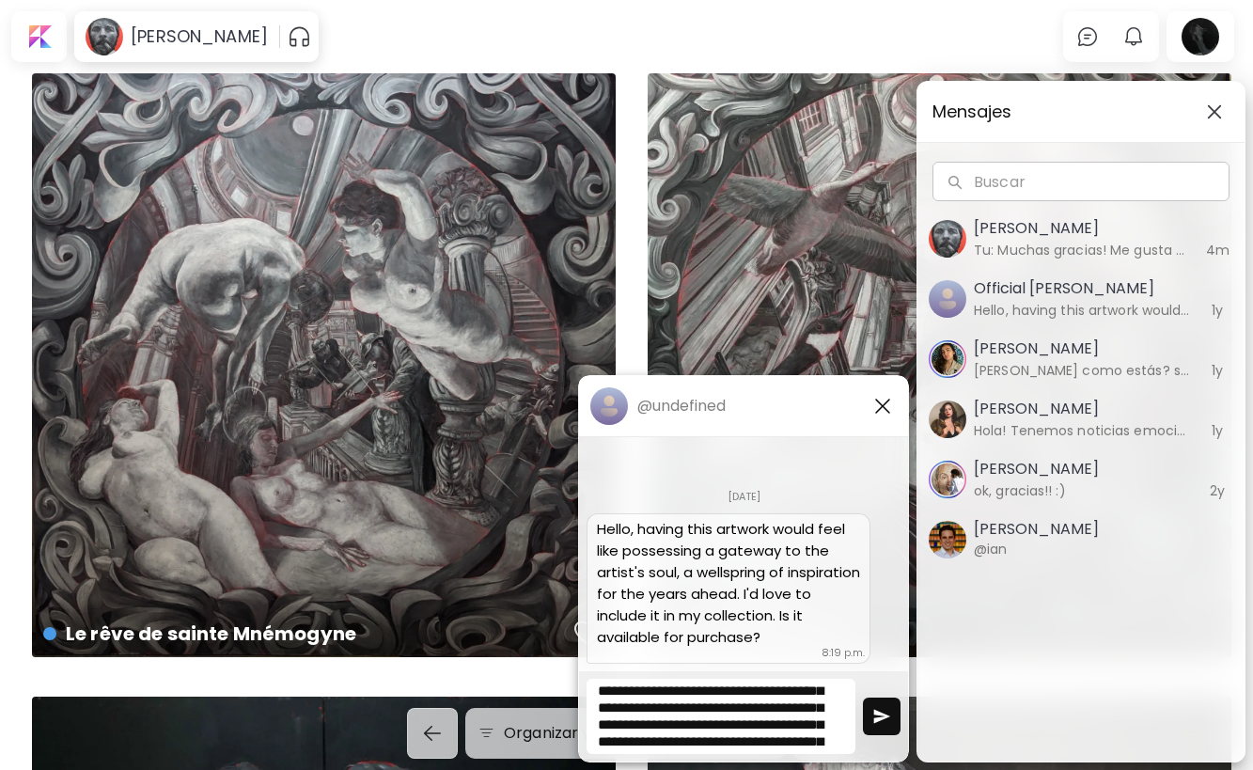
scroll to position [100, 0]
type textarea "**********"
click at [880, 714] on img "button" at bounding box center [881, 716] width 19 height 19
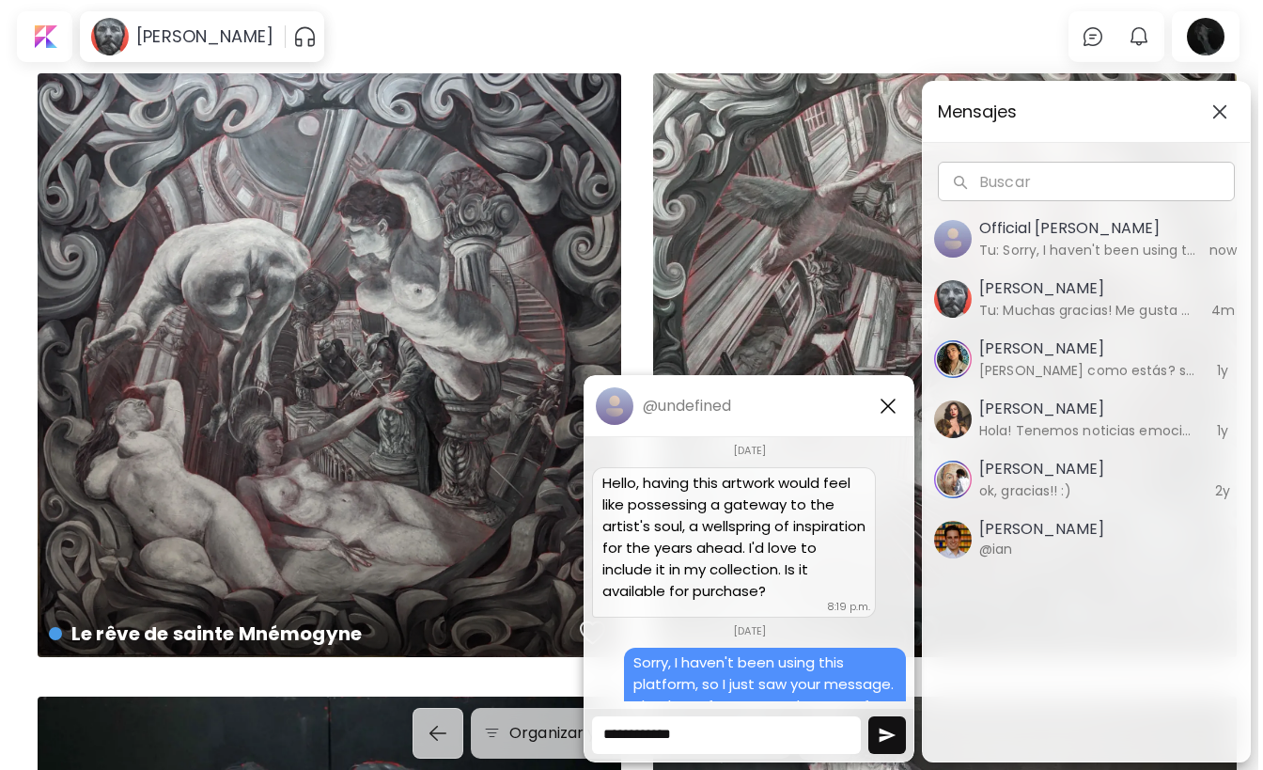
scroll to position [0, 0]
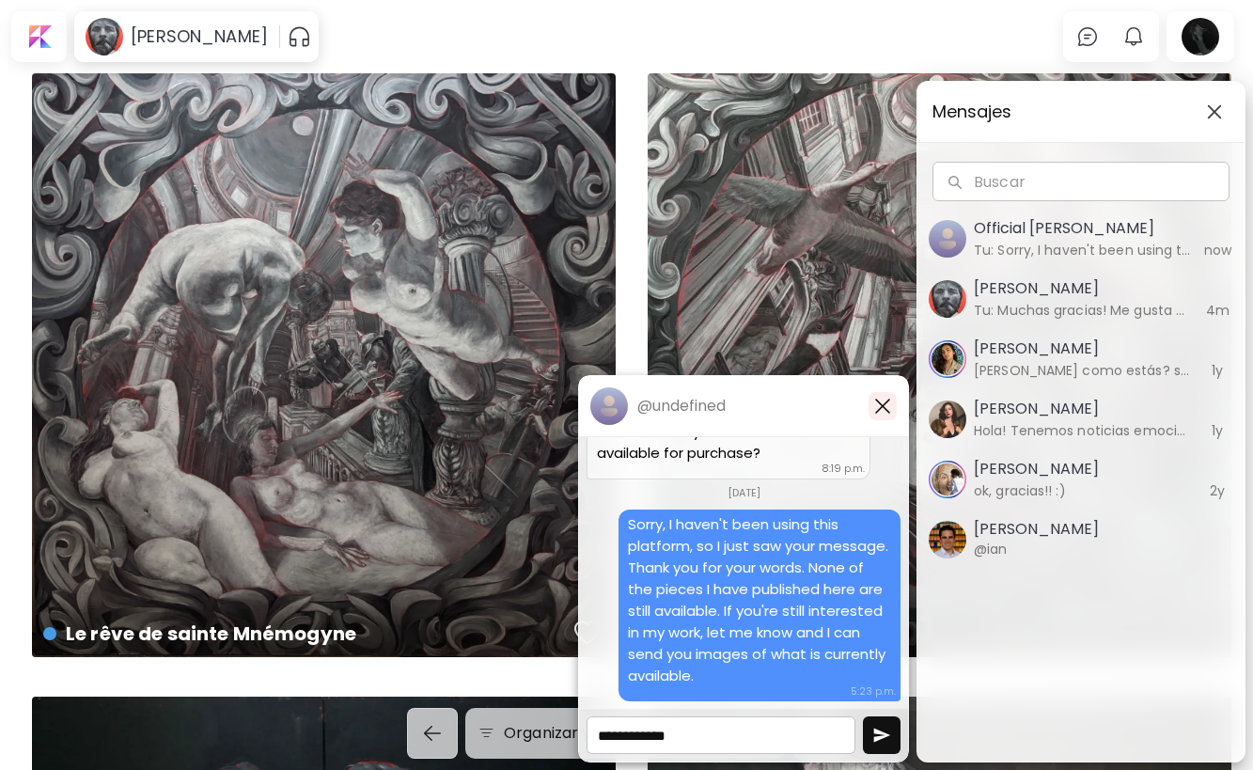
click at [885, 407] on img "button" at bounding box center [882, 406] width 23 height 23
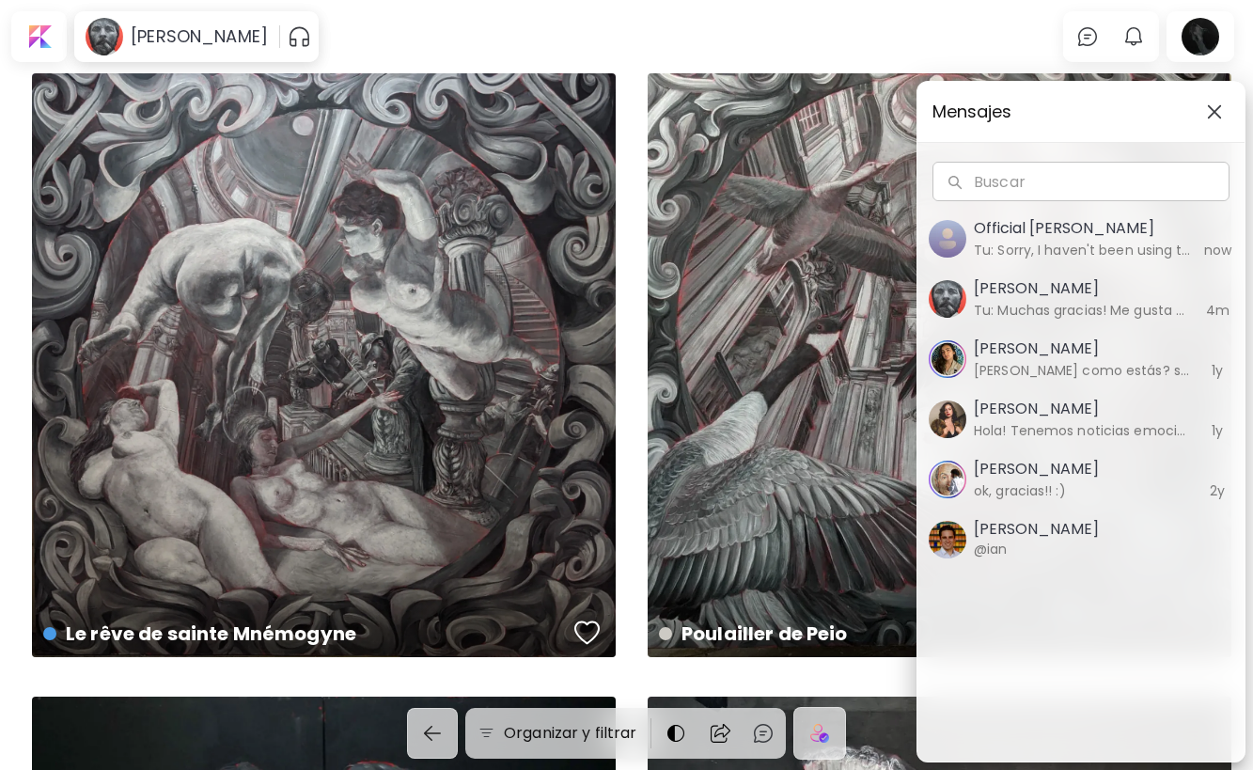
click at [1214, 114] on img "button" at bounding box center [1214, 111] width 15 height 15
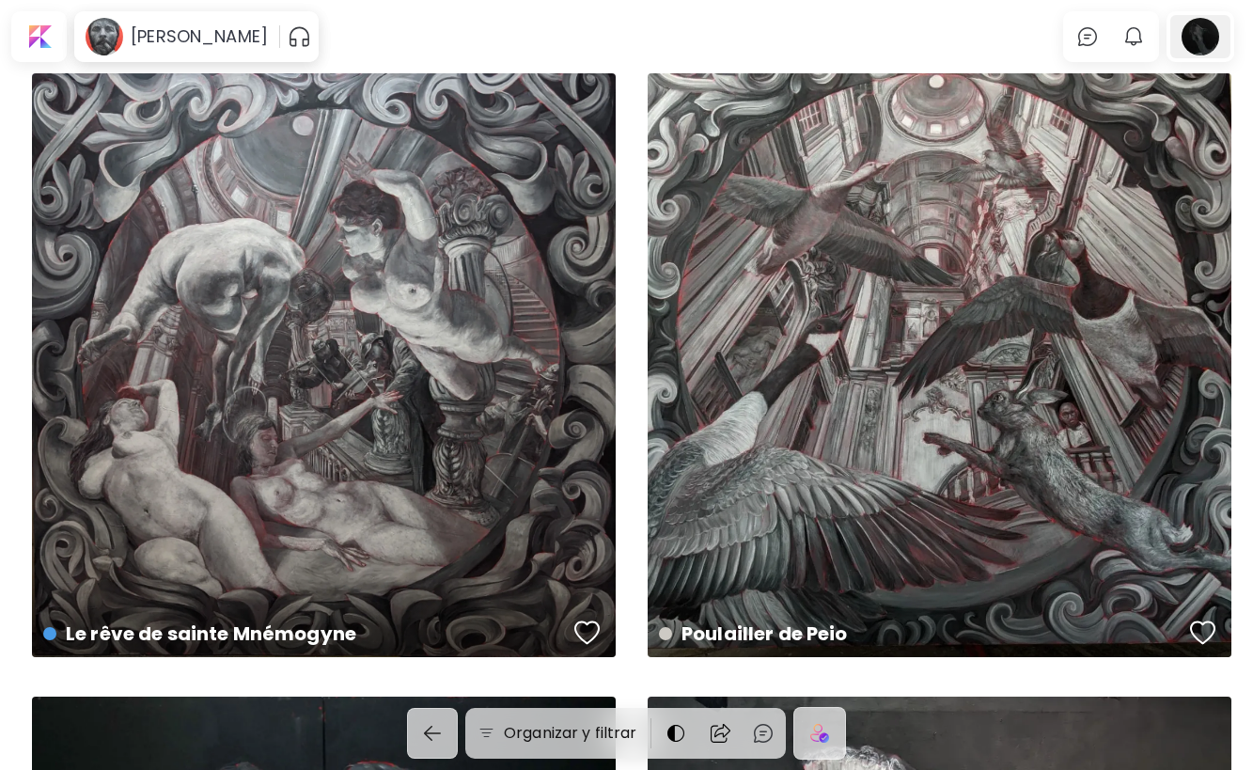
click at [1215, 34] on div at bounding box center [1200, 36] width 60 height 43
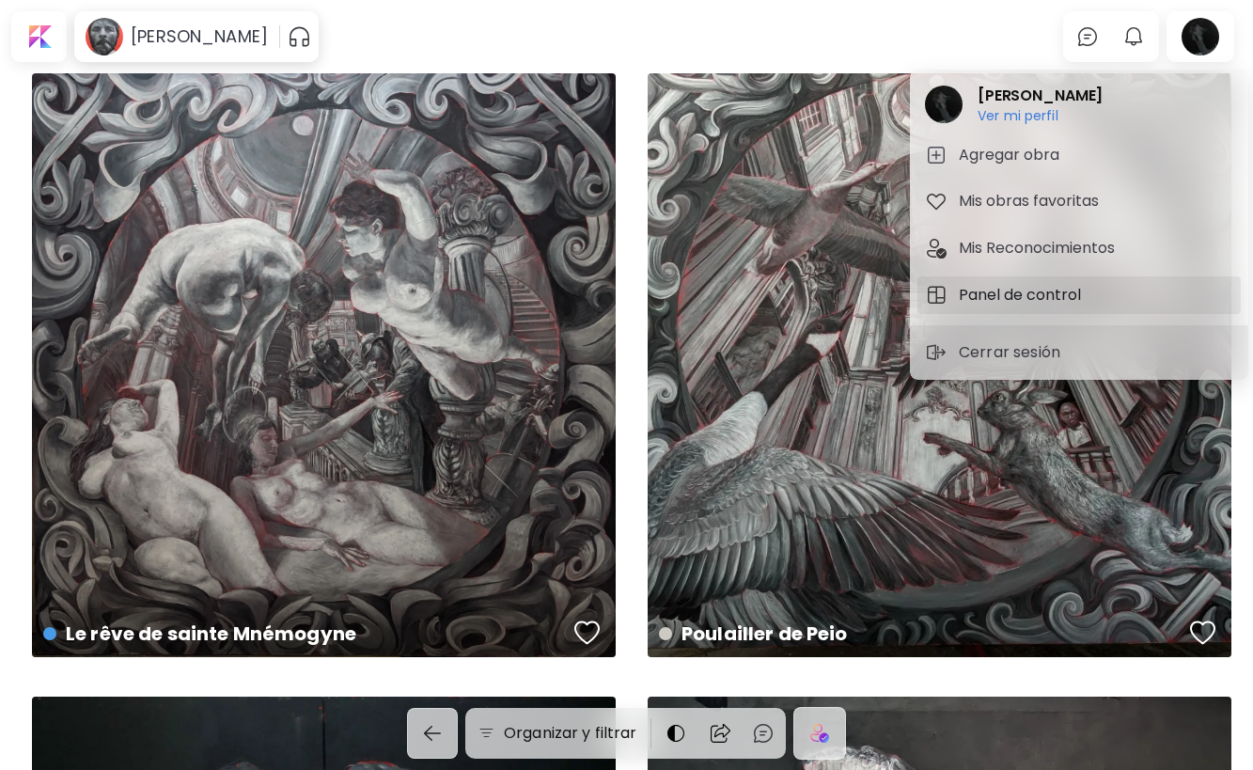
click at [1026, 294] on h5 "Panel de control" at bounding box center [1023, 295] width 128 height 23
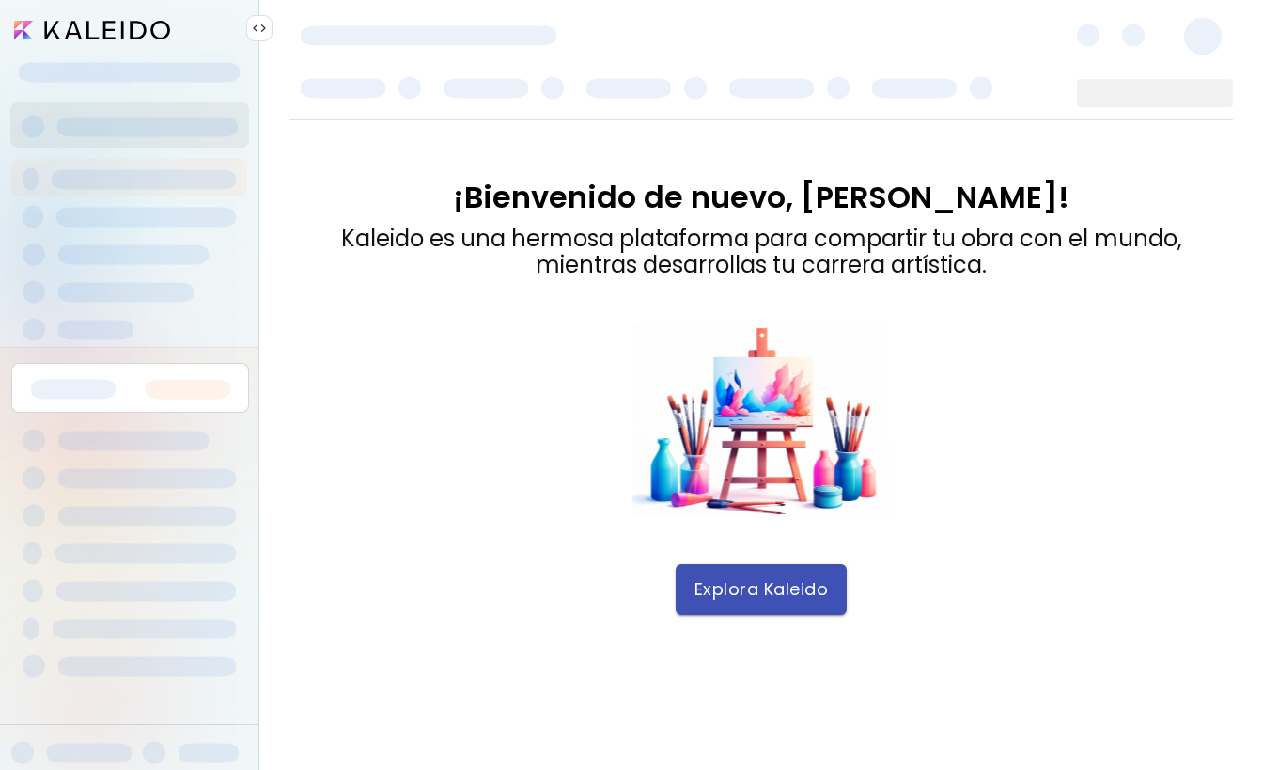
click at [810, 596] on span "Explora Kaleido" at bounding box center [761, 589] width 134 height 21
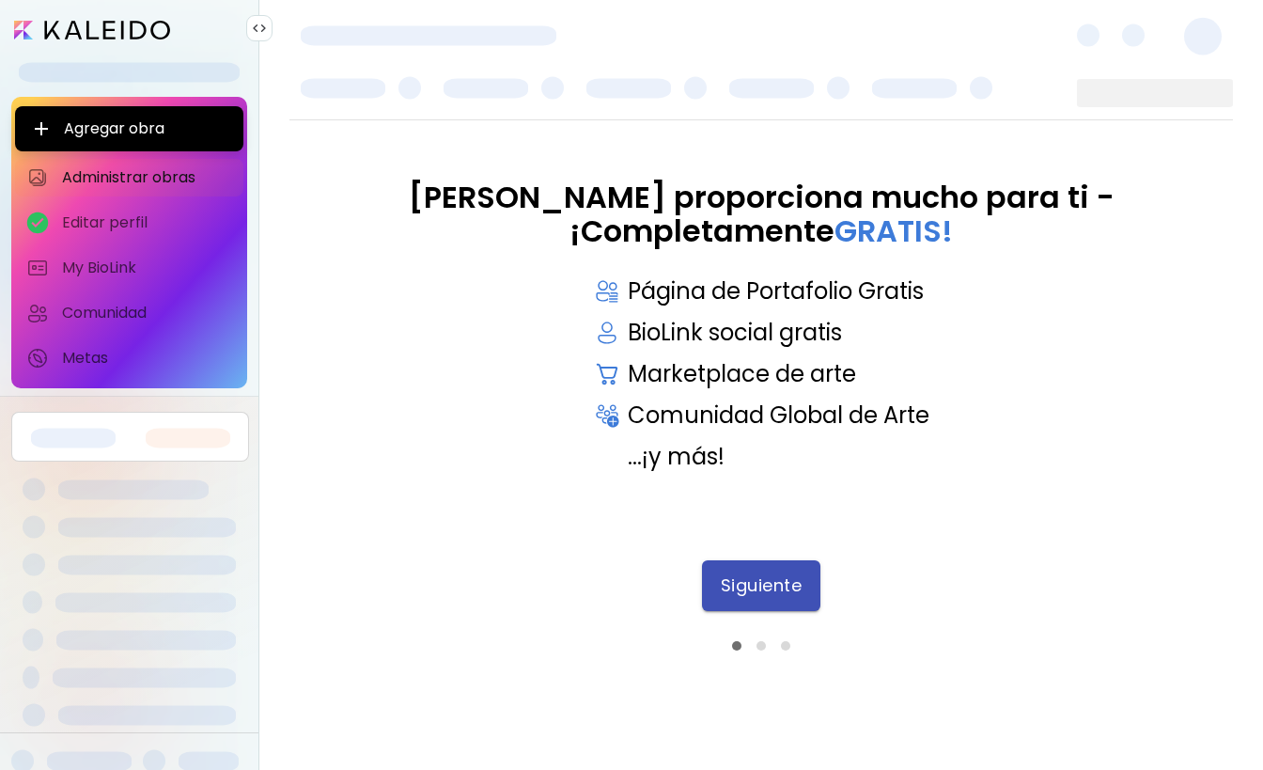
click at [796, 589] on span "Siguiente" at bounding box center [762, 585] width 82 height 21
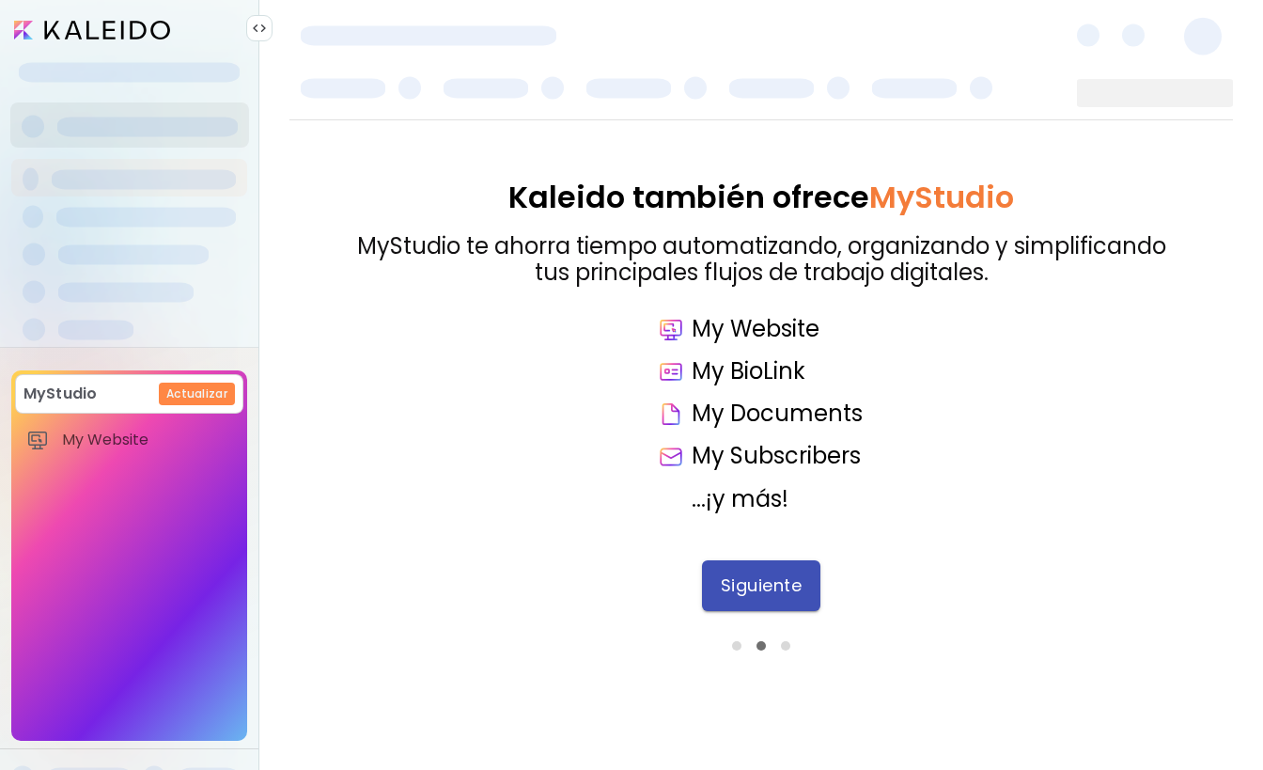
click at [792, 589] on span "Siguiente" at bounding box center [762, 585] width 82 height 21
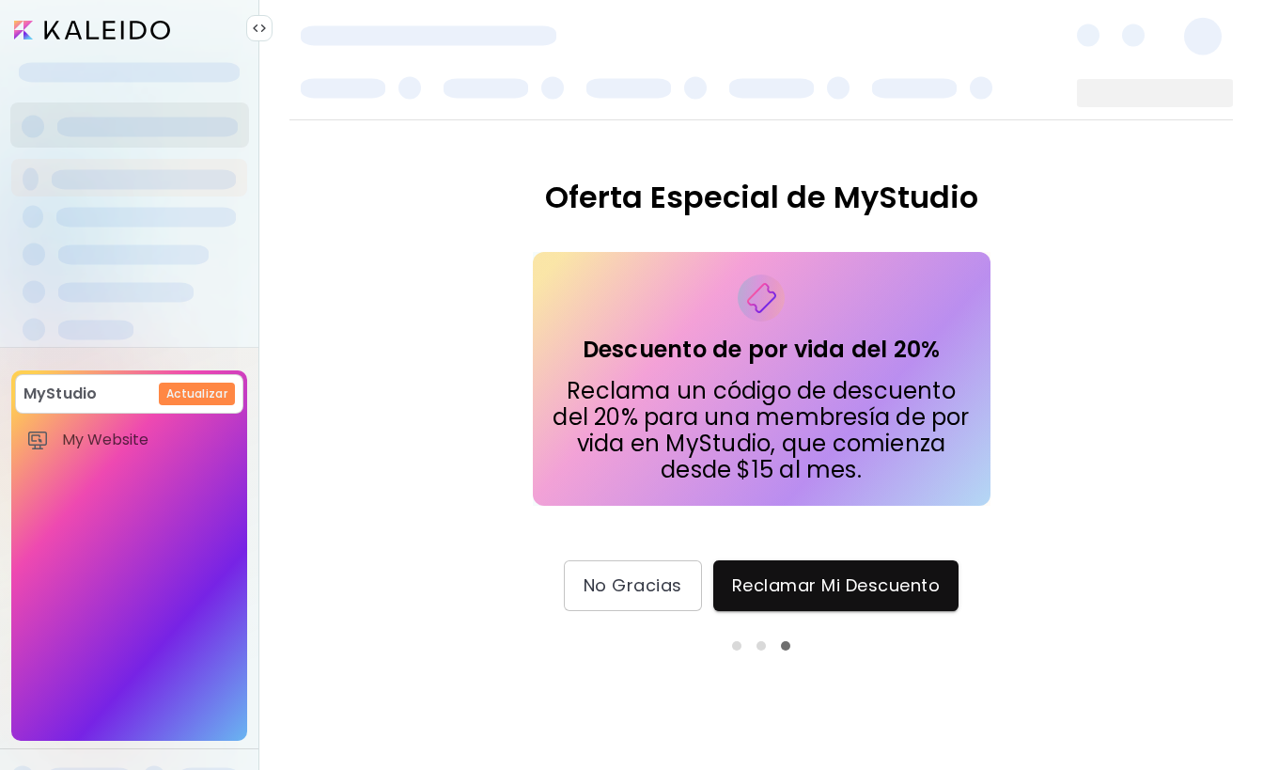
click at [765, 644] on div at bounding box center [760, 645] width 9 height 9
click at [765, 645] on div at bounding box center [760, 645] width 9 height 9
click at [683, 601] on button "No Gracias" at bounding box center [633, 585] width 138 height 51
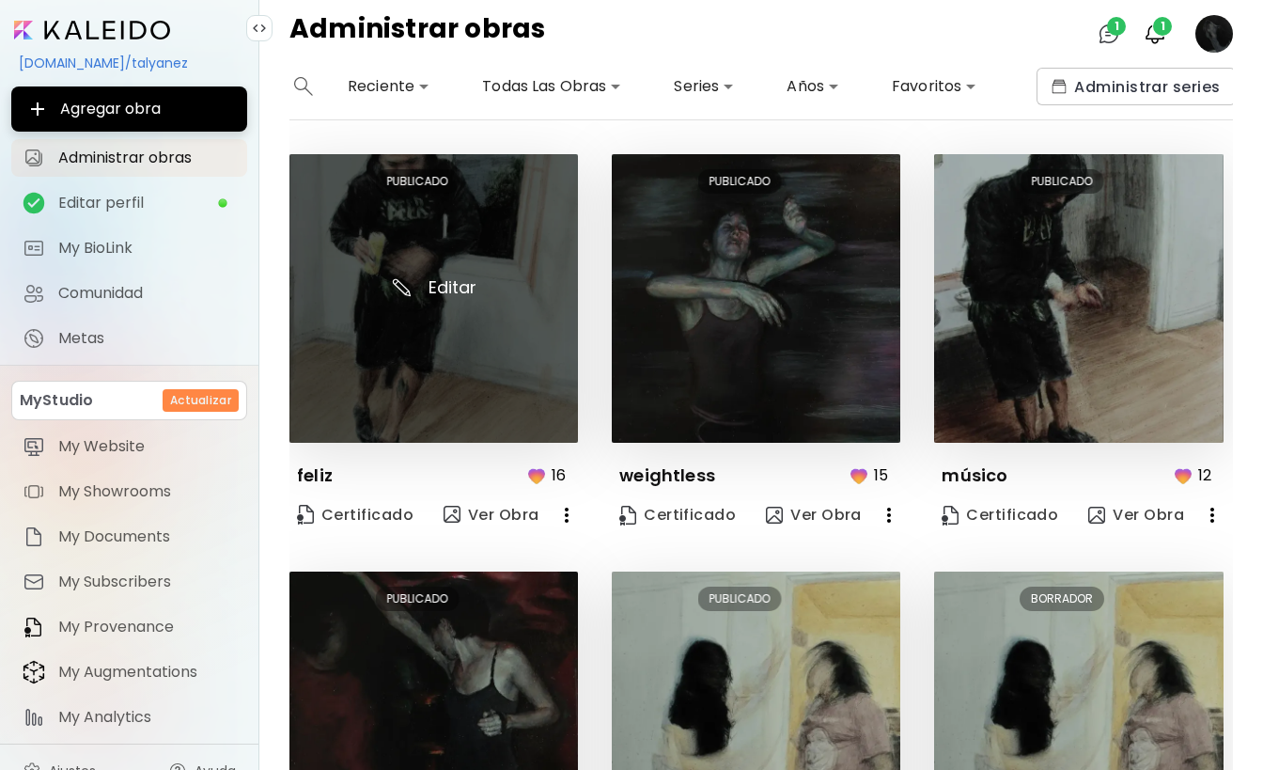
click at [429, 288] on img at bounding box center [433, 298] width 288 height 288
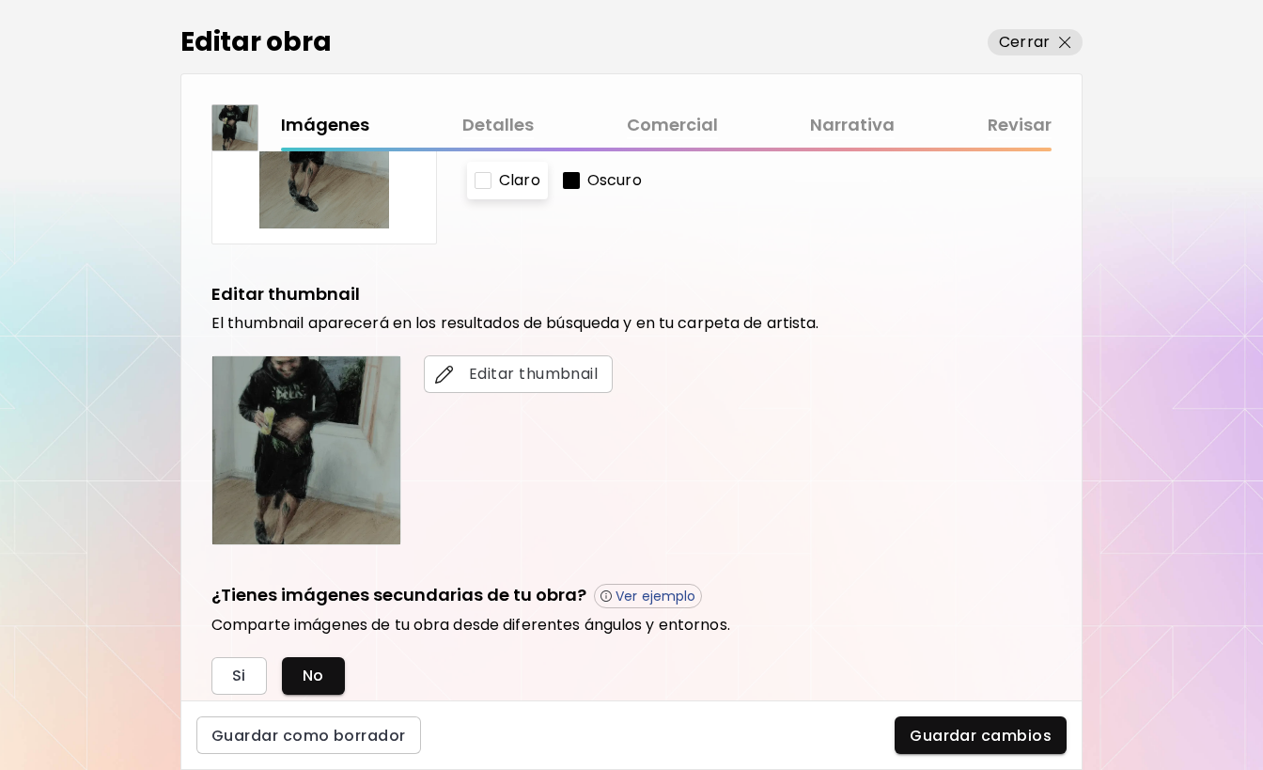
scroll to position [81, 0]
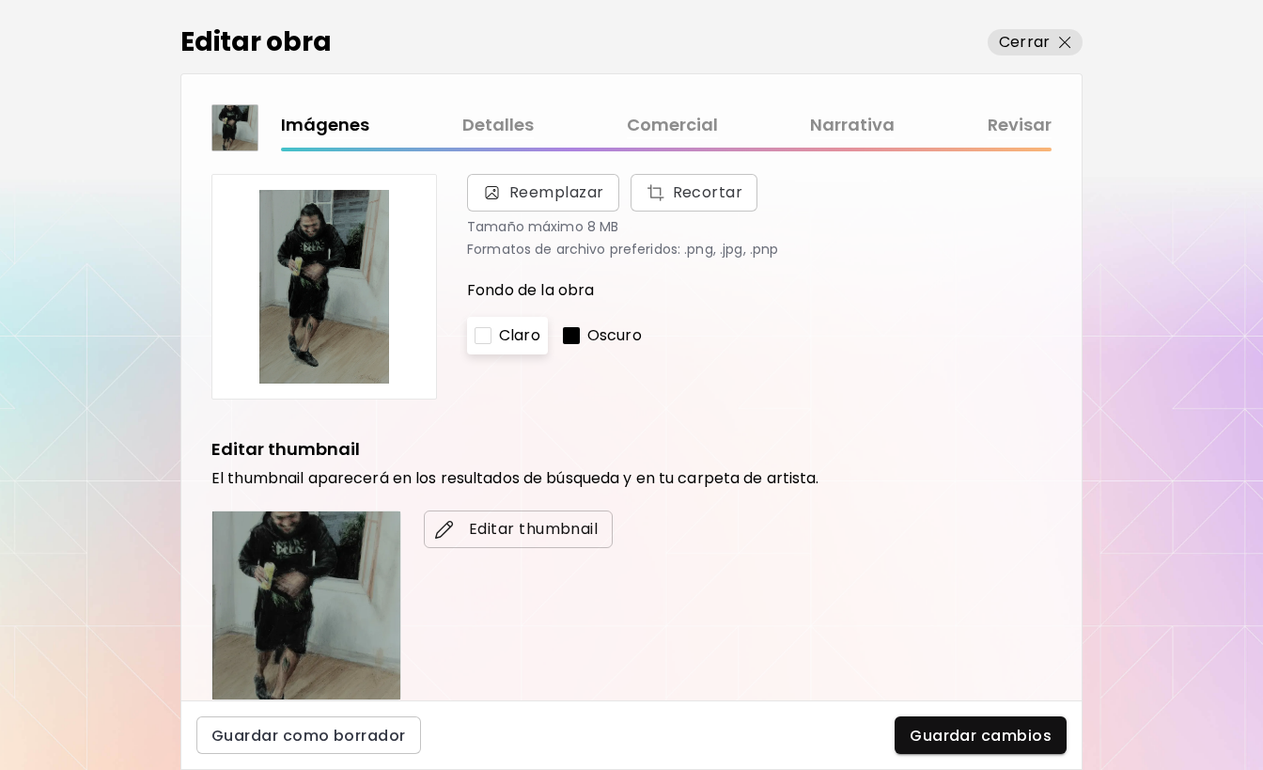
click at [547, 526] on span "Editar thumbnail" at bounding box center [518, 529] width 159 height 23
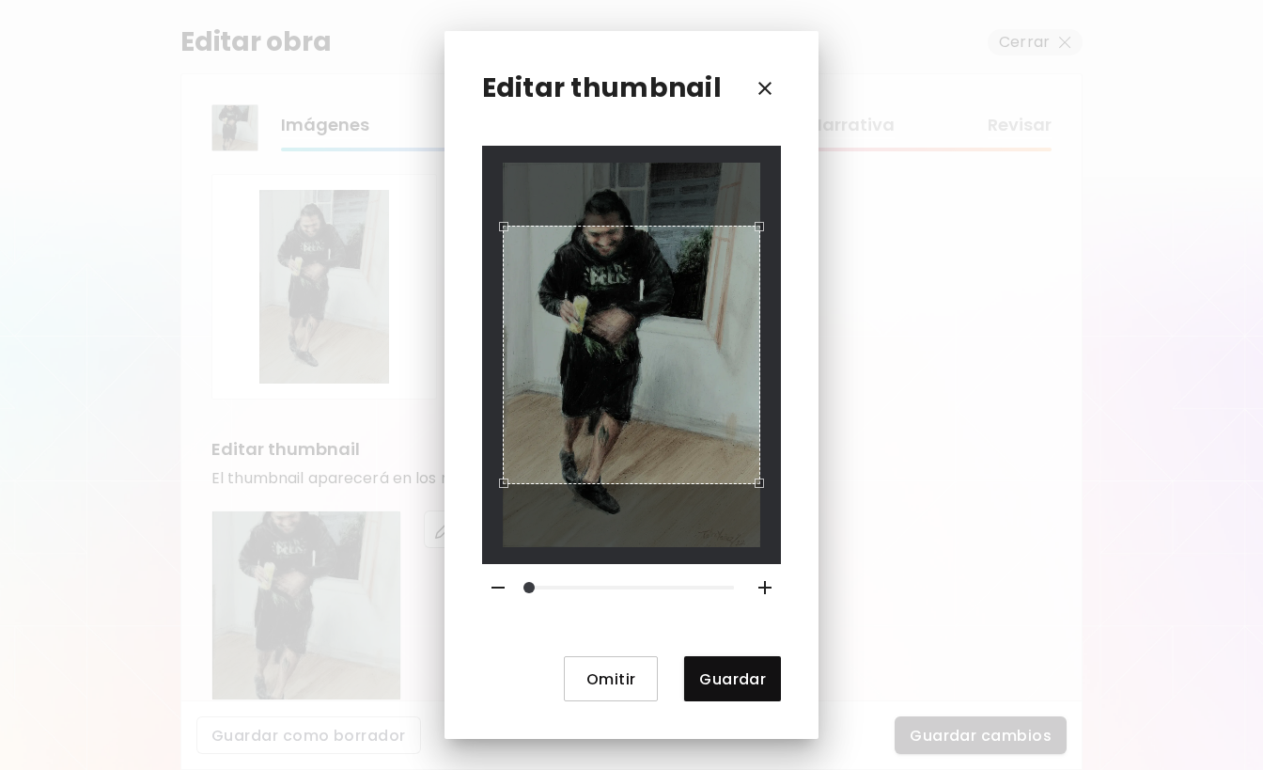
click at [628, 683] on span "Omitir" at bounding box center [611, 679] width 64 height 20
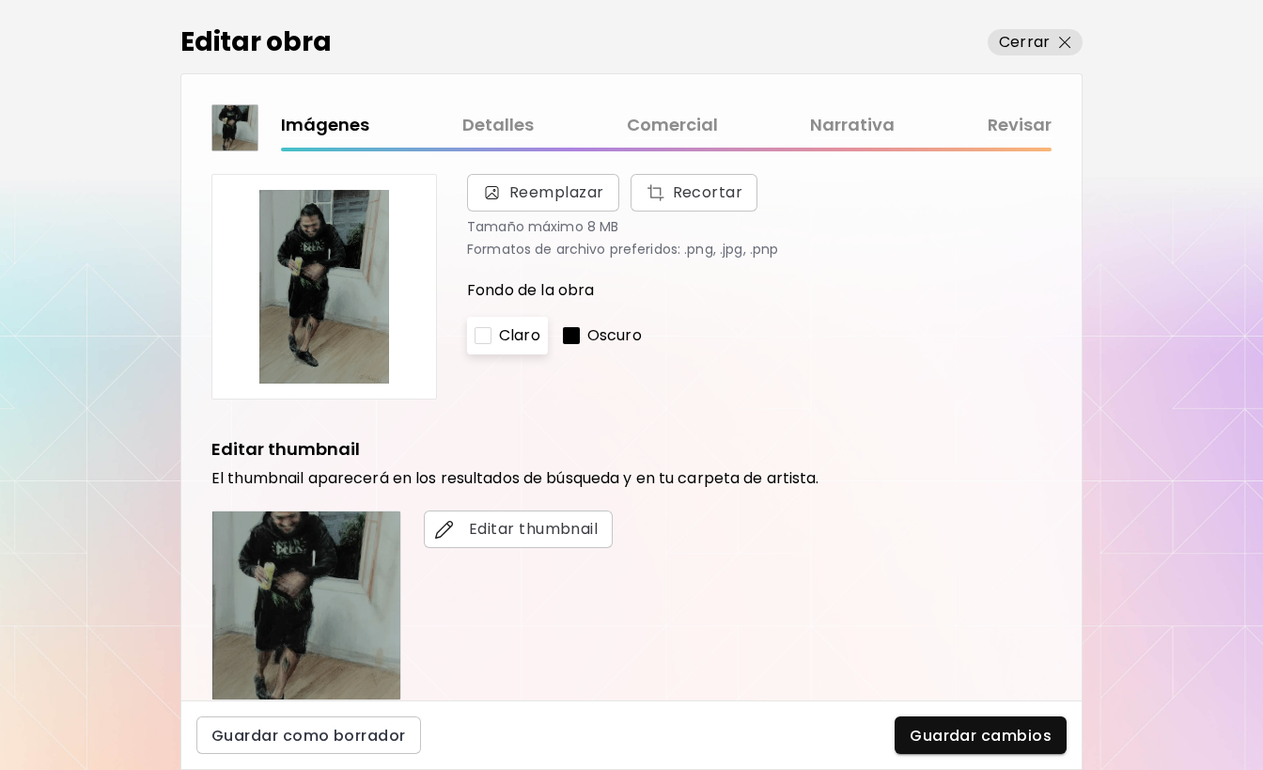
click at [638, 130] on link "Comercial" at bounding box center [672, 125] width 91 height 27
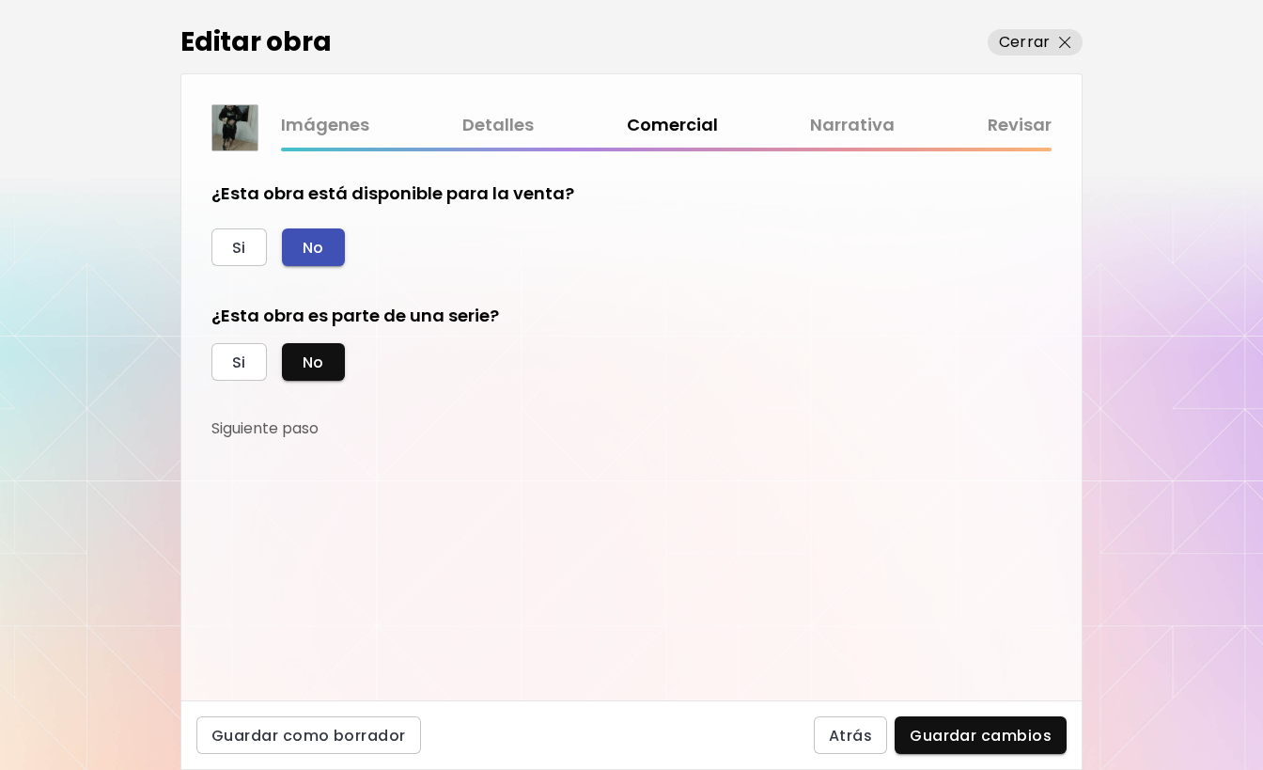
click at [330, 245] on button "No" at bounding box center [313, 247] width 63 height 38
click at [510, 128] on link "Detalles" at bounding box center [497, 125] width 71 height 27
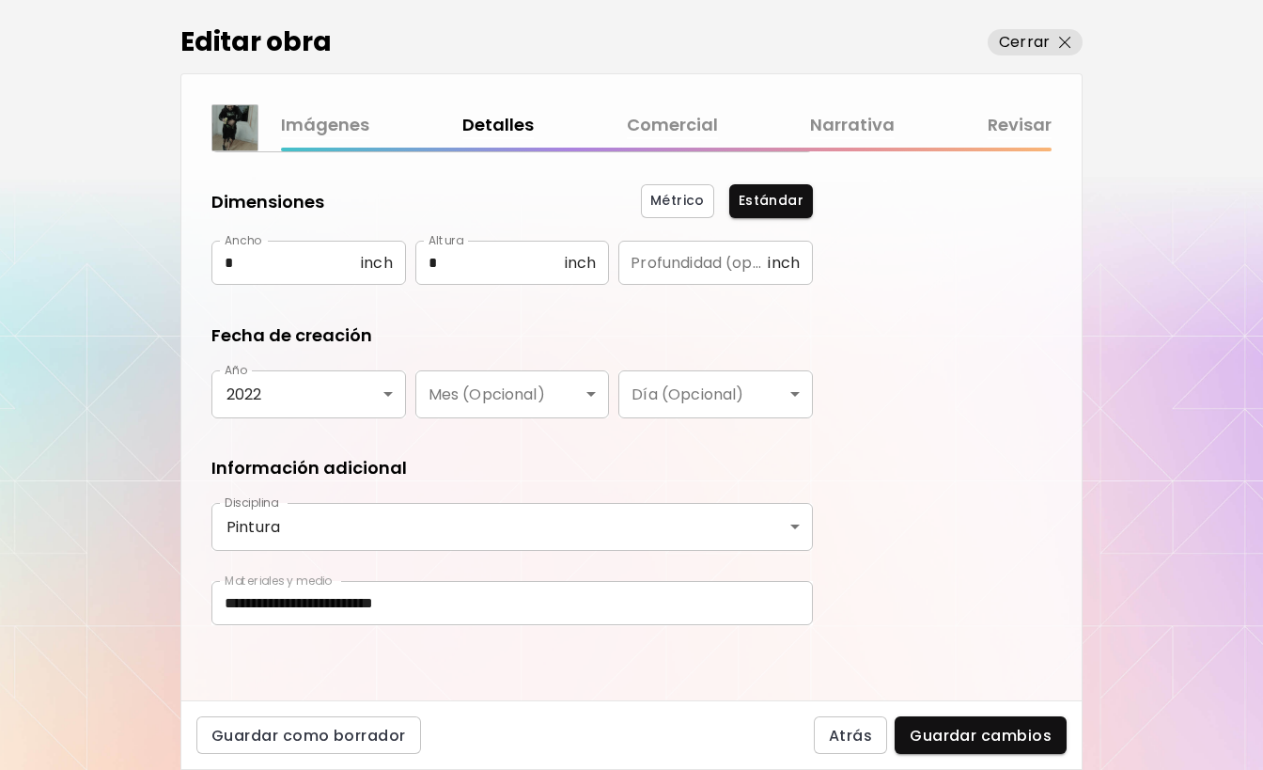
scroll to position [171, 0]
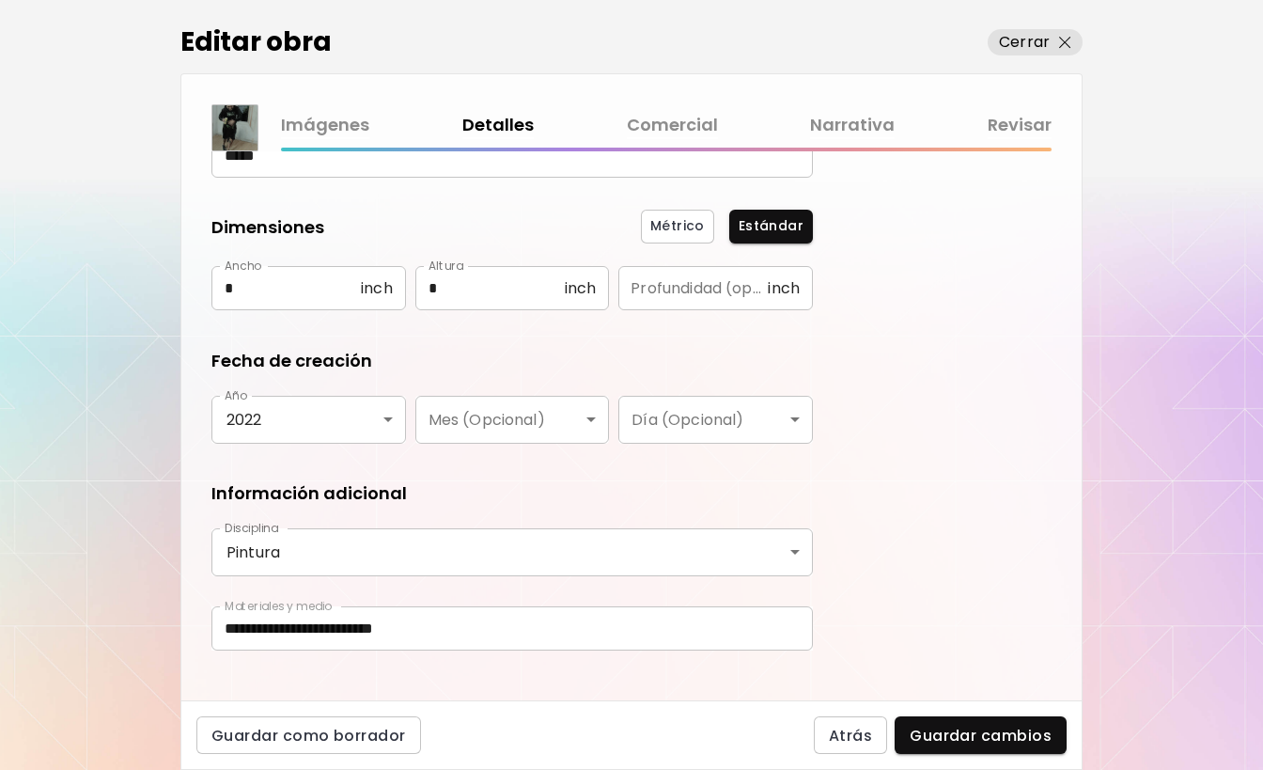
click at [854, 132] on link "Narrativa" at bounding box center [852, 125] width 85 height 27
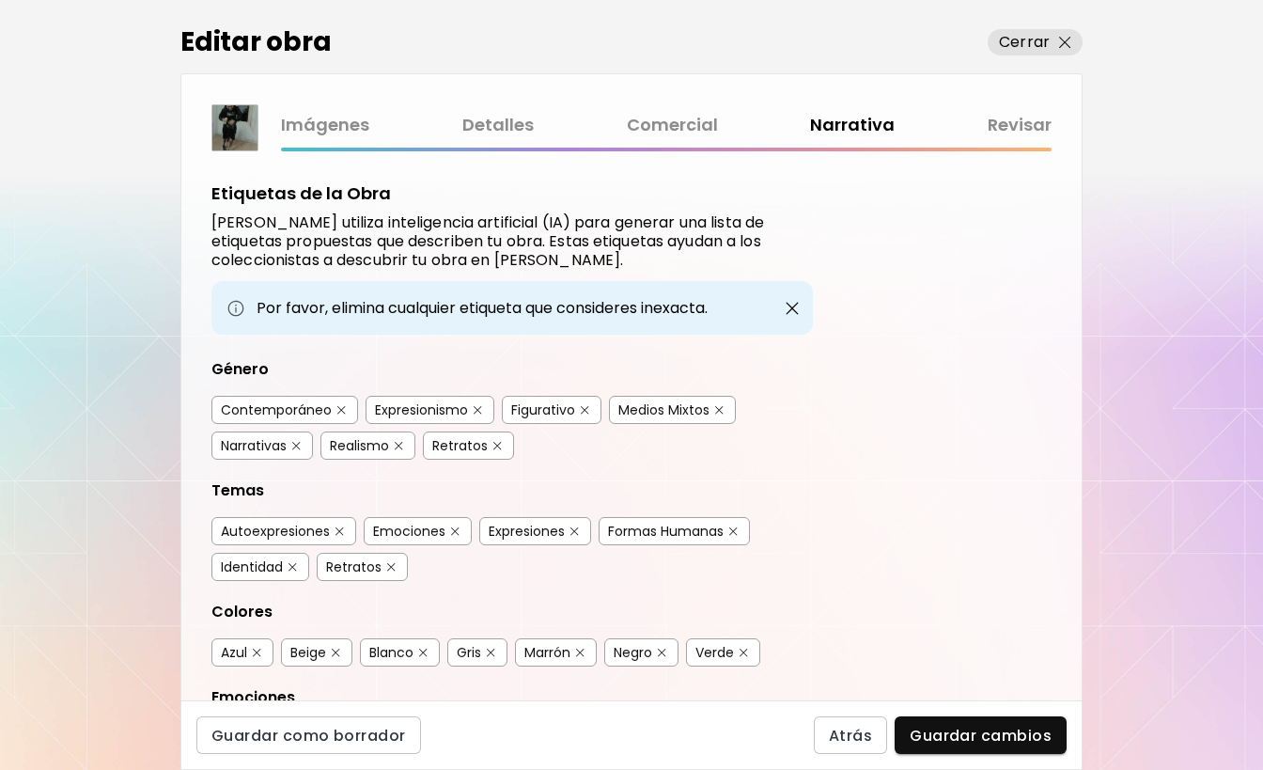
click at [1009, 126] on link "Revisar" at bounding box center [1020, 125] width 64 height 27
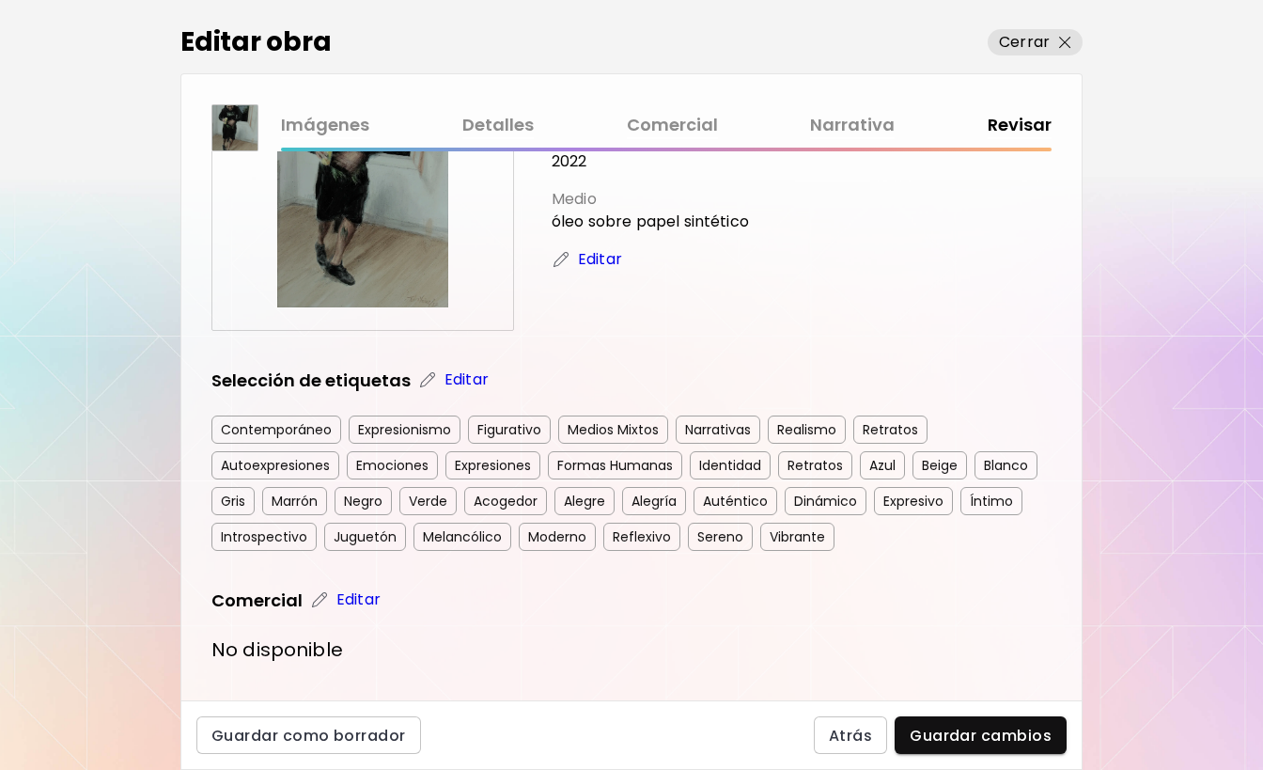
scroll to position [184, 0]
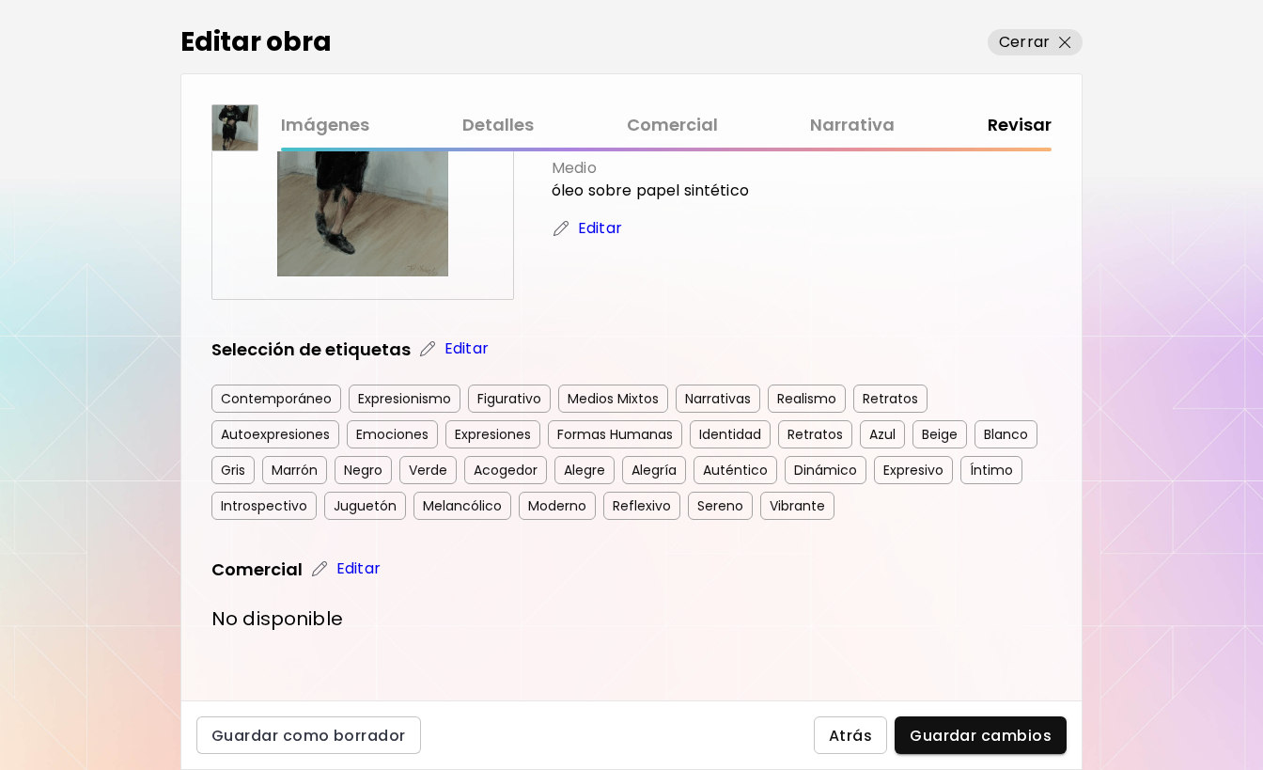
click at [870, 730] on span "Atrás" at bounding box center [850, 735] width 43 height 20
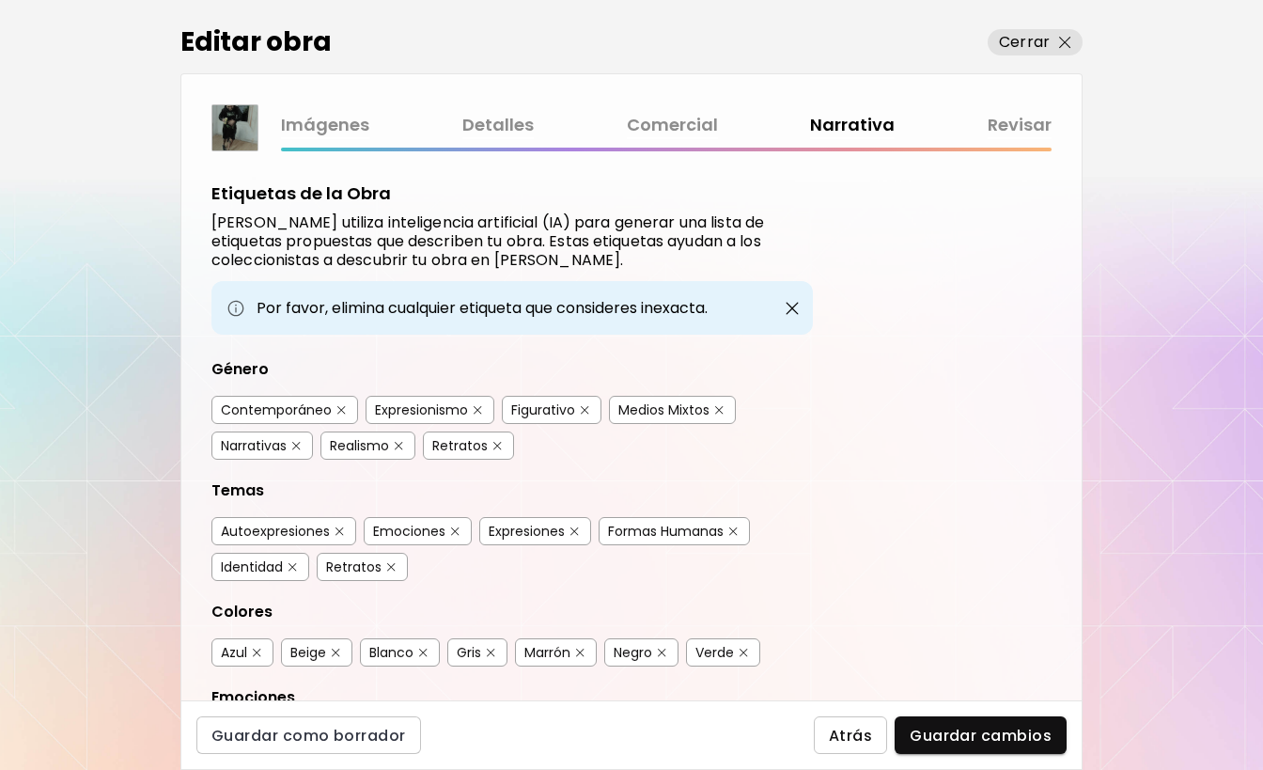
click at [864, 737] on span "Atrás" at bounding box center [850, 735] width 43 height 20
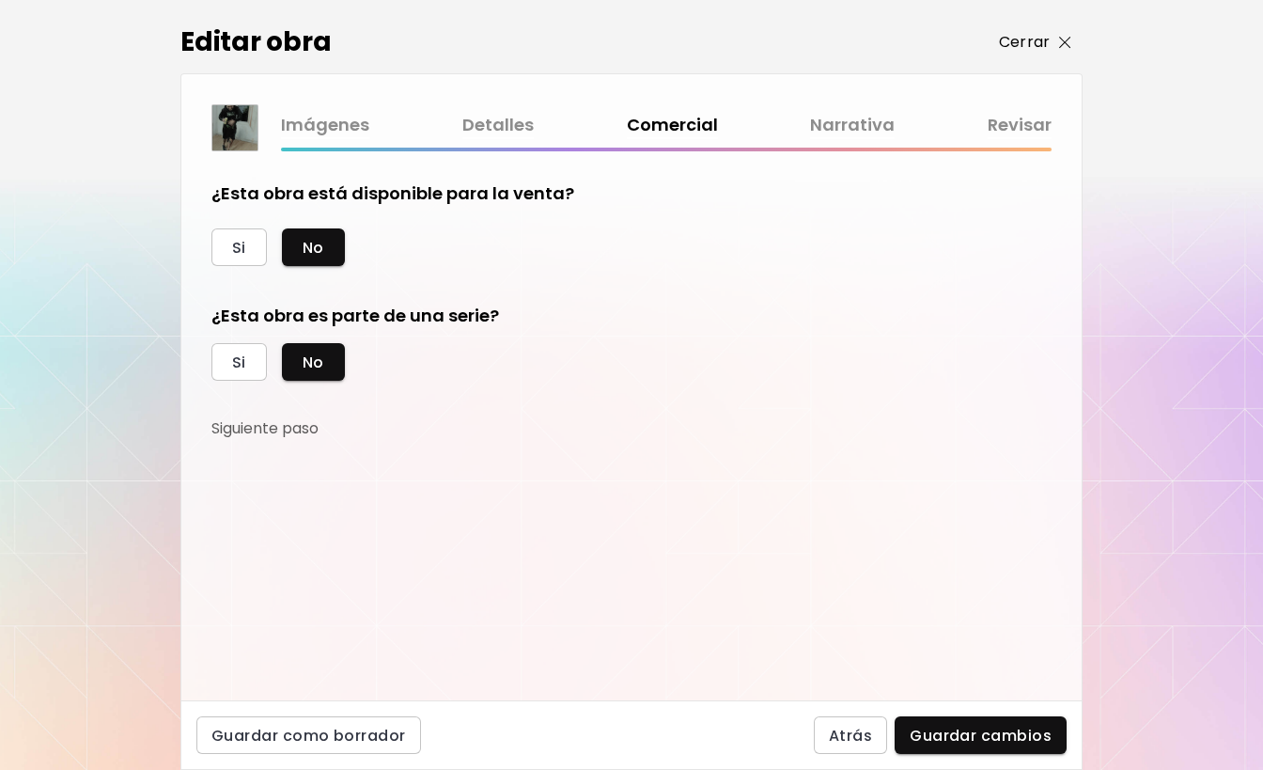
click at [1041, 40] on p "Cerrar" at bounding box center [1024, 42] width 51 height 23
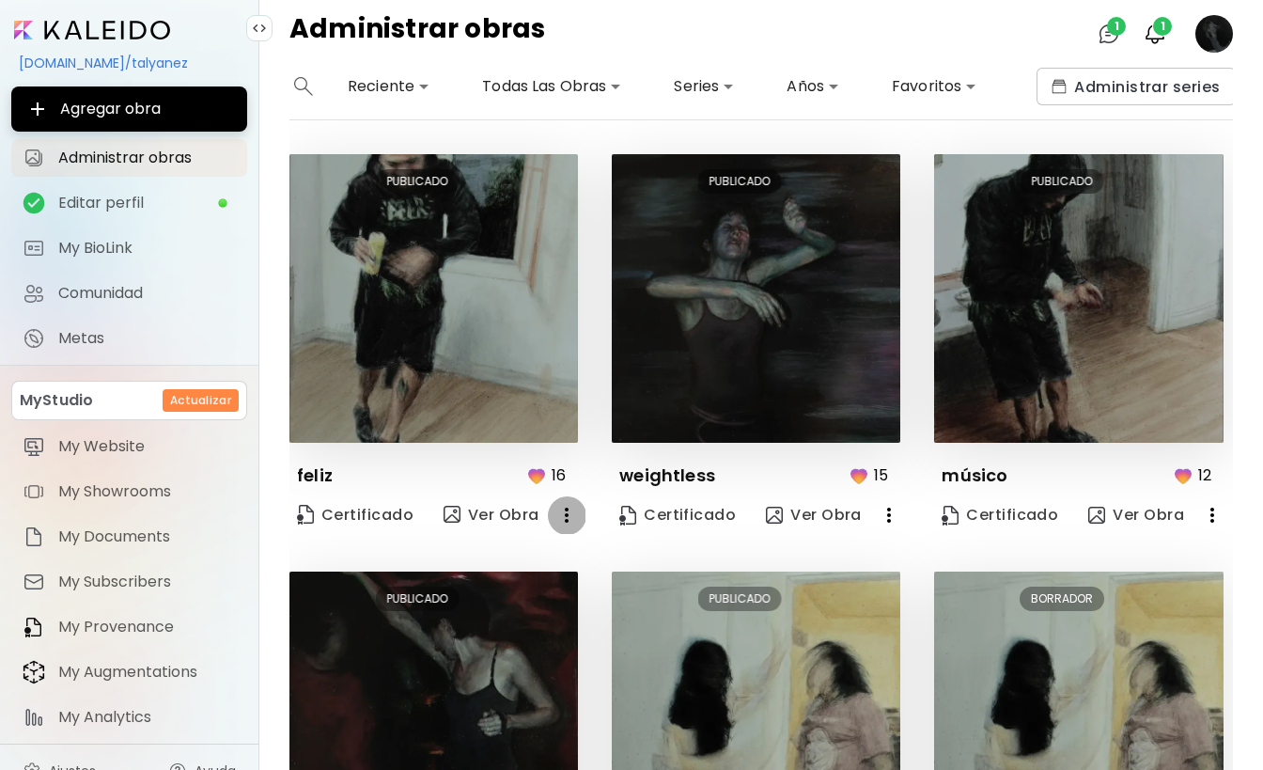
click at [566, 514] on icon "button" at bounding box center [566, 515] width 23 height 23
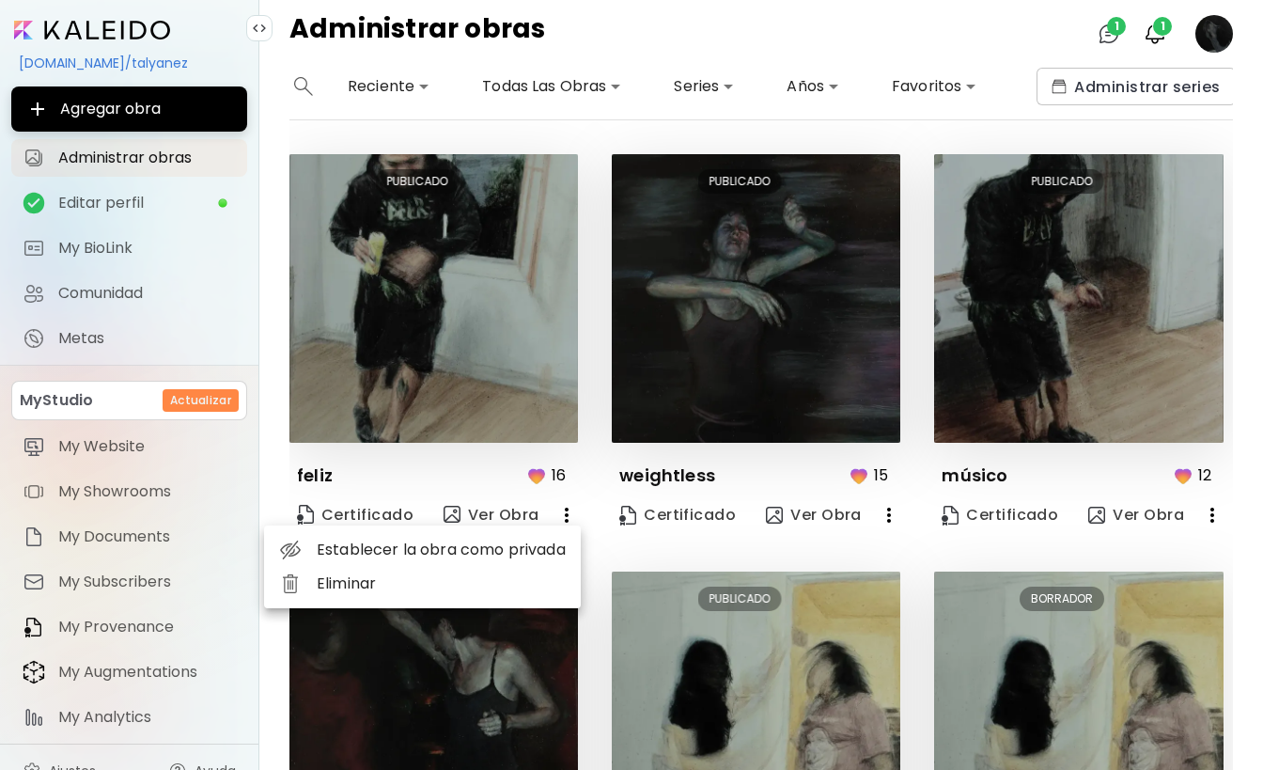
click at [621, 546] on div at bounding box center [631, 385] width 1263 height 770
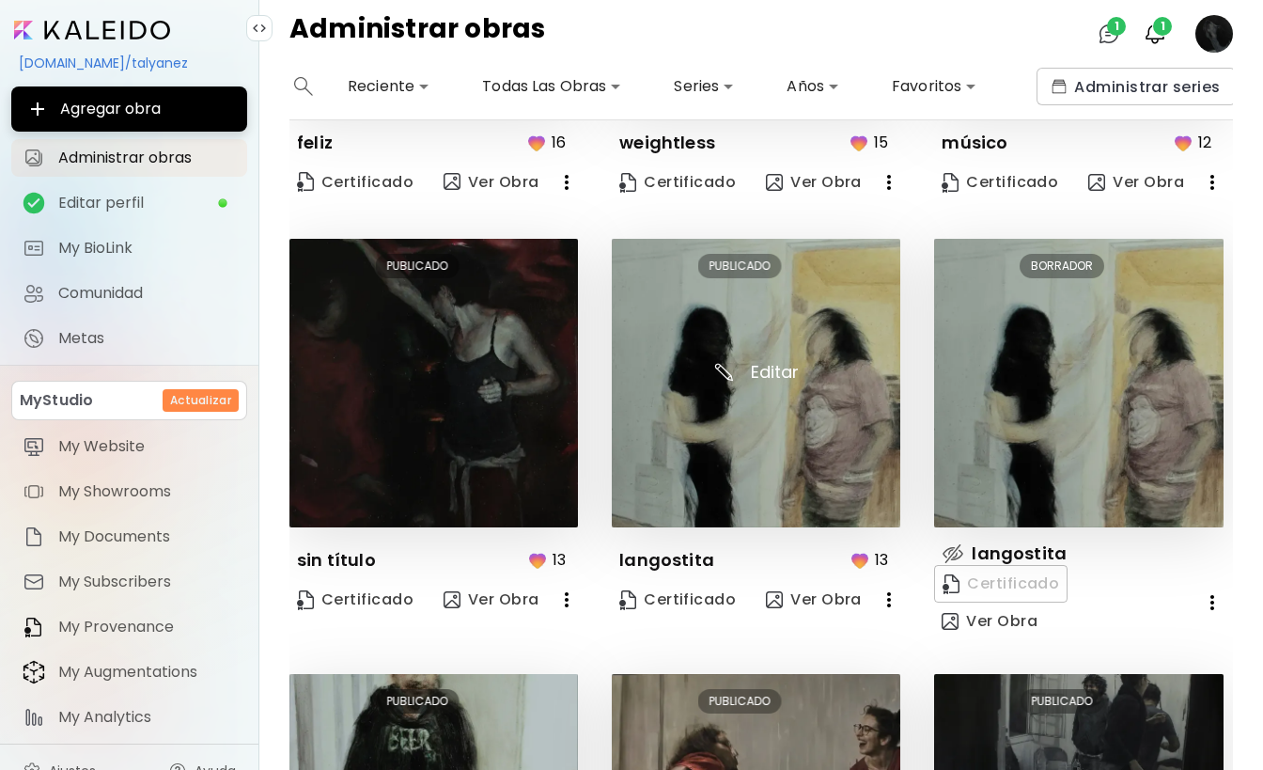
scroll to position [334, 0]
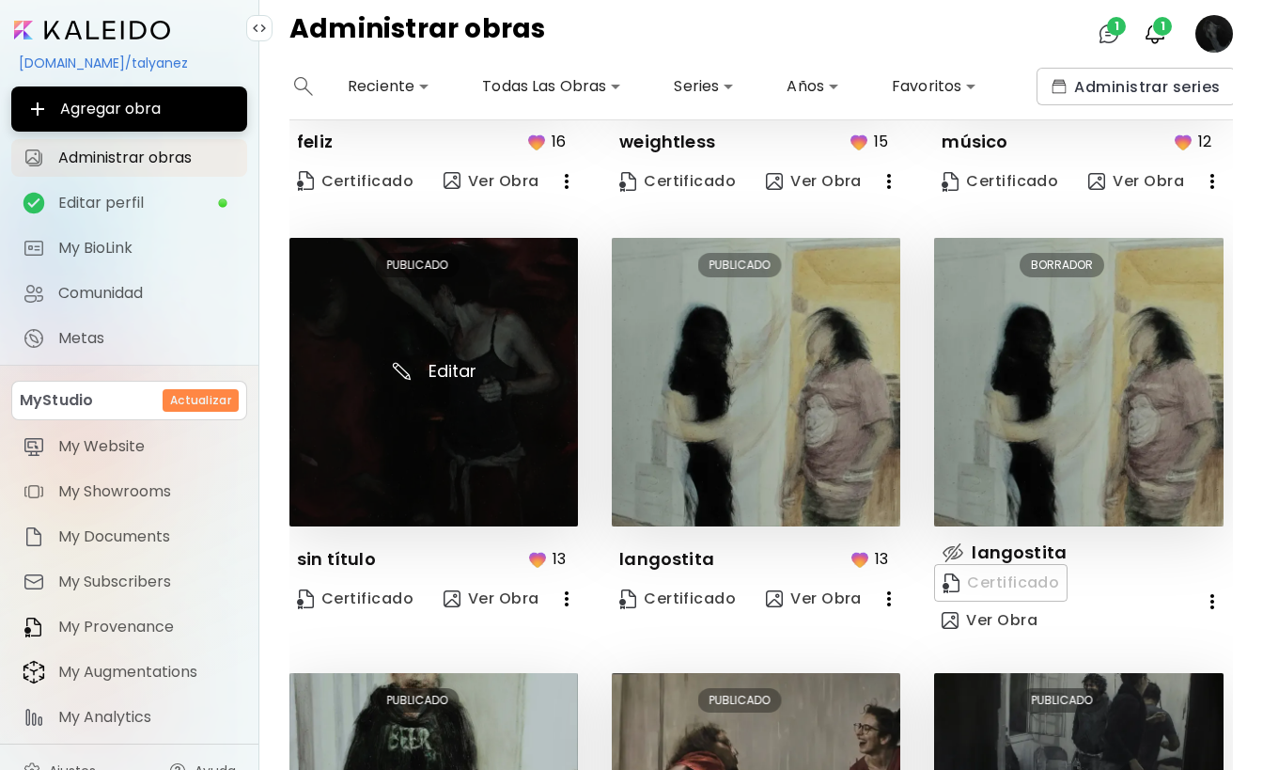
click at [424, 446] on img at bounding box center [433, 382] width 288 height 288
click at [444, 369] on img at bounding box center [433, 382] width 288 height 288
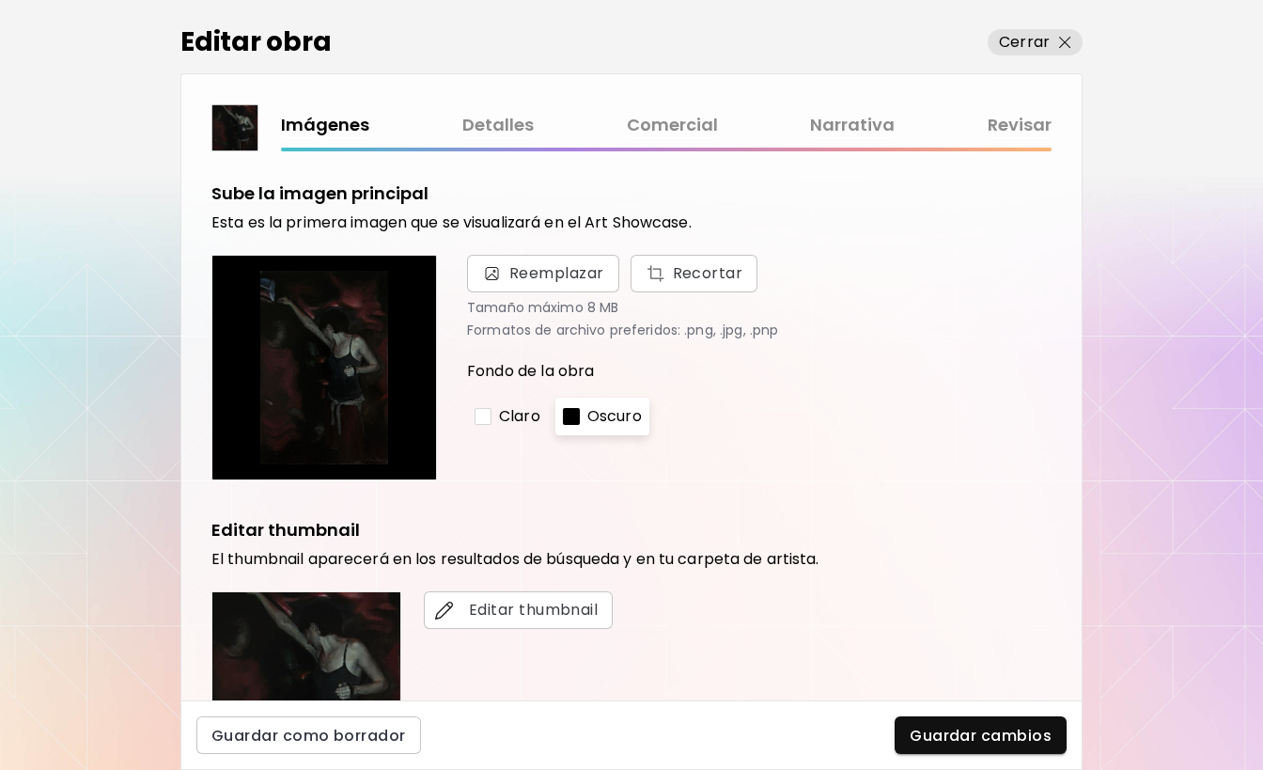
click at [694, 129] on link "Comercial" at bounding box center [672, 125] width 91 height 27
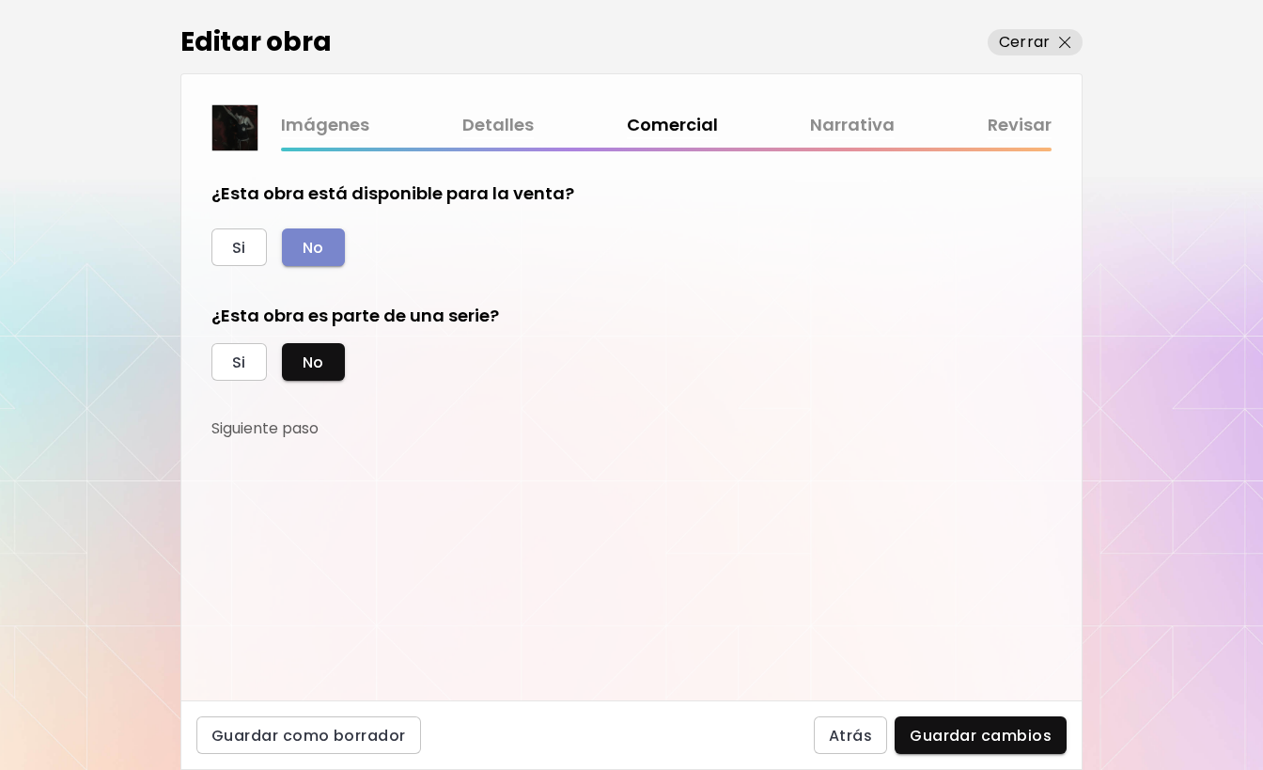
click at [322, 249] on span "No" at bounding box center [314, 248] width 22 height 20
click at [1038, 46] on p "Cerrar" at bounding box center [1024, 42] width 51 height 23
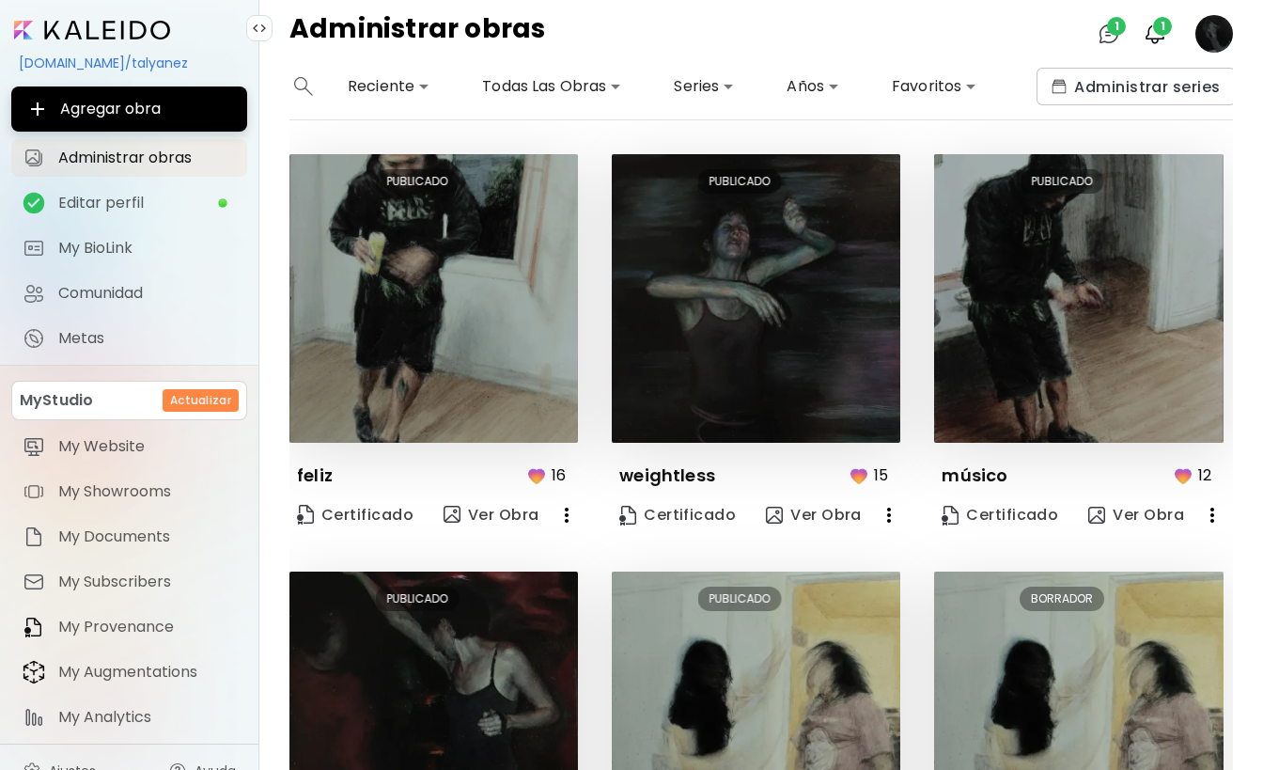
click at [1211, 33] on image at bounding box center [1214, 34] width 38 height 38
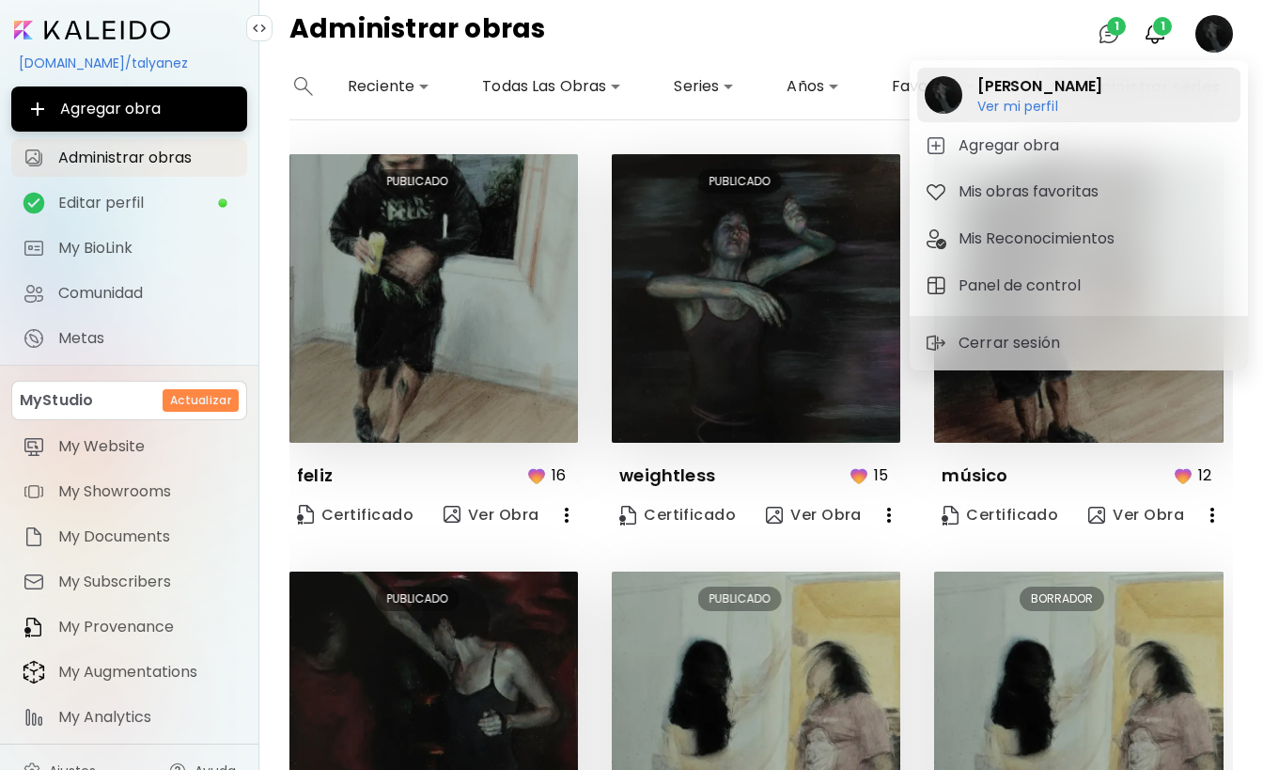
click at [1072, 98] on div "[PERSON_NAME] Ver mi perfil Ver mi perfil" at bounding box center [1078, 95] width 323 height 55
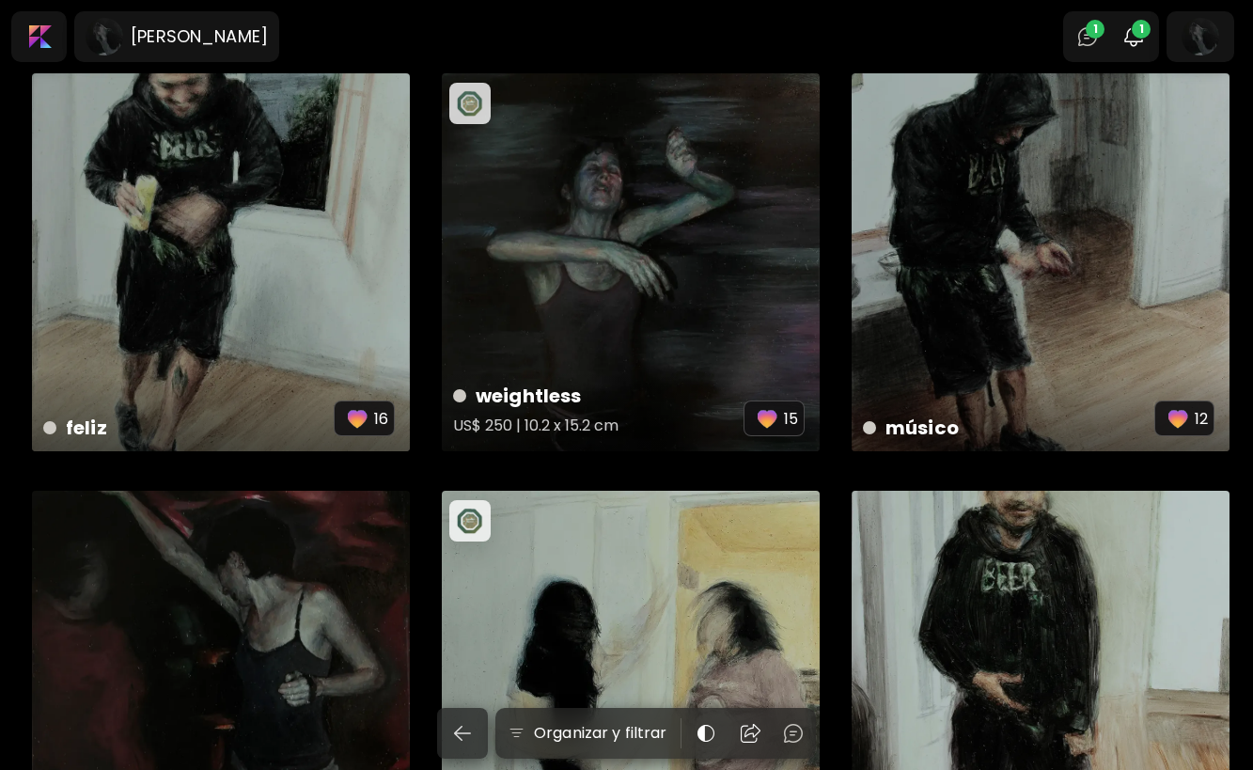
click at [568, 422] on h5 "US$ 250 | 10.2 x 15.2 cm" at bounding box center [598, 429] width 290 height 38
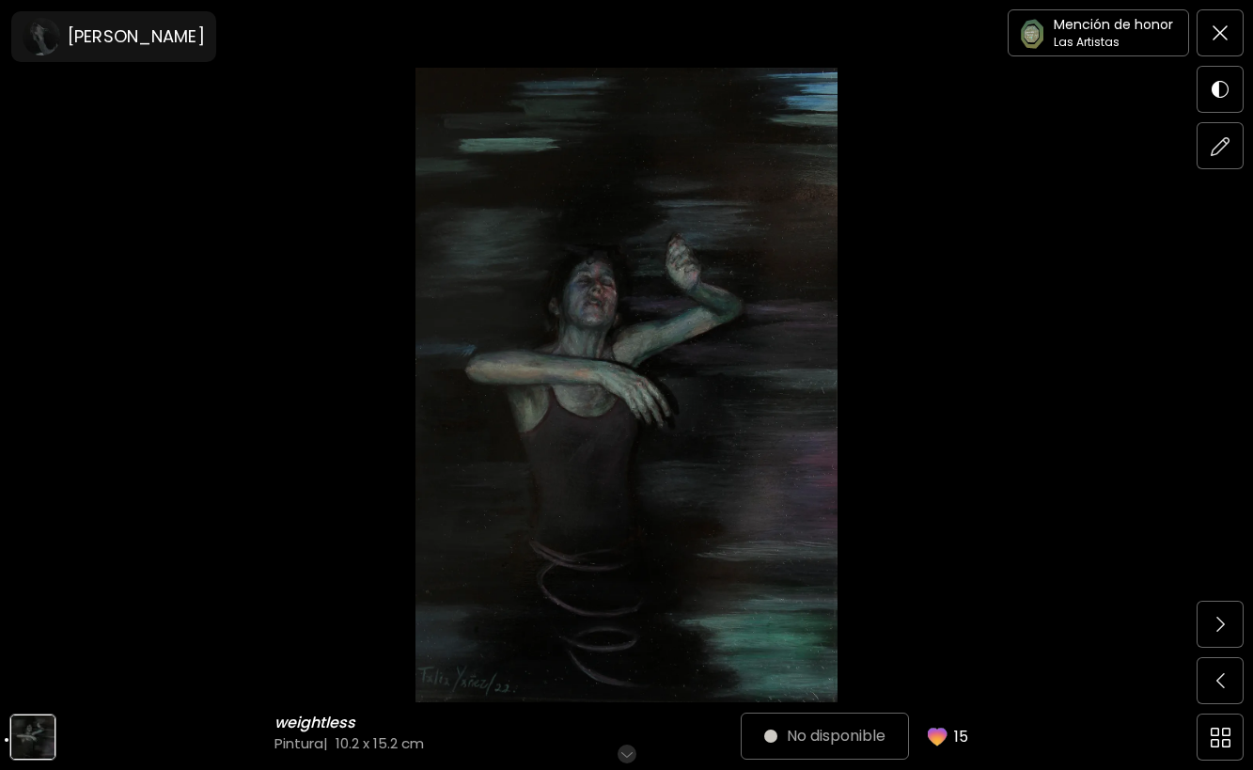
scroll to position [21, 0]
click at [832, 749] on div "No disponible 15" at bounding box center [871, 735] width 215 height 45
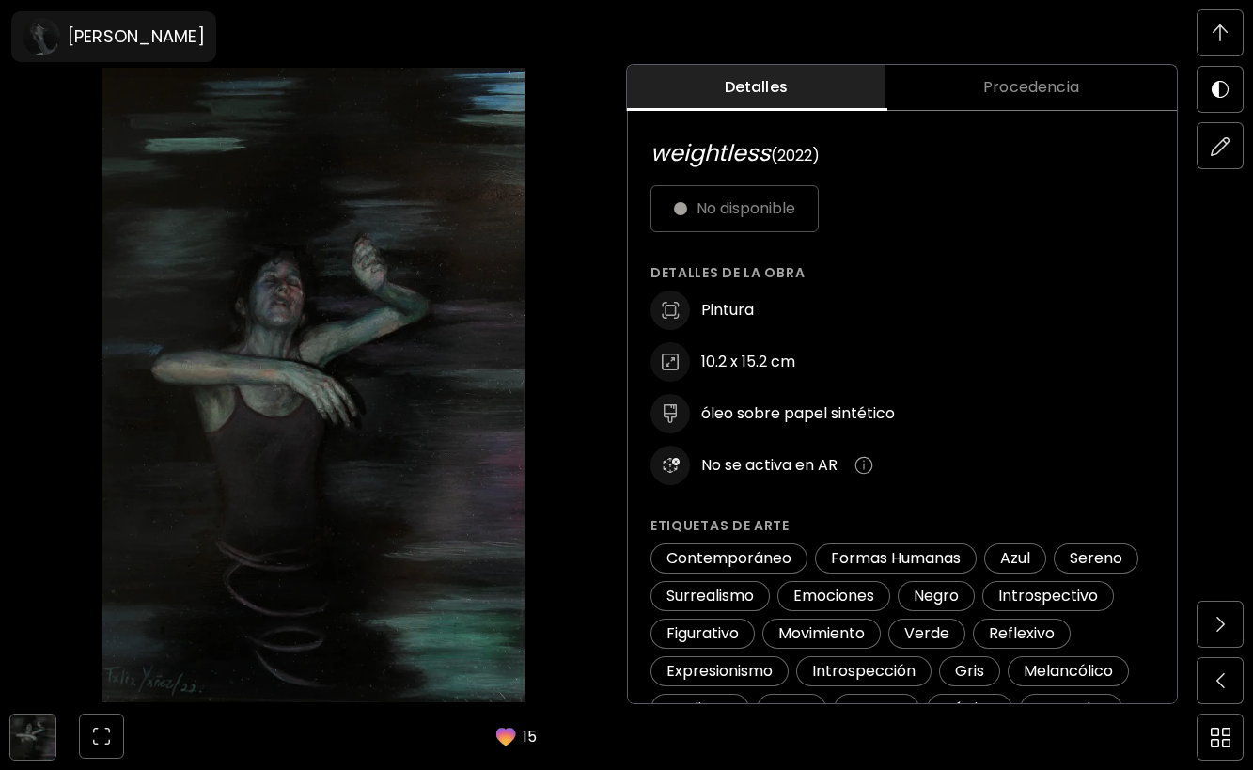
scroll to position [169, 0]
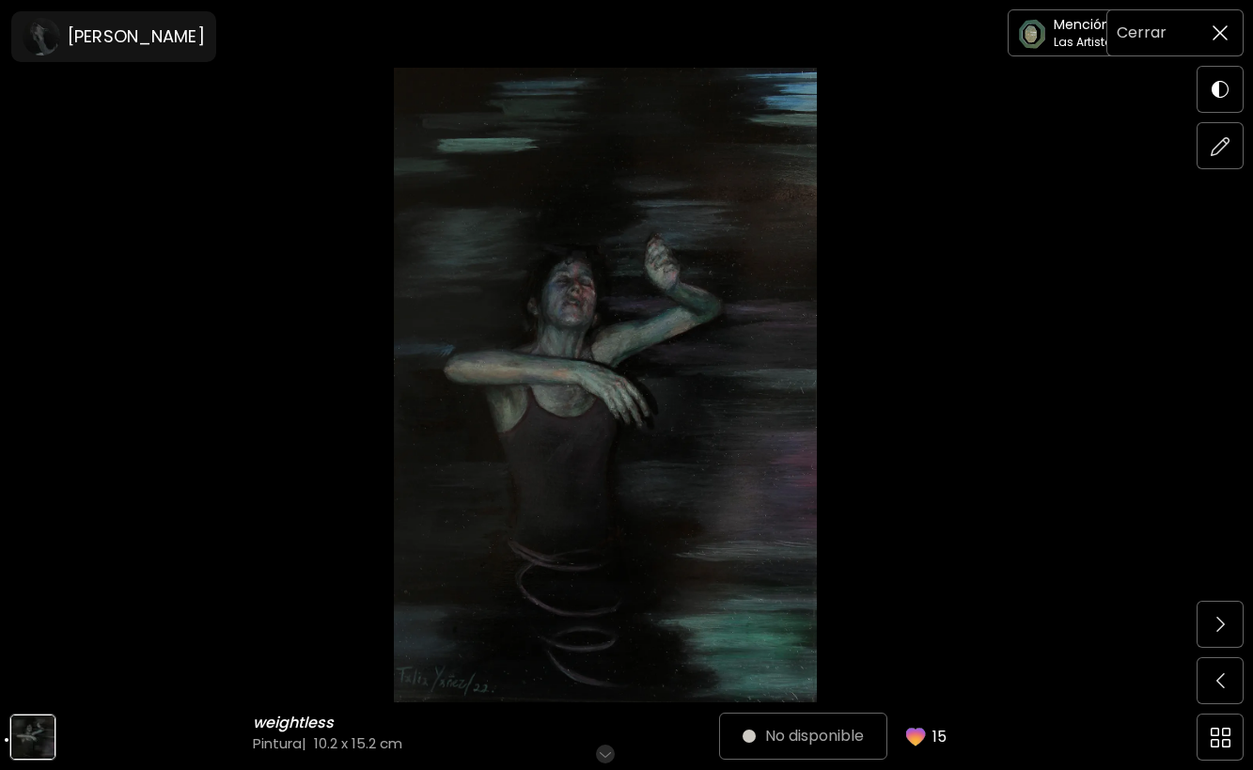
click at [1230, 30] on span at bounding box center [1219, 32] width 39 height 39
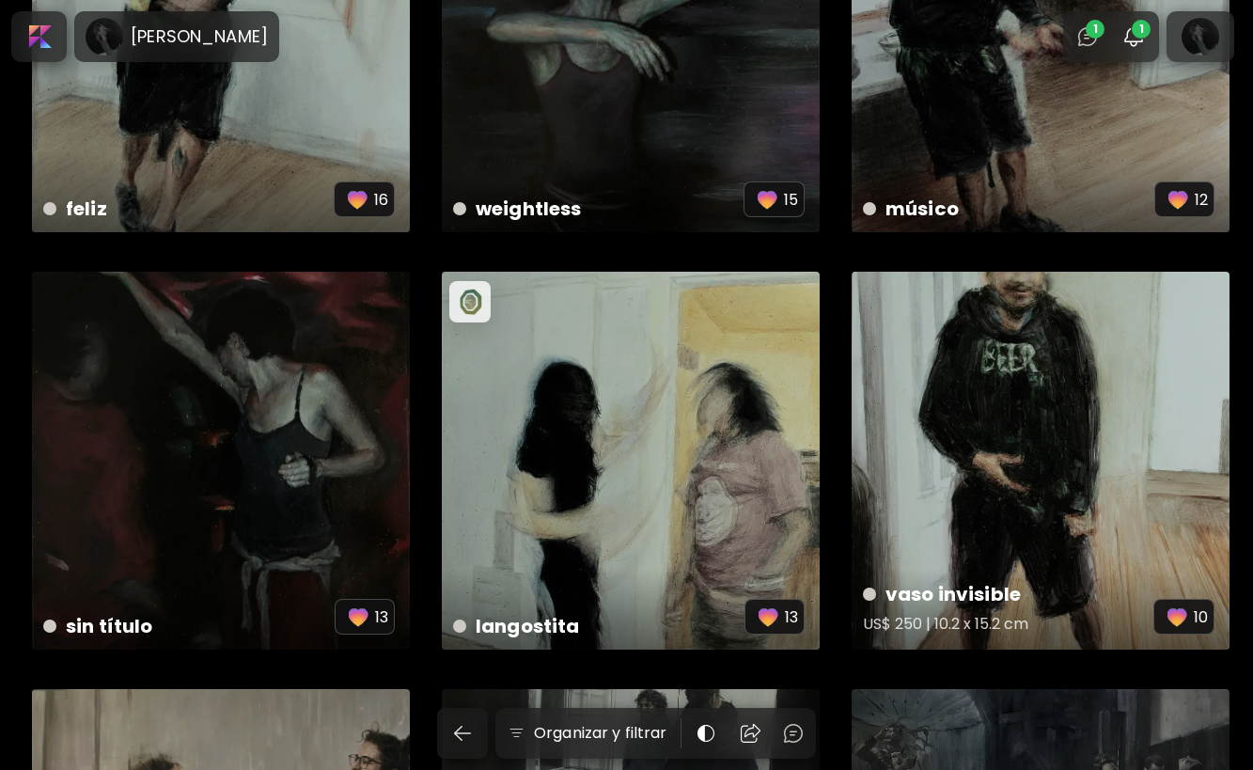
scroll to position [244, 0]
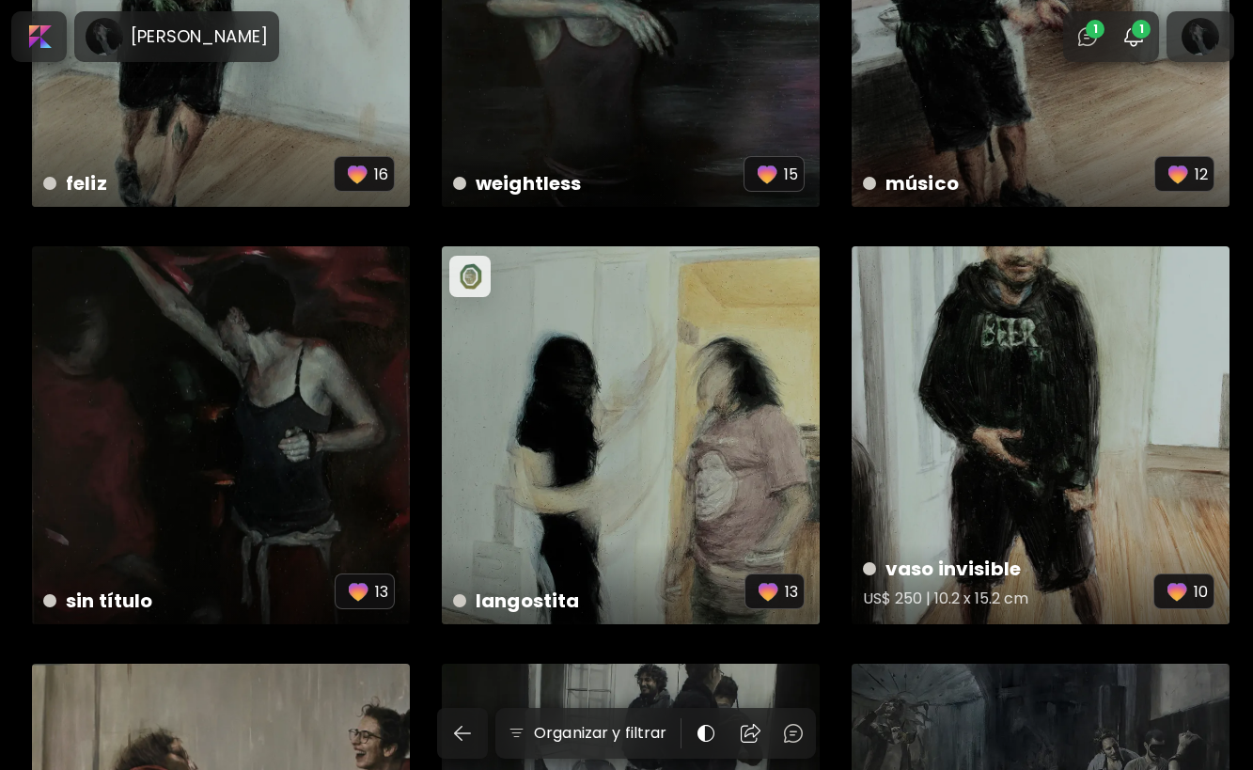
click at [983, 579] on h4 "vaso invisible" at bounding box center [1008, 568] width 290 height 28
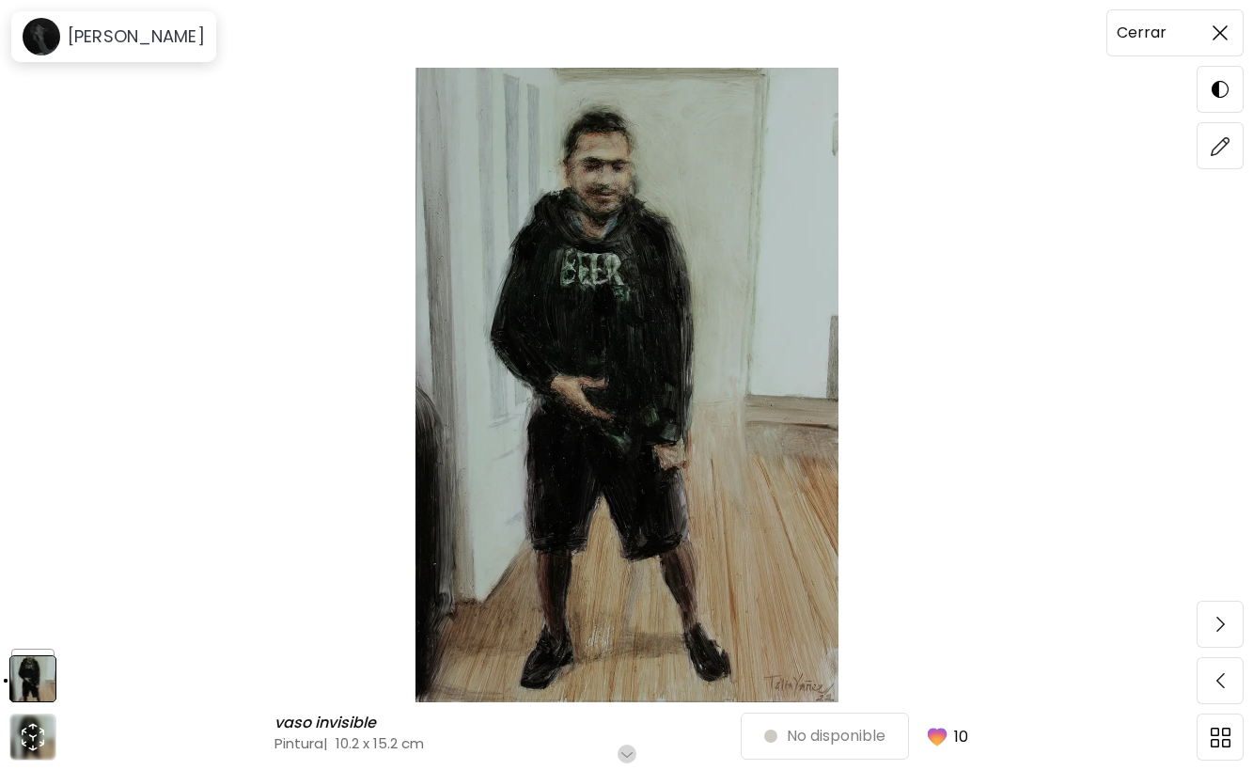
click at [1217, 40] on span at bounding box center [1219, 32] width 39 height 39
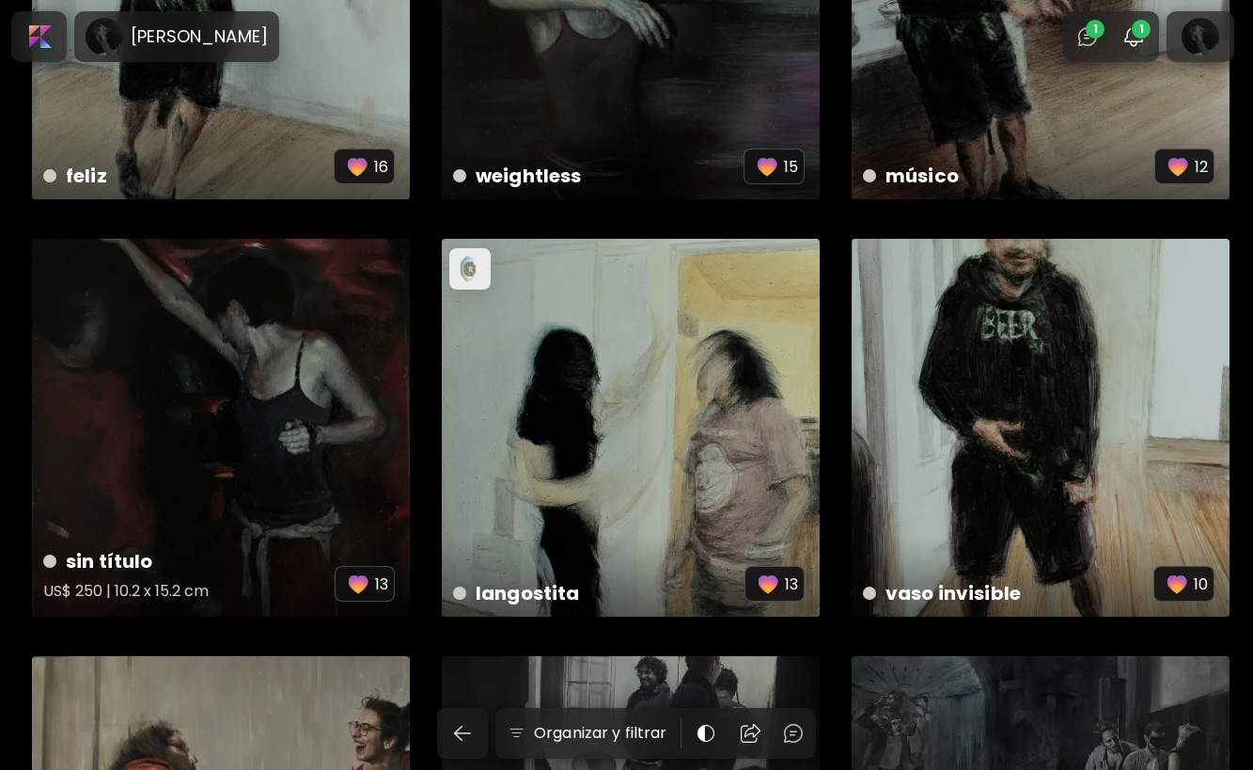
scroll to position [266, 0]
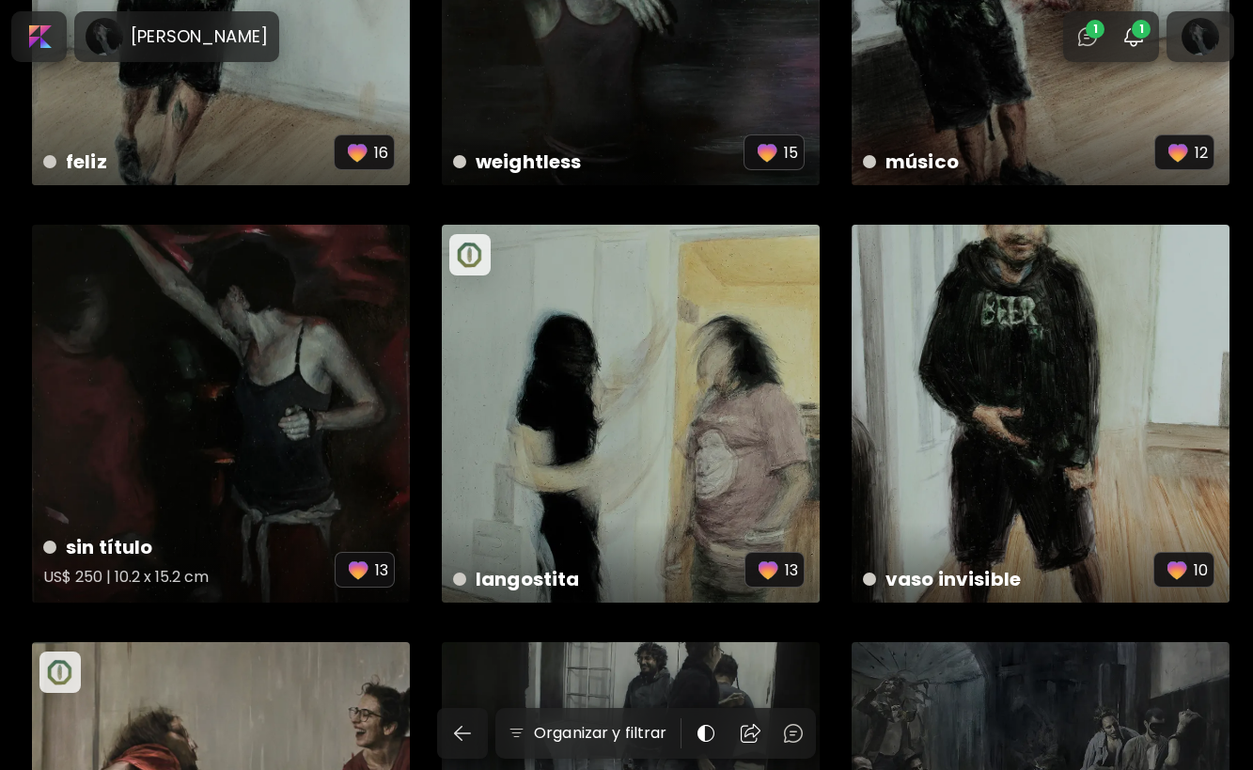
click at [260, 538] on h4 "sin título" at bounding box center [188, 547] width 291 height 28
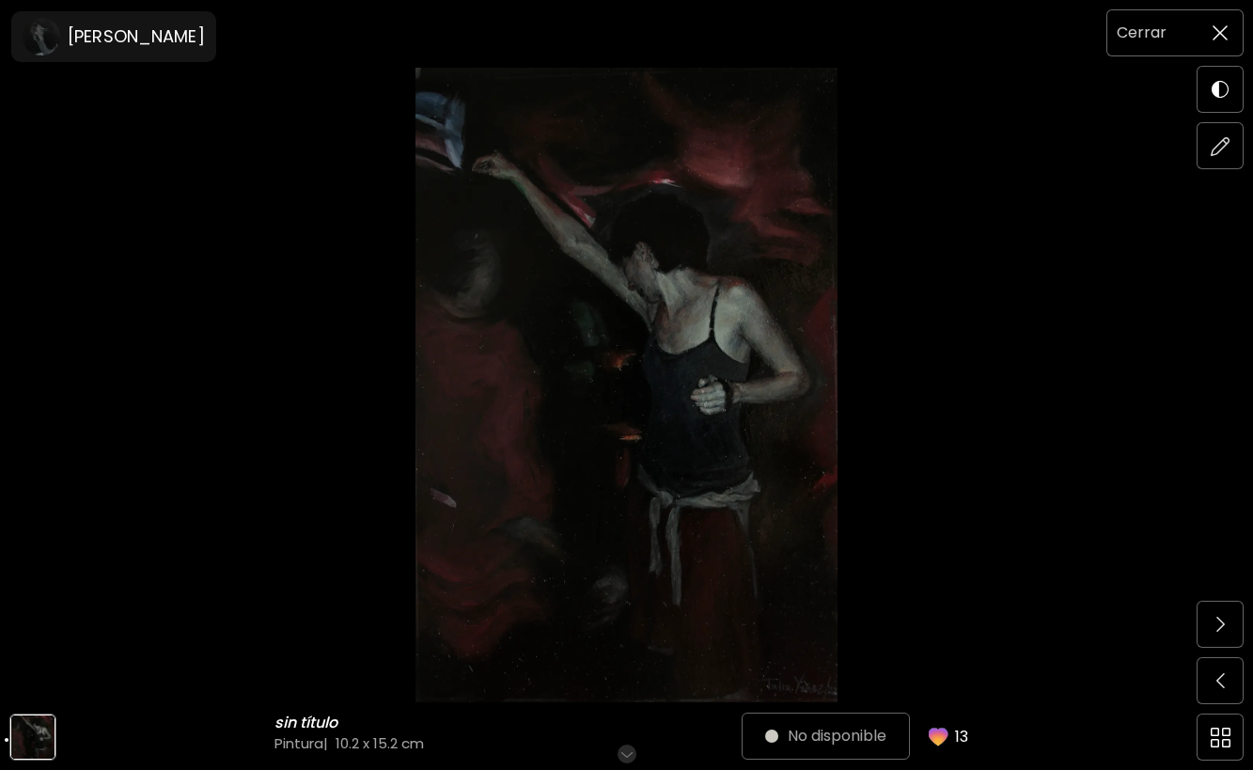
click at [1210, 25] on span at bounding box center [1219, 32] width 39 height 39
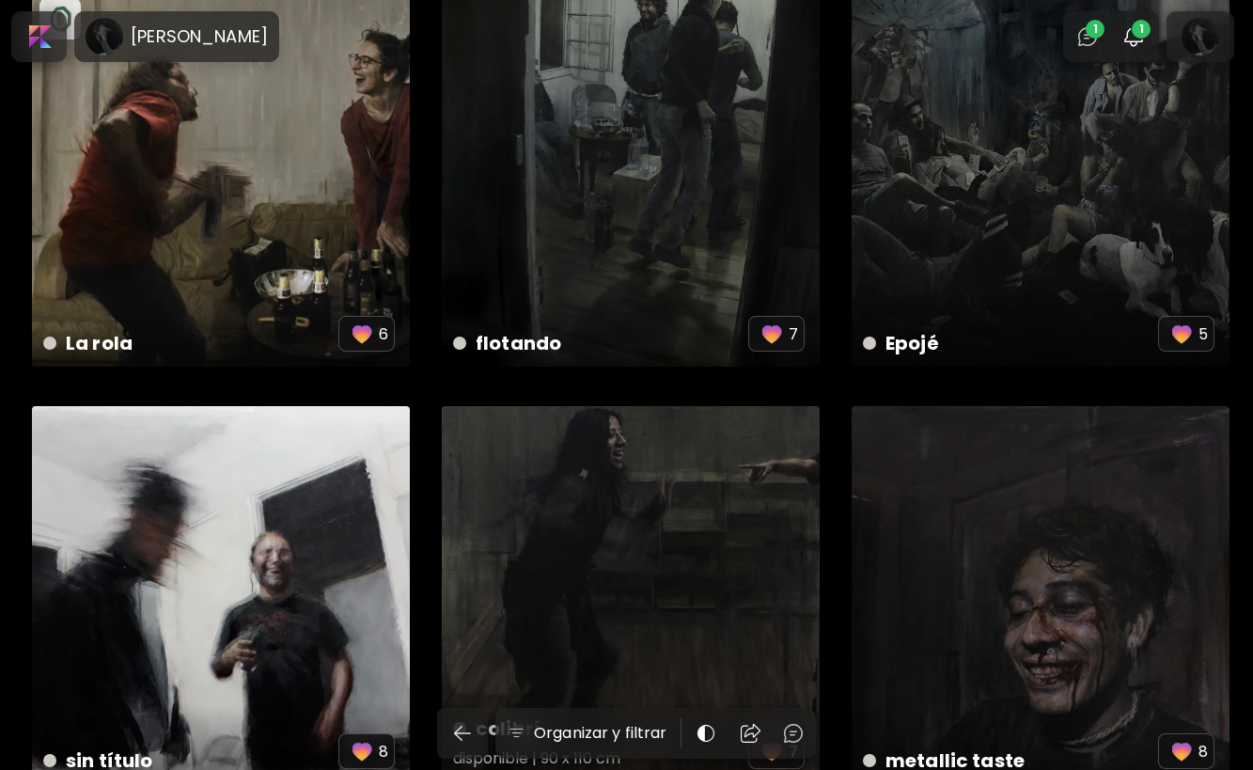
scroll to position [922, 0]
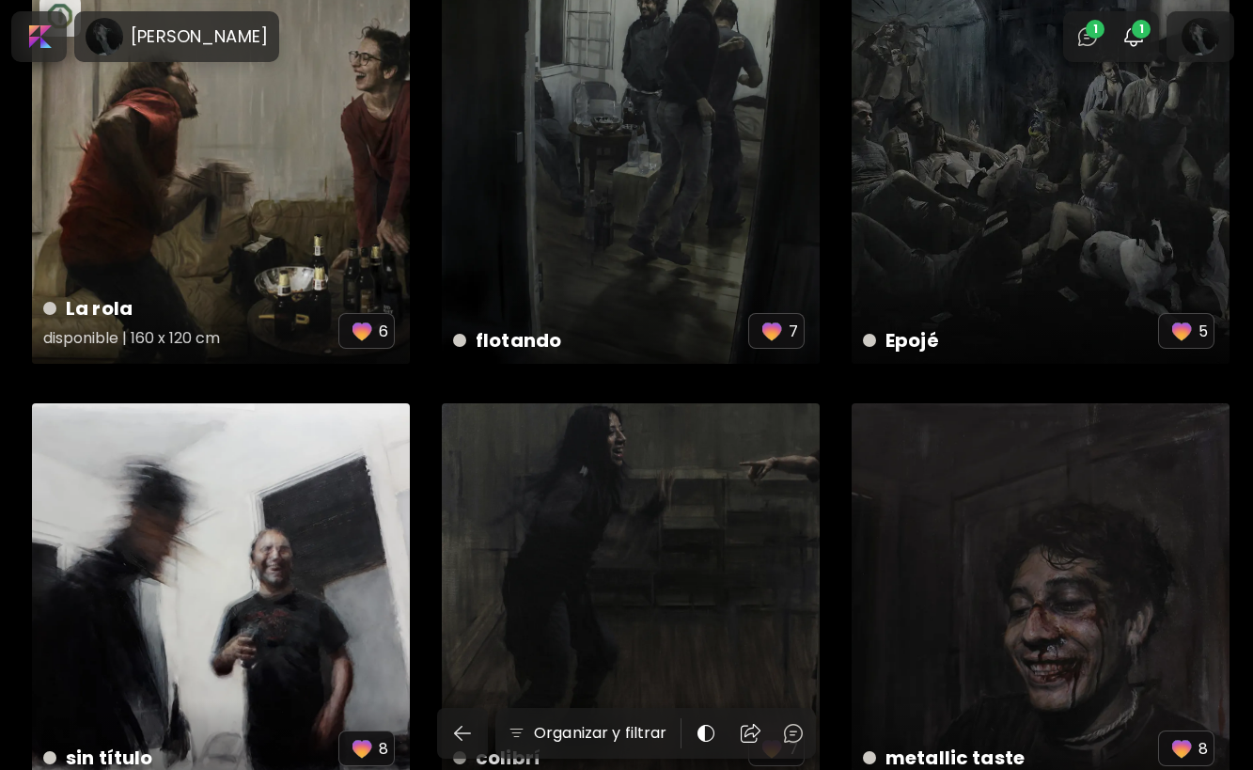
click at [278, 249] on div "La rola disponible | 160 x 120 cm 6" at bounding box center [221, 175] width 378 height 378
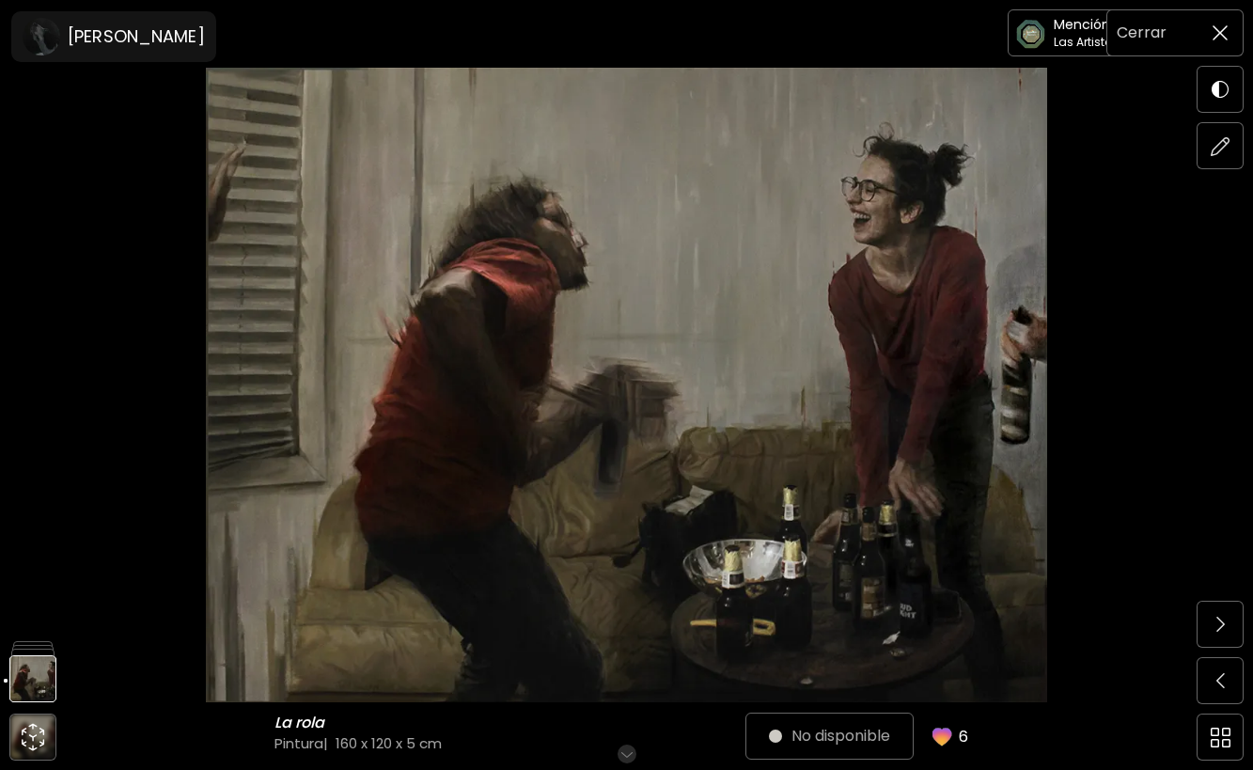
click at [1221, 34] on img at bounding box center [1219, 32] width 15 height 15
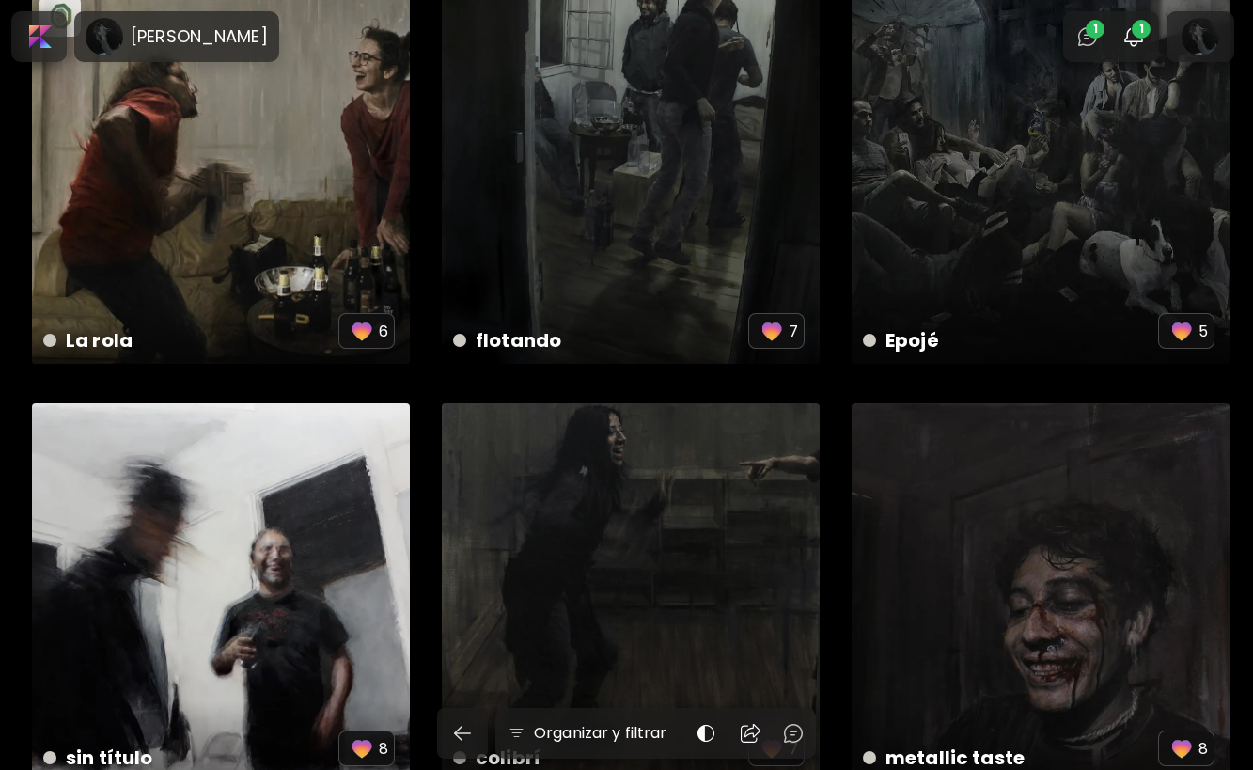
scroll to position [1288, 0]
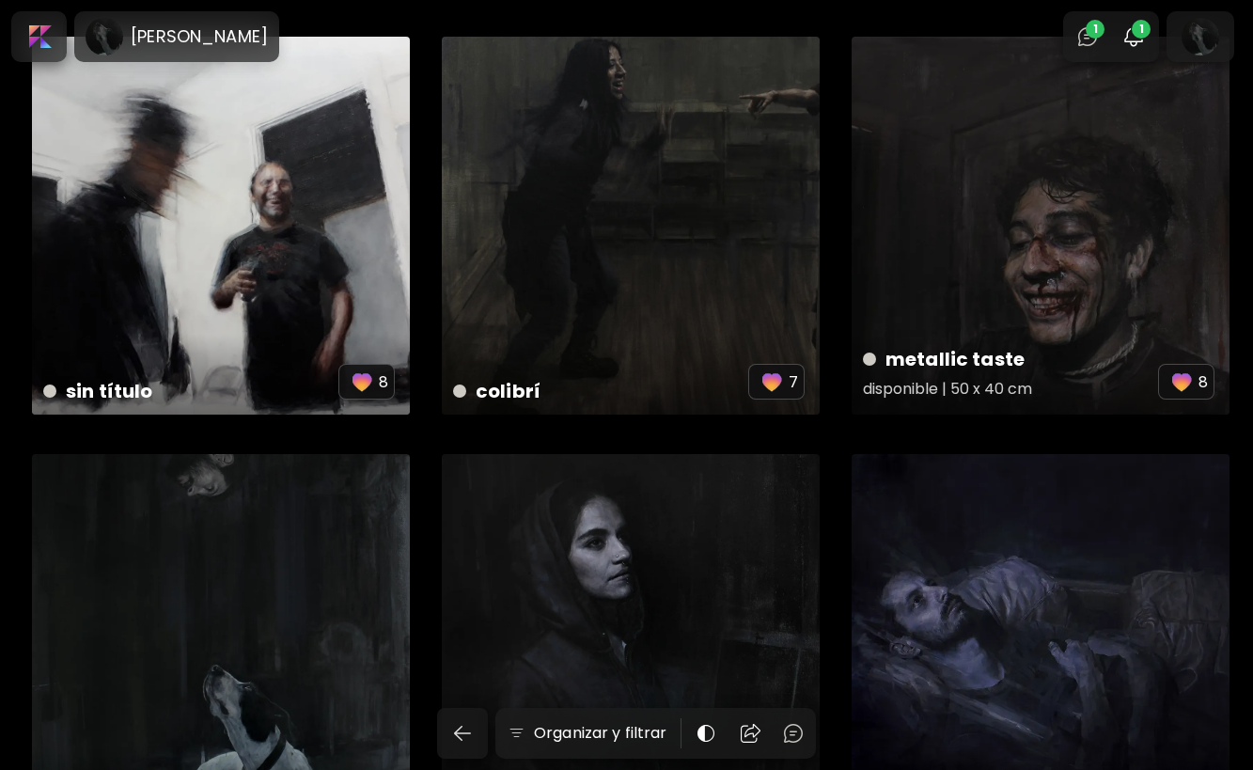
click at [1012, 240] on div "metallic taste disponible | 50 x 40 cm 8" at bounding box center [1040, 226] width 378 height 378
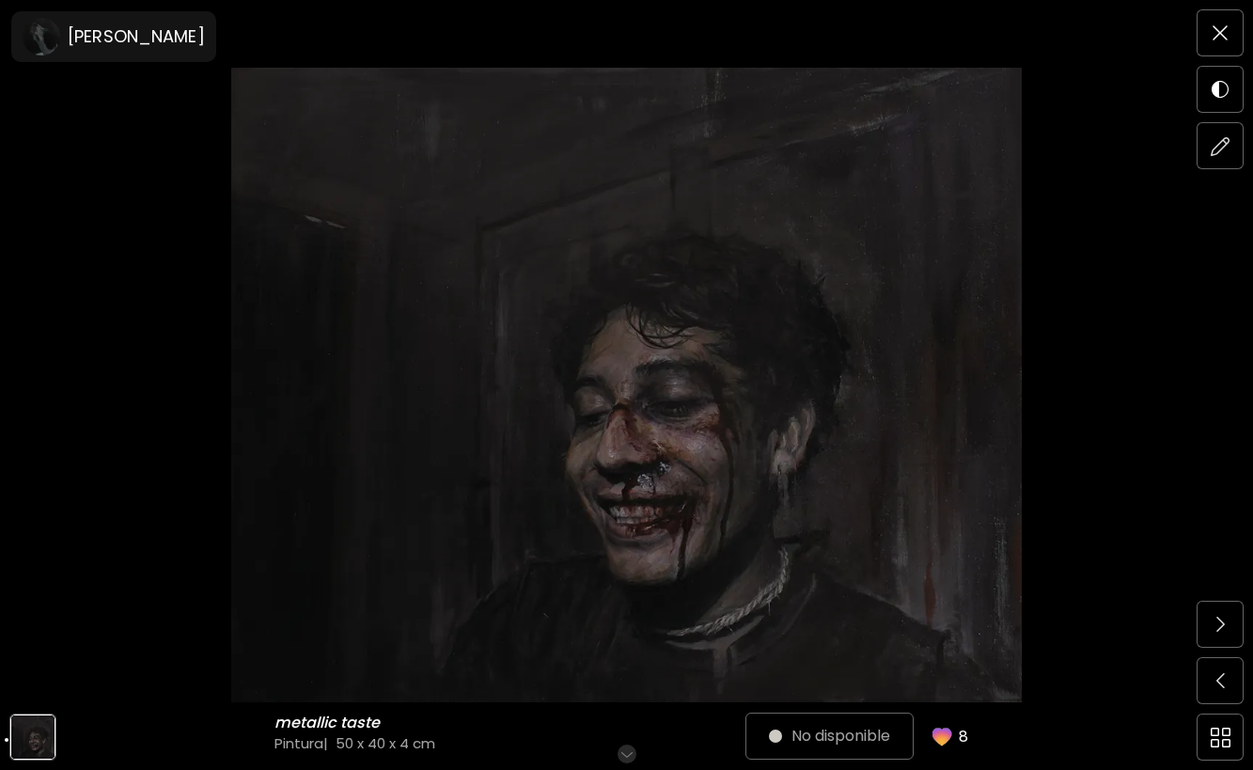
click at [869, 740] on div "No disponible 8" at bounding box center [874, 735] width 210 height 45
click at [1220, 28] on img at bounding box center [1219, 32] width 15 height 15
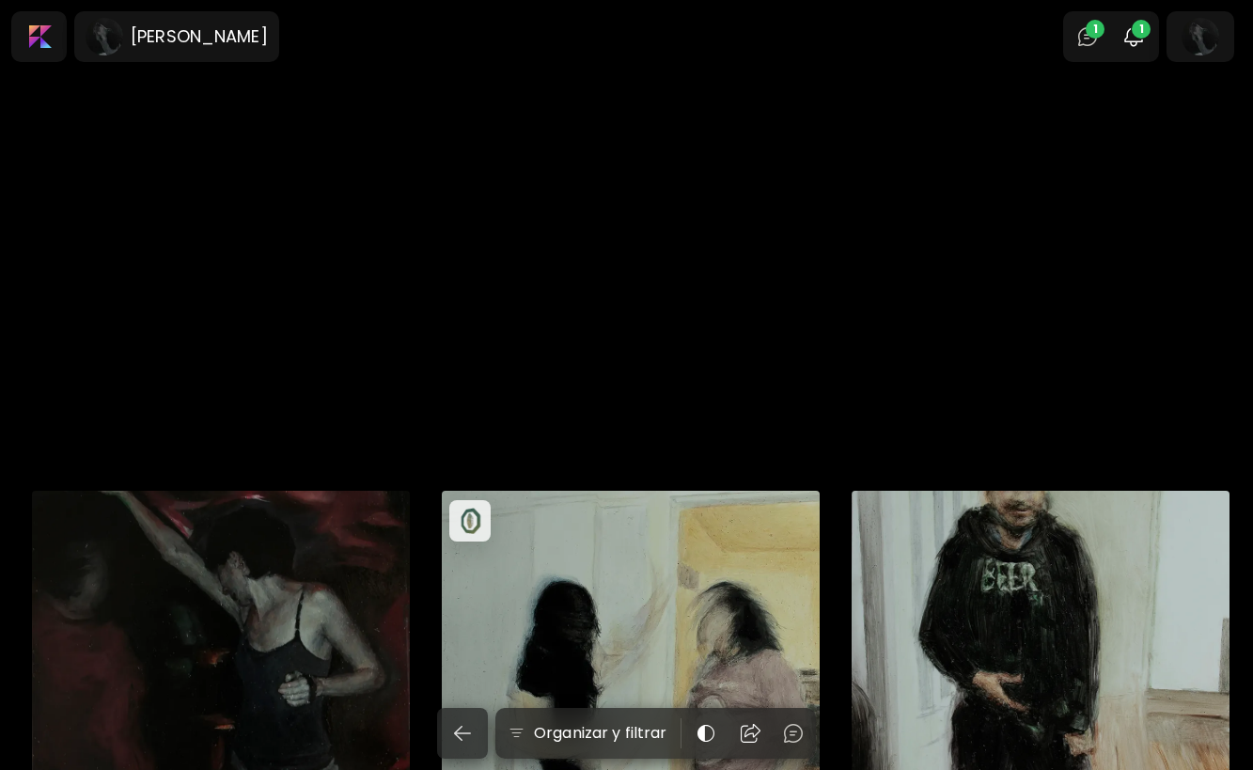
scroll to position [1288, 0]
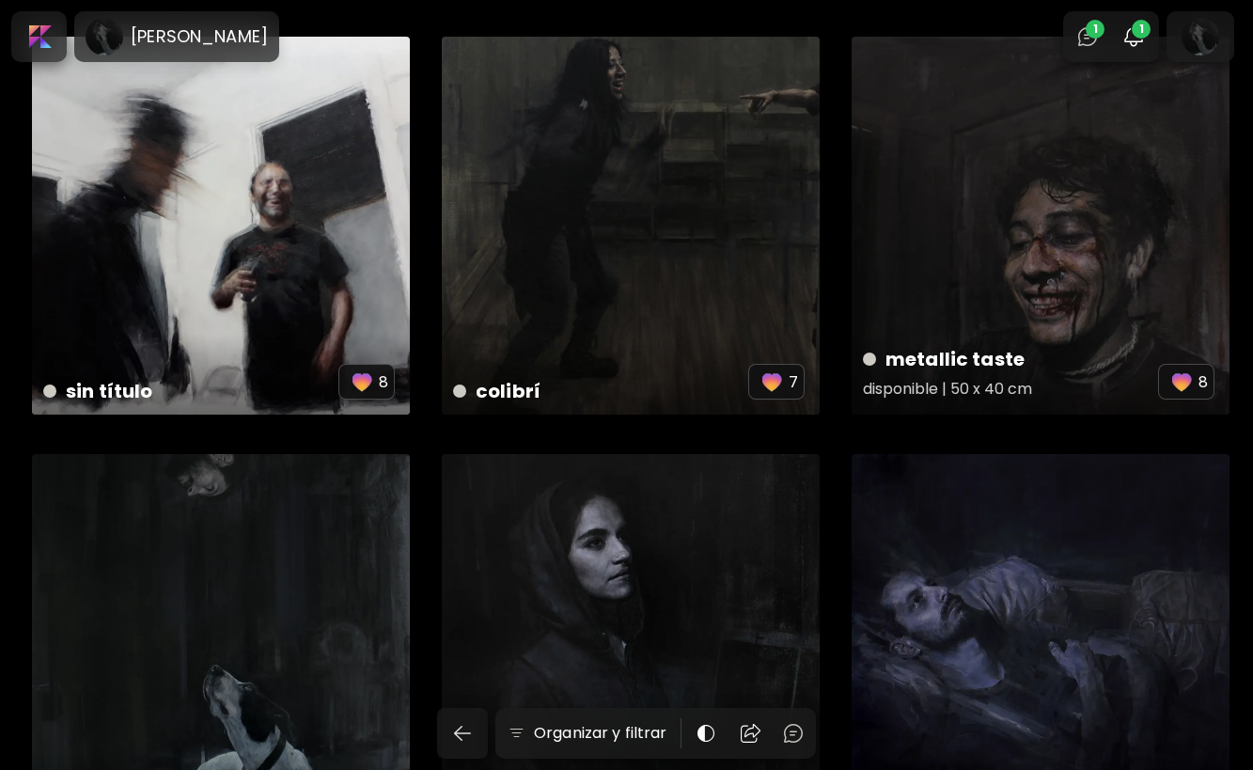
click at [932, 388] on h5 "disponible | 50 x 40 cm" at bounding box center [1010, 392] width 295 height 38
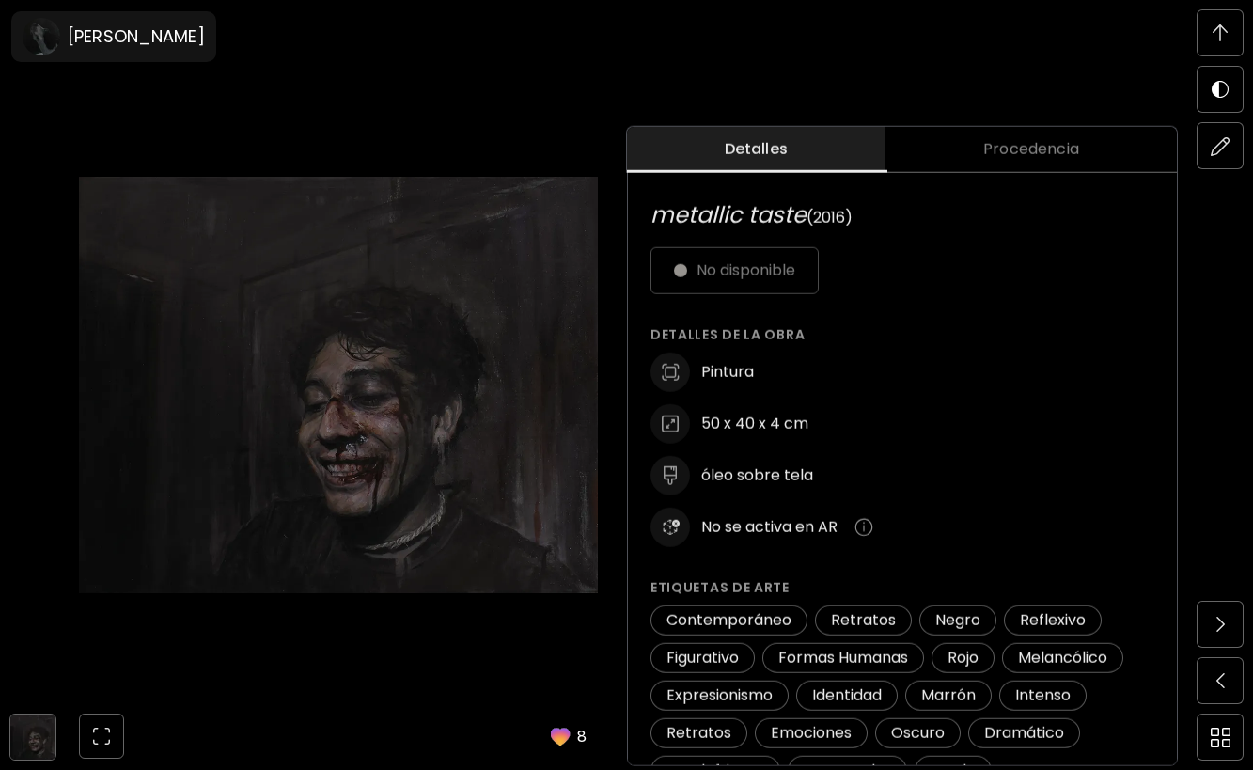
scroll to position [823, 0]
click at [783, 279] on div "No disponible" at bounding box center [902, 270] width 505 height 47
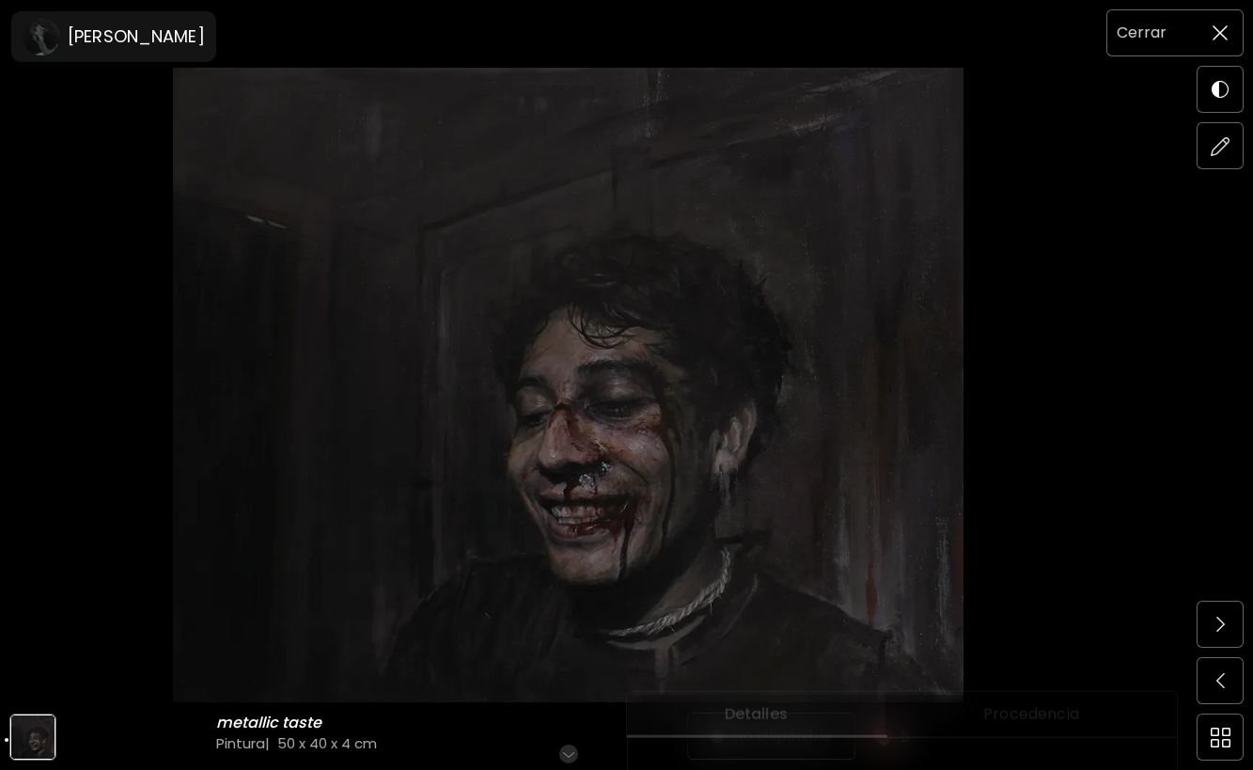
click at [1222, 35] on img at bounding box center [1219, 32] width 15 height 15
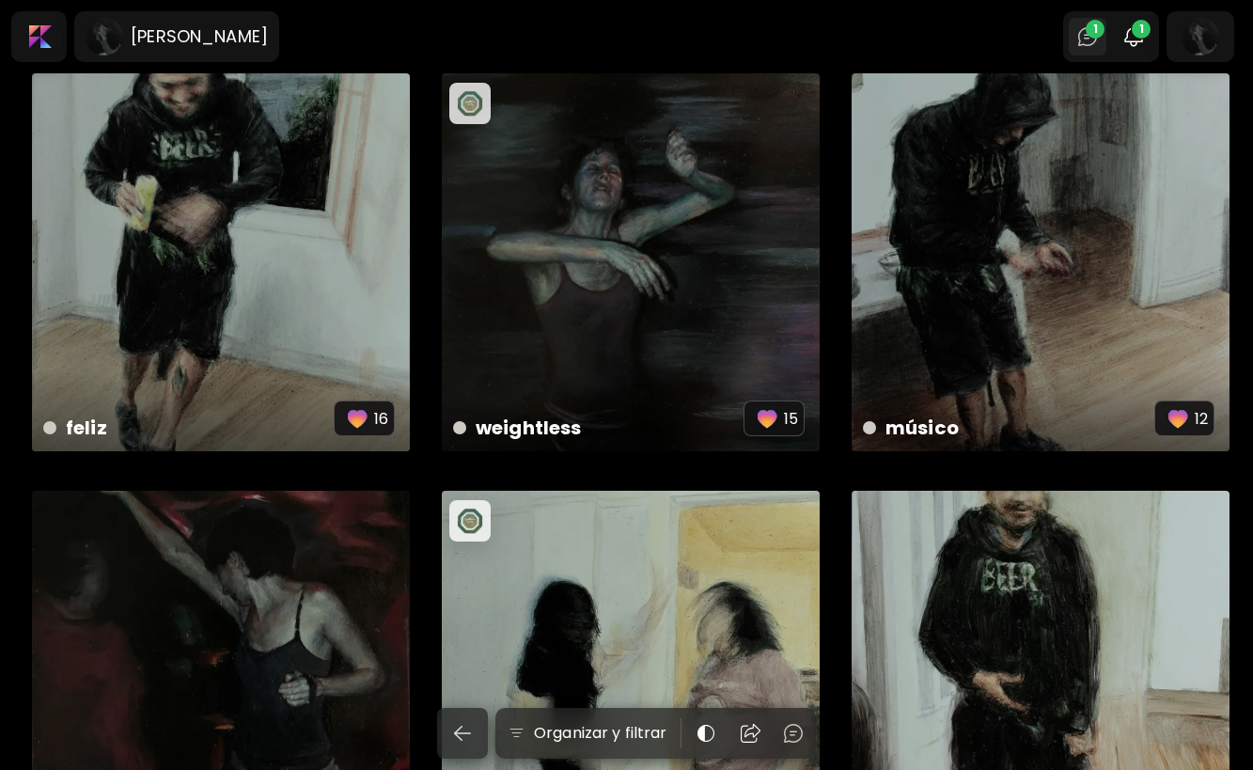
click at [1104, 34] on span "1" at bounding box center [1094, 29] width 19 height 19
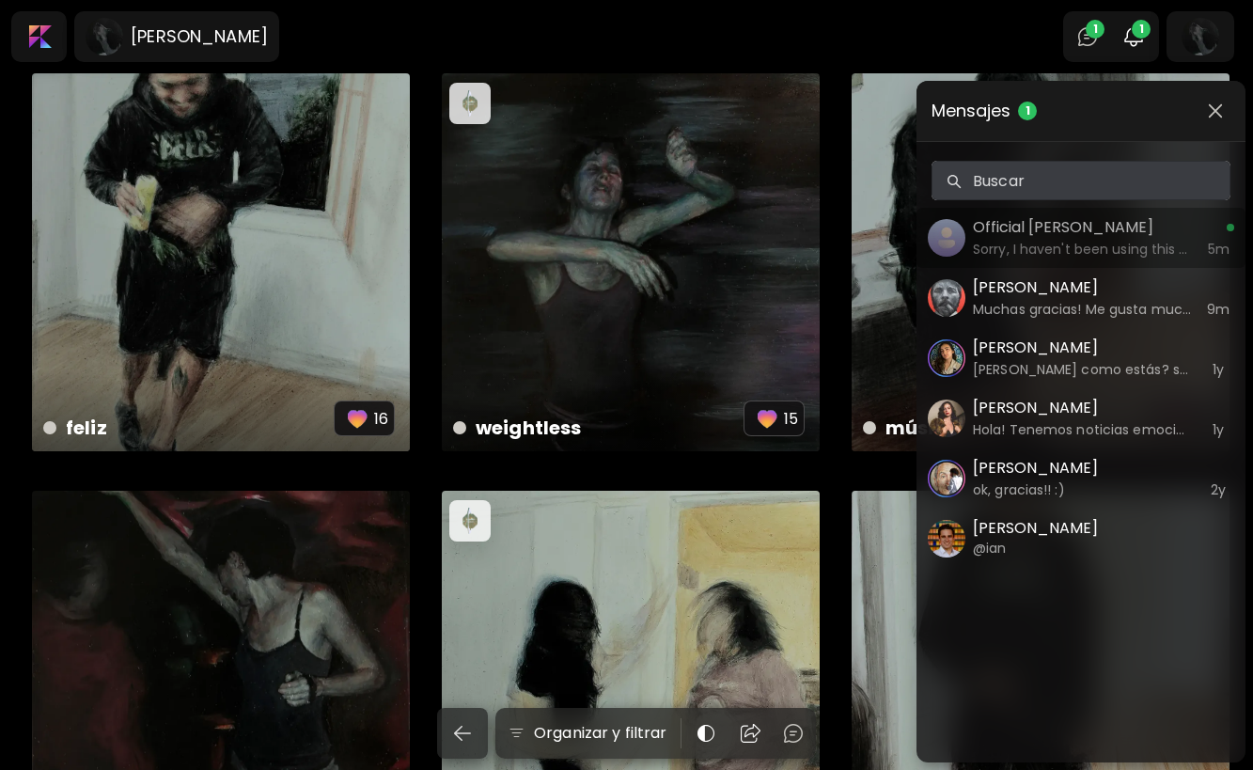
click at [1063, 246] on h6 "Sorry, I haven't been using this platform, so I just saw your message. Thank yo…" at bounding box center [1082, 249] width 219 height 21
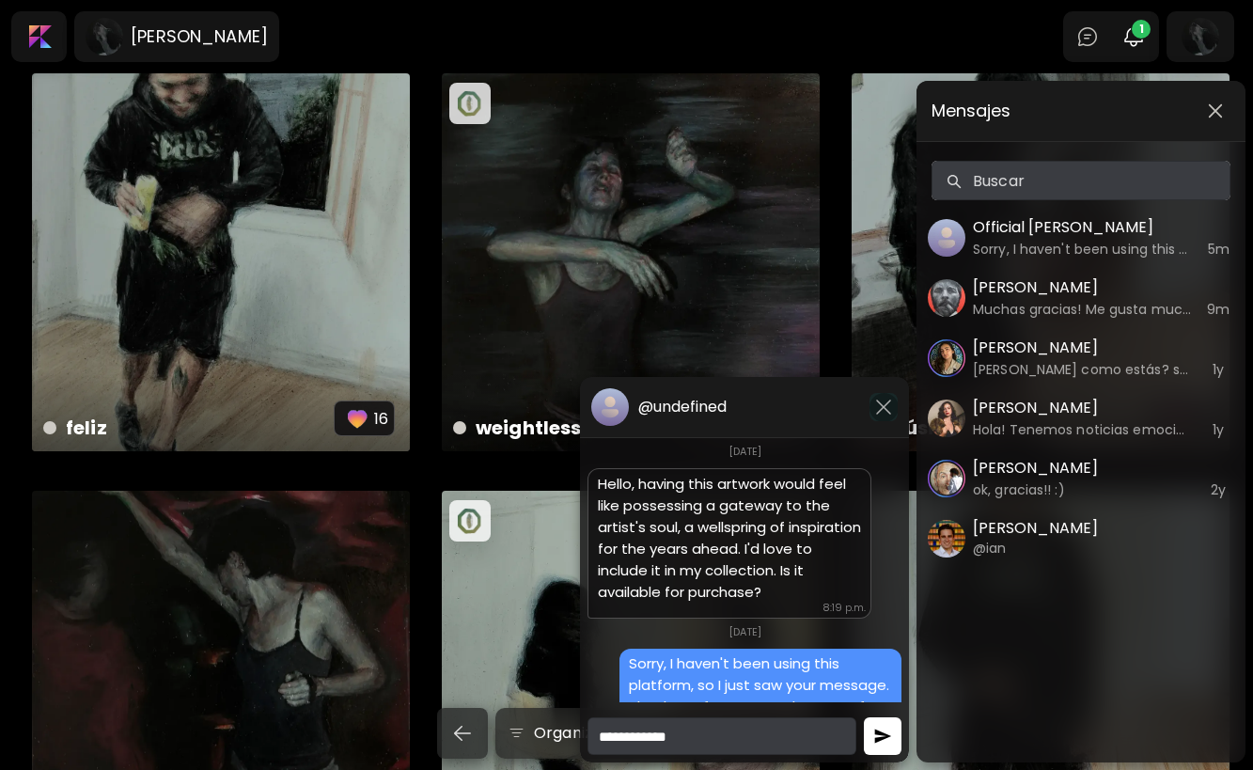
click at [885, 406] on img "button" at bounding box center [883, 407] width 23 height 23
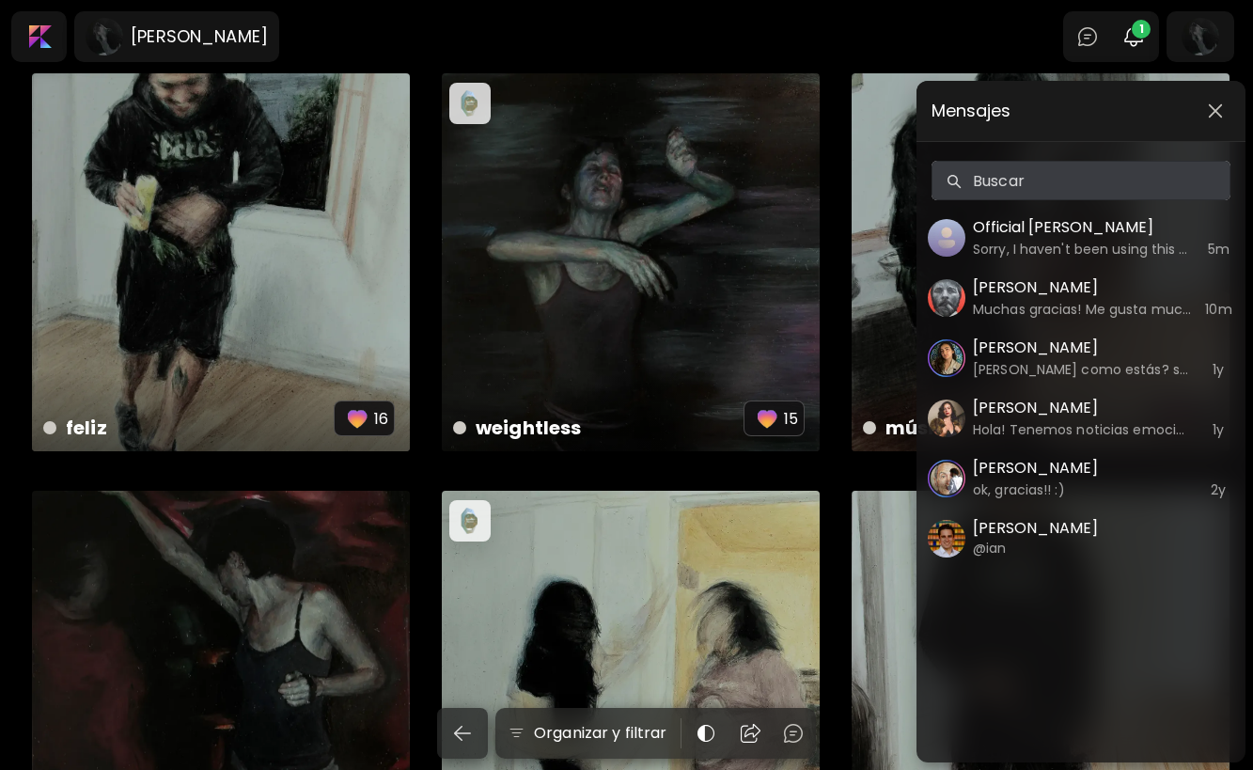
click at [1216, 105] on img "button" at bounding box center [1215, 110] width 15 height 15
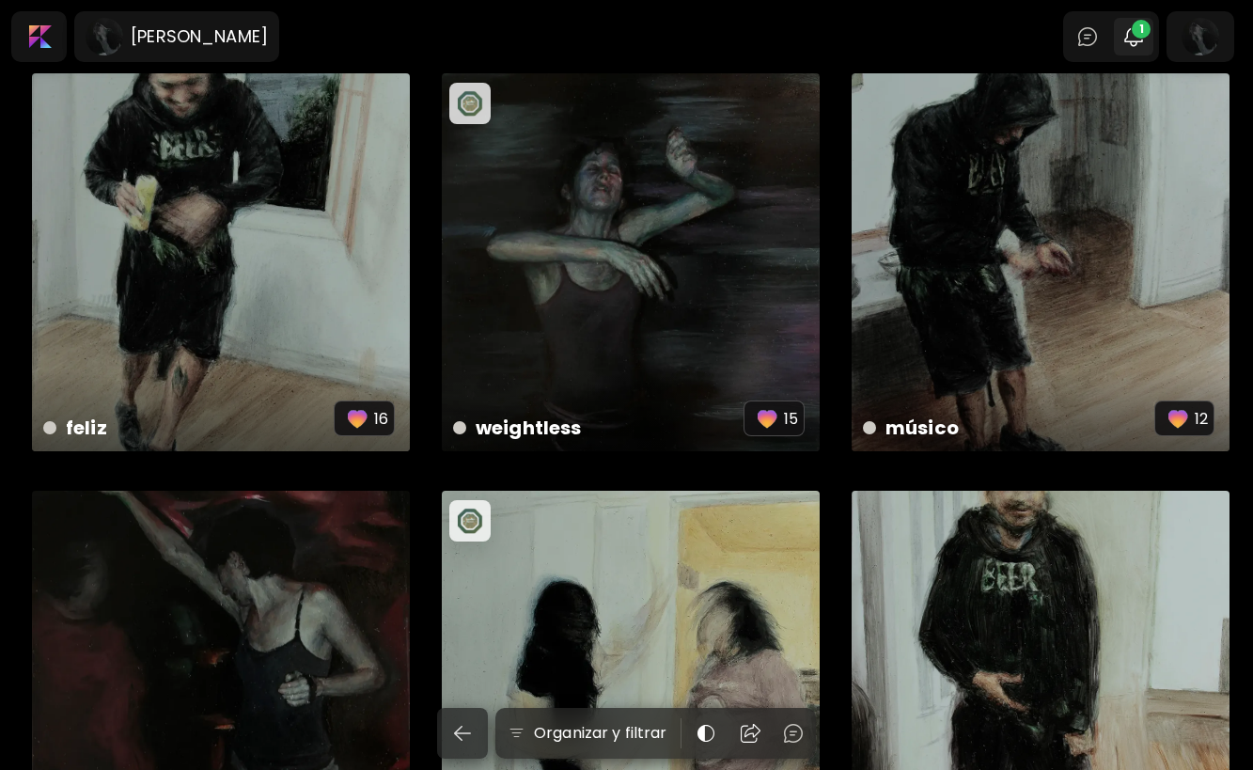
click at [1146, 37] on span "1" at bounding box center [1140, 29] width 19 height 19
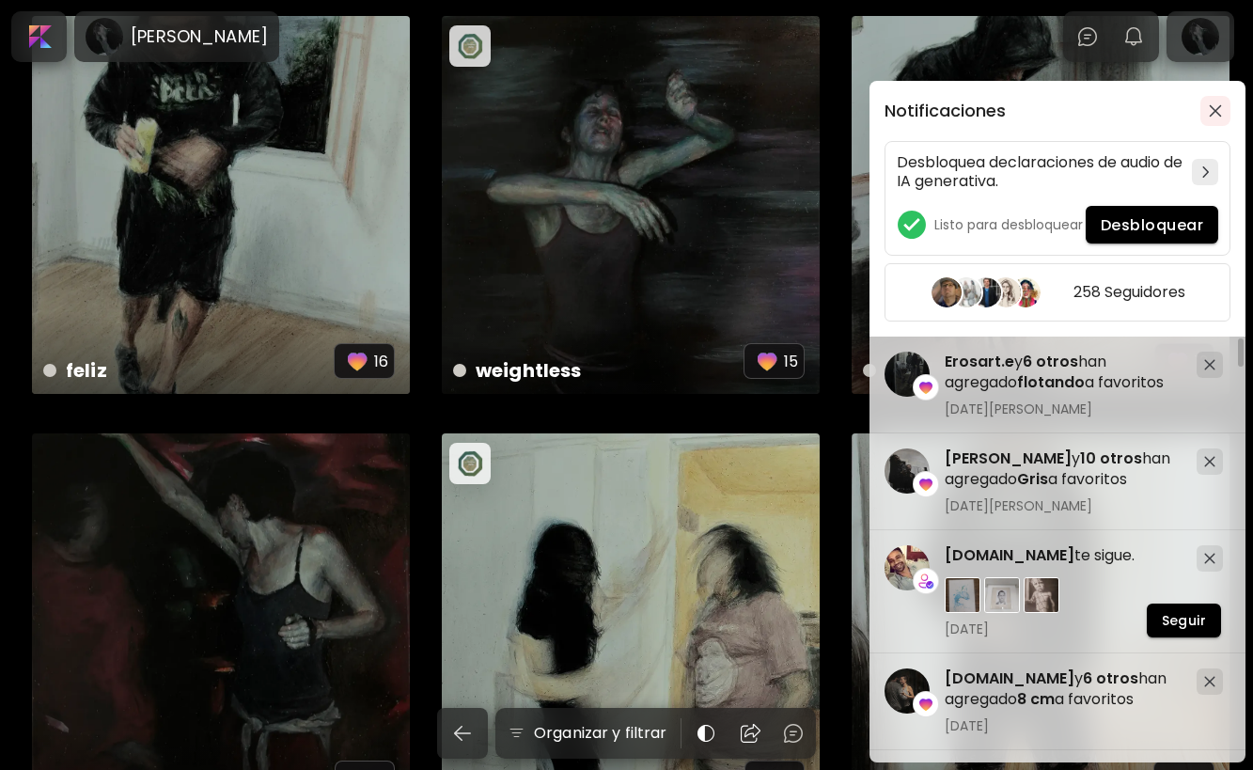
click at [1208, 109] on img "button" at bounding box center [1214, 110] width 13 height 13
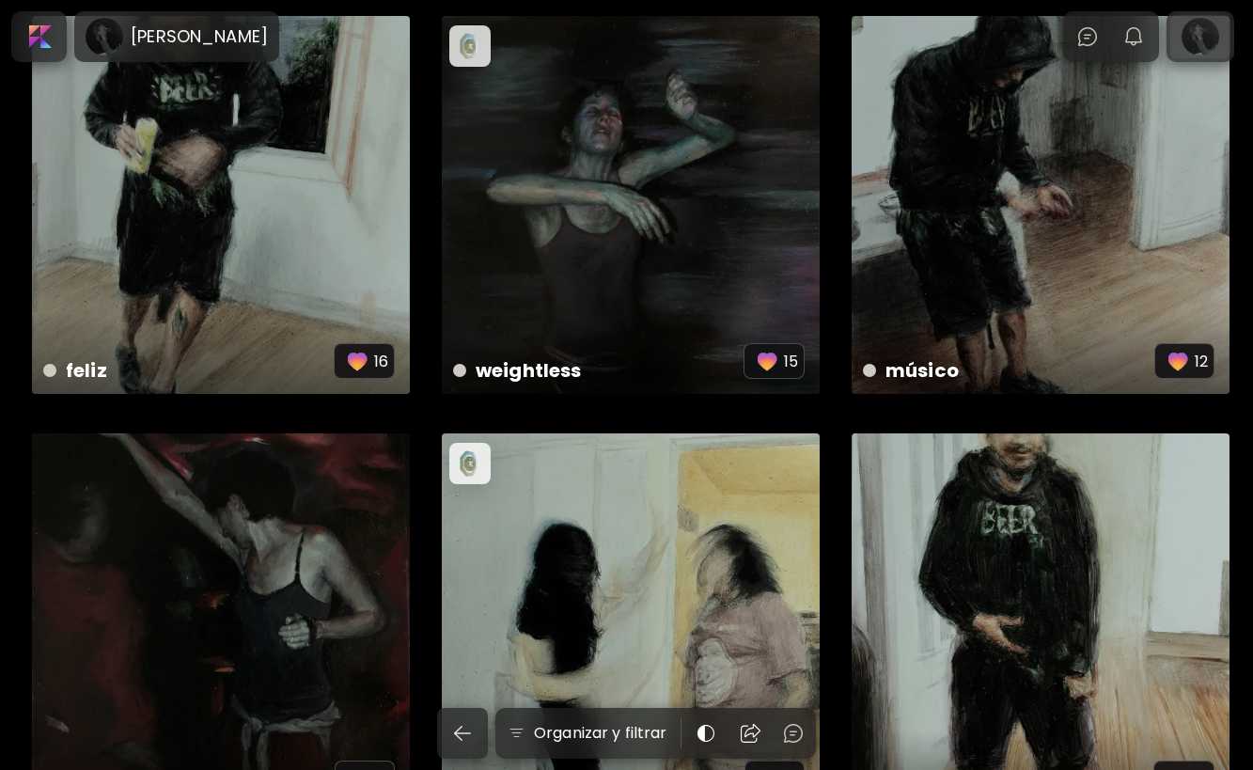
click at [1219, 31] on div at bounding box center [1200, 36] width 60 height 43
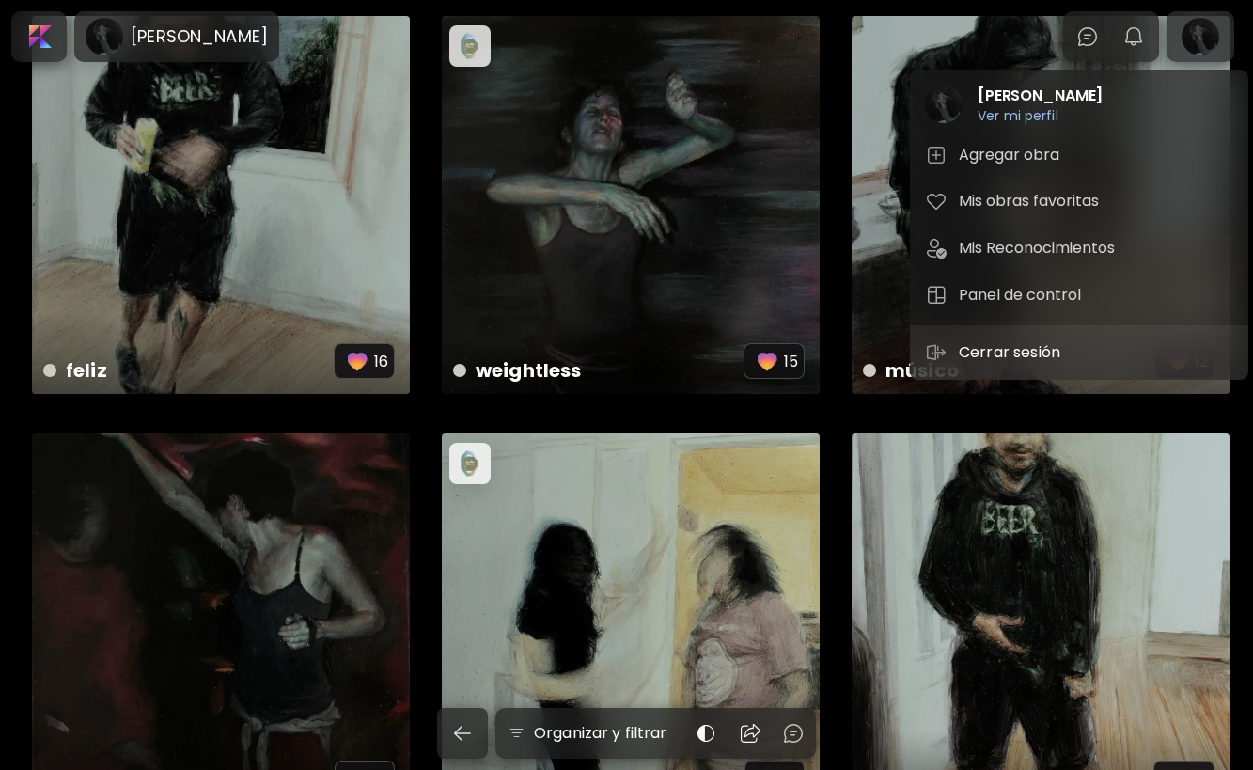
click at [1056, 351] on p "Cerrar sesión" at bounding box center [1012, 352] width 107 height 23
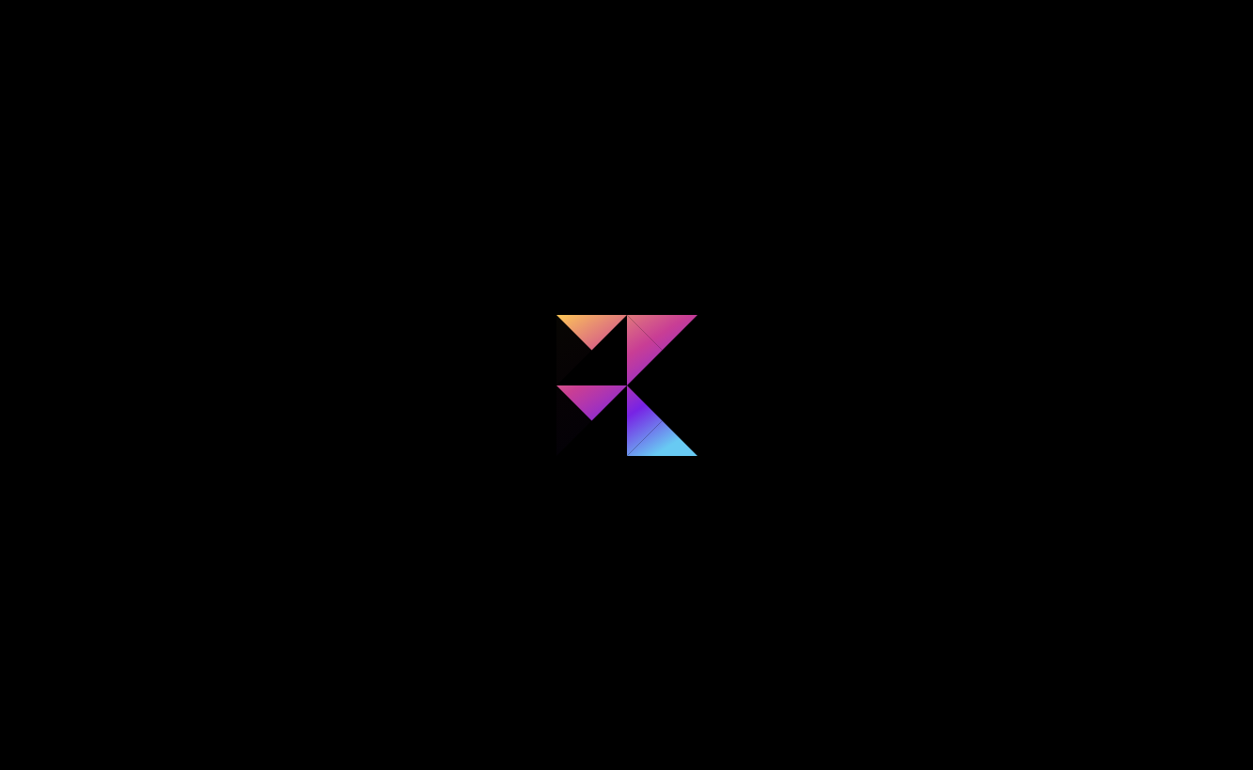
scroll to position [57, 0]
